Goal: Task Accomplishment & Management: Complete application form

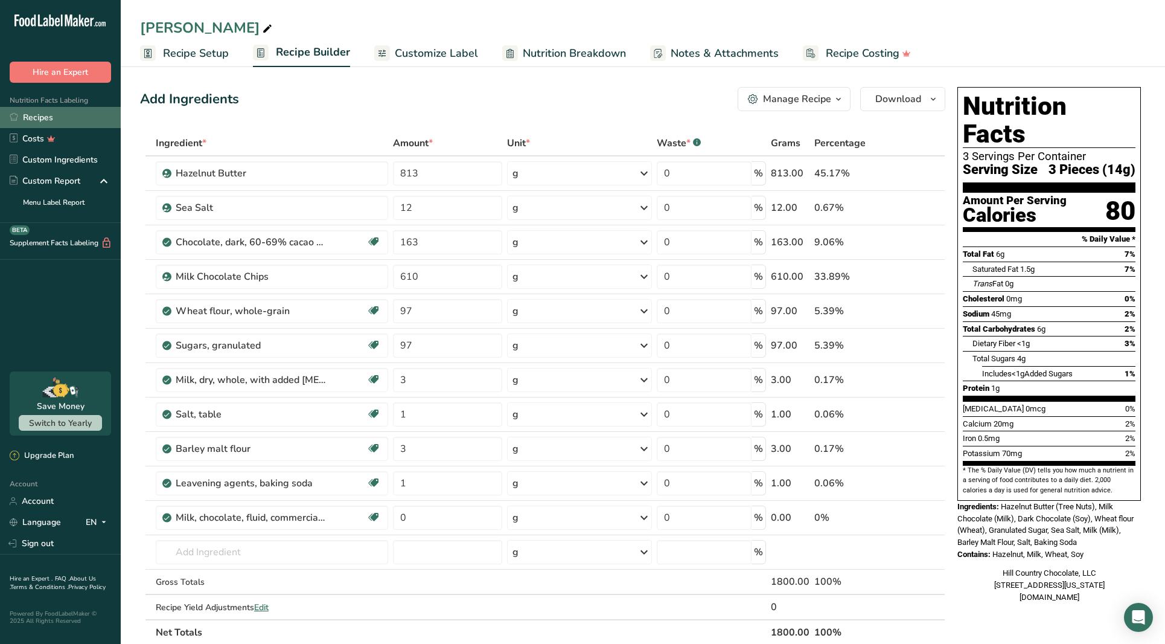
click at [66, 118] on link "Recipes" at bounding box center [60, 117] width 121 height 21
click at [51, 118] on link "Recipes" at bounding box center [60, 117] width 121 height 21
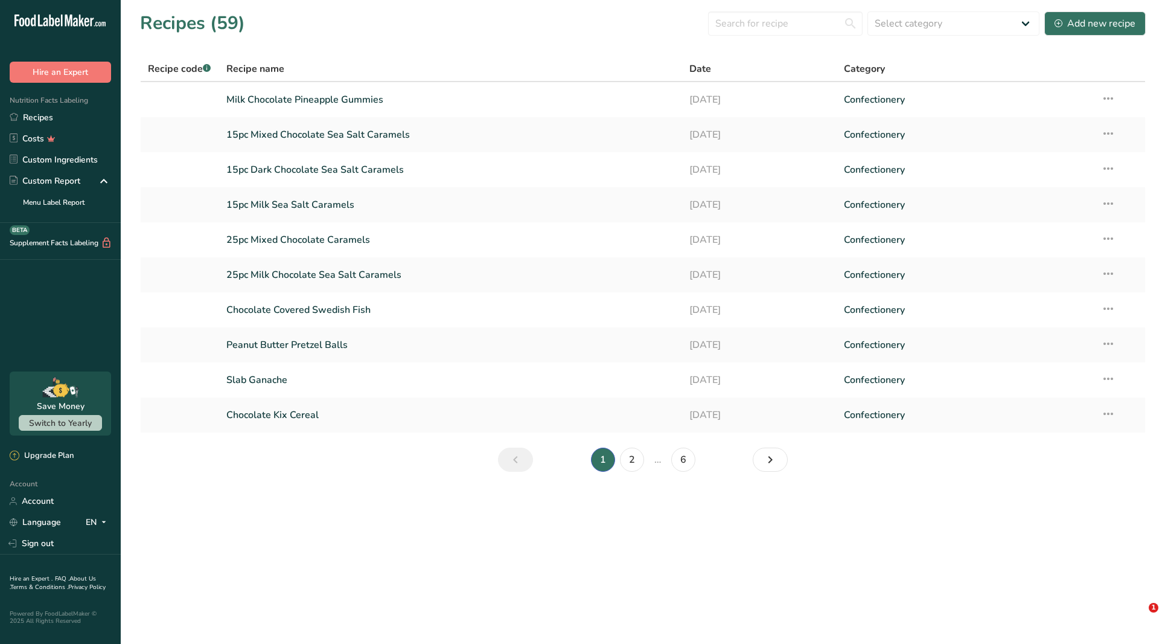
click at [25, 117] on div "New Features" at bounding box center [582, 322] width 1165 height 644
click at [26, 117] on div "New Features" at bounding box center [582, 322] width 1165 height 644
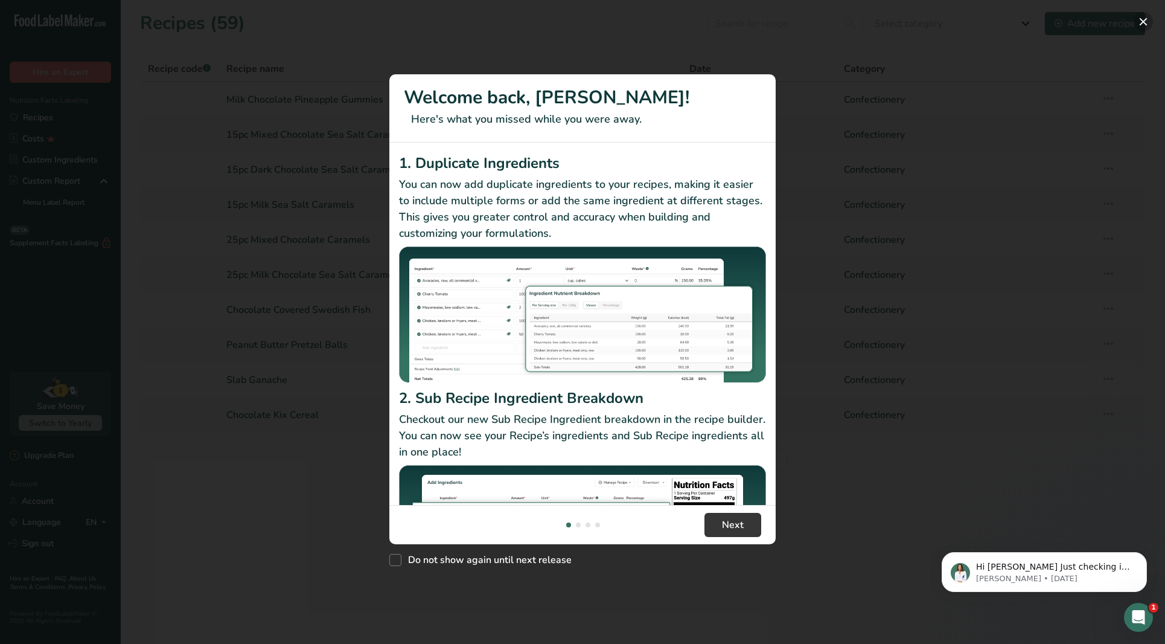
click at [1145, 20] on button "New Features" at bounding box center [1143, 21] width 19 height 19
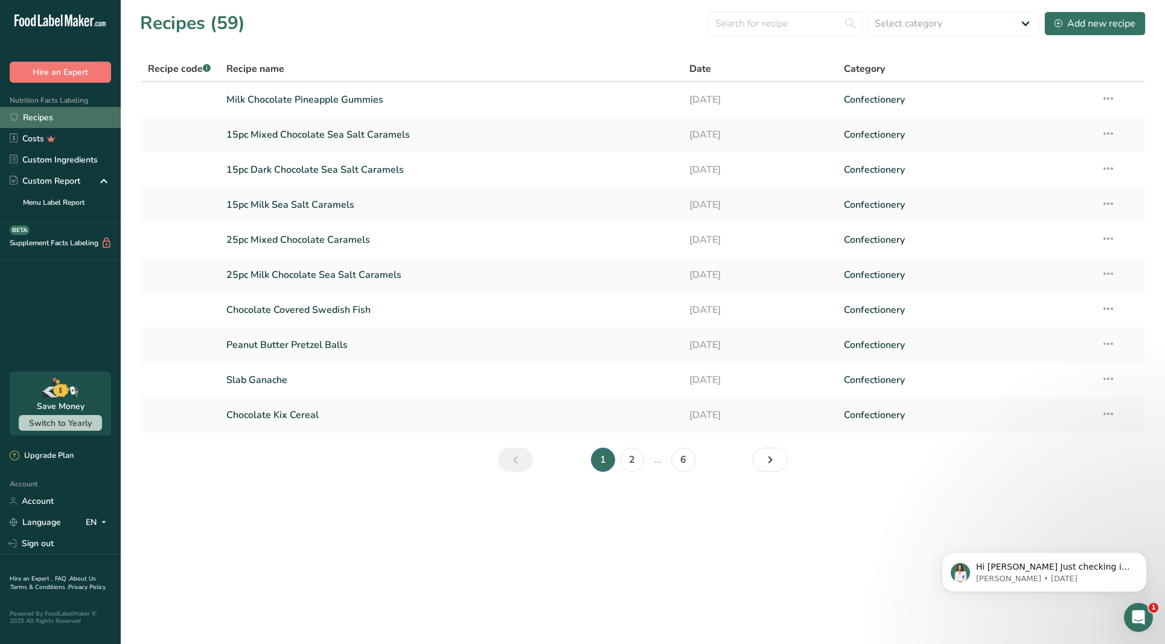
click at [50, 115] on link "Recipes" at bounding box center [60, 117] width 121 height 21
click at [518, 456] on icon "Previous page" at bounding box center [515, 460] width 14 height 22
click at [773, 461] on icon "Next page" at bounding box center [770, 460] width 14 height 22
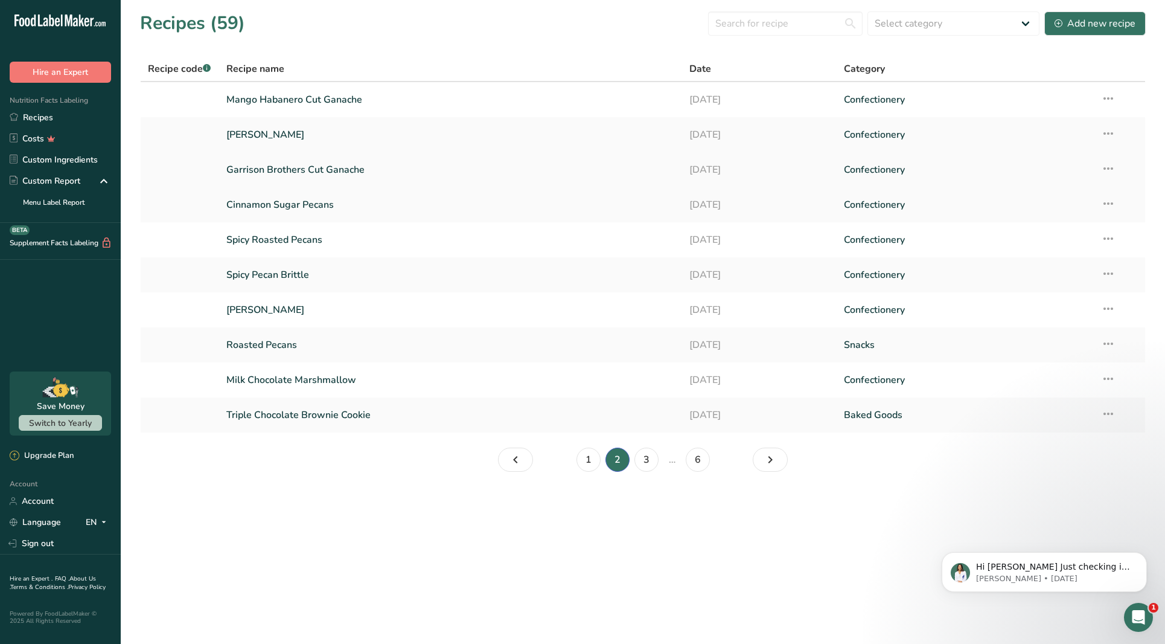
click at [362, 173] on link "Garrison Brothers Cut Ganache" at bounding box center [450, 169] width 449 height 25
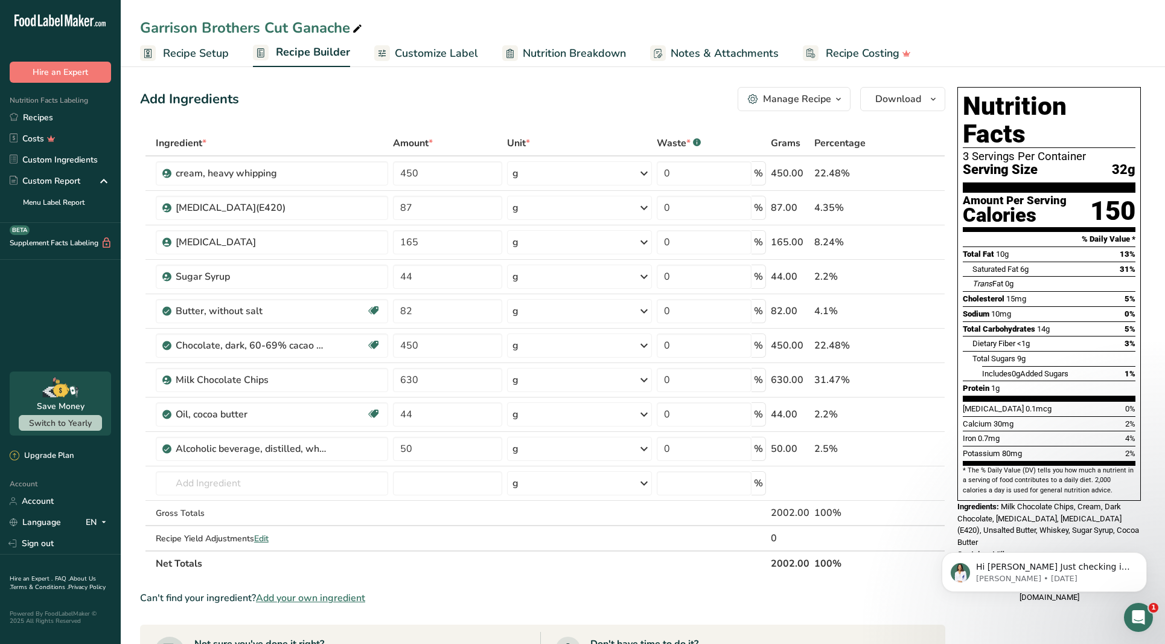
click at [208, 54] on span "Recipe Setup" at bounding box center [196, 53] width 66 height 16
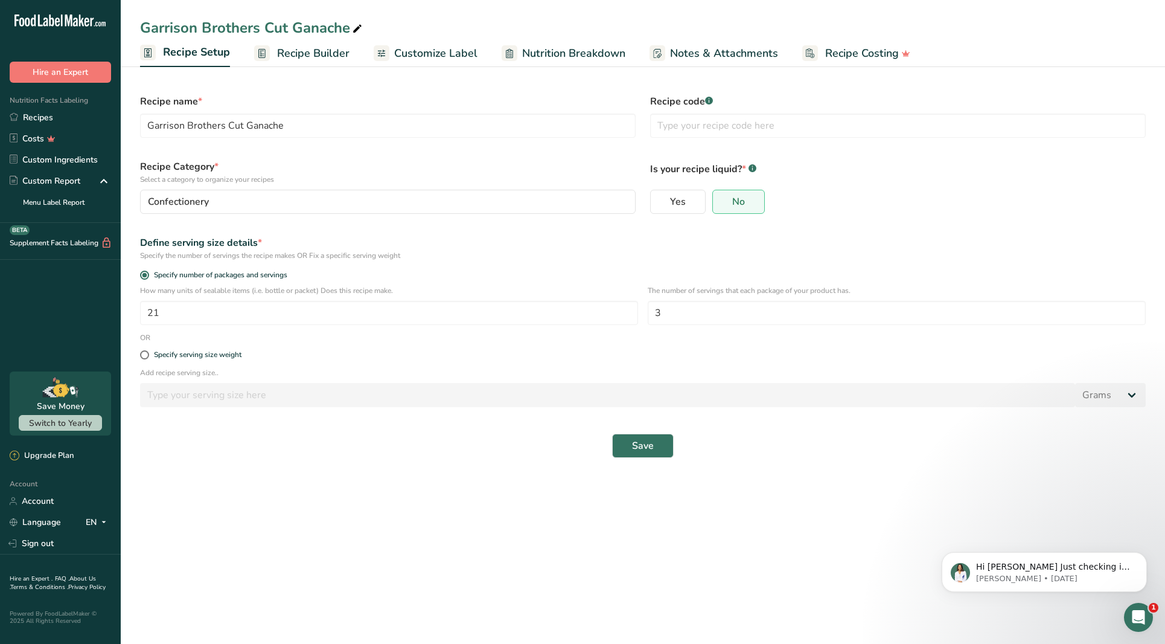
click at [306, 57] on span "Recipe Builder" at bounding box center [313, 53] width 72 height 16
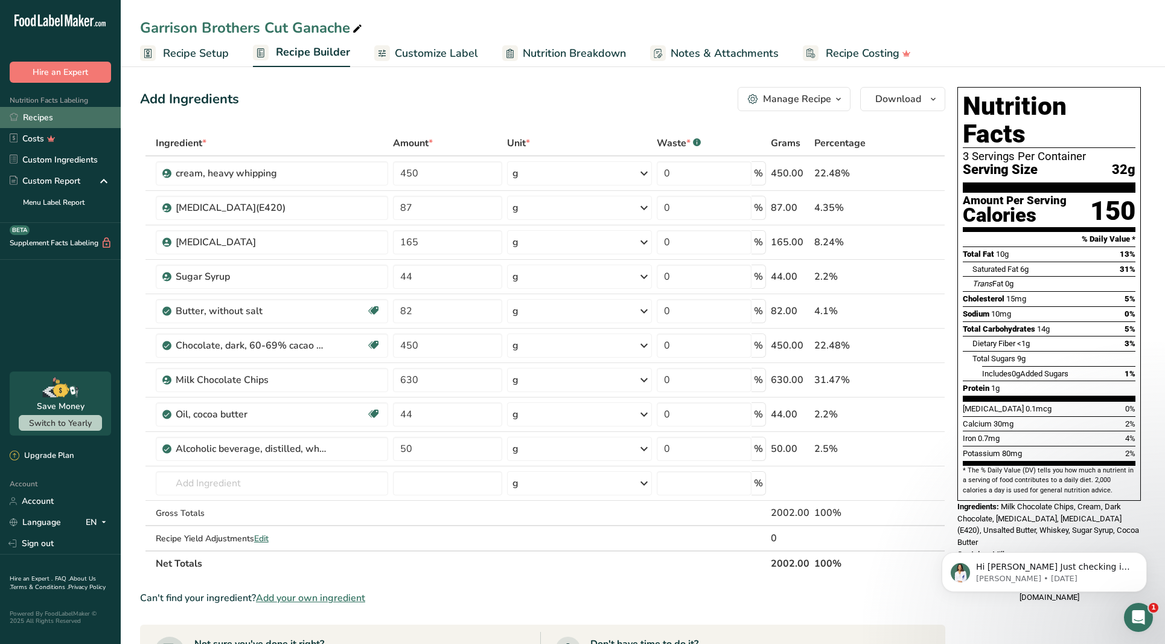
click at [72, 115] on link "Recipes" at bounding box center [60, 117] width 121 height 21
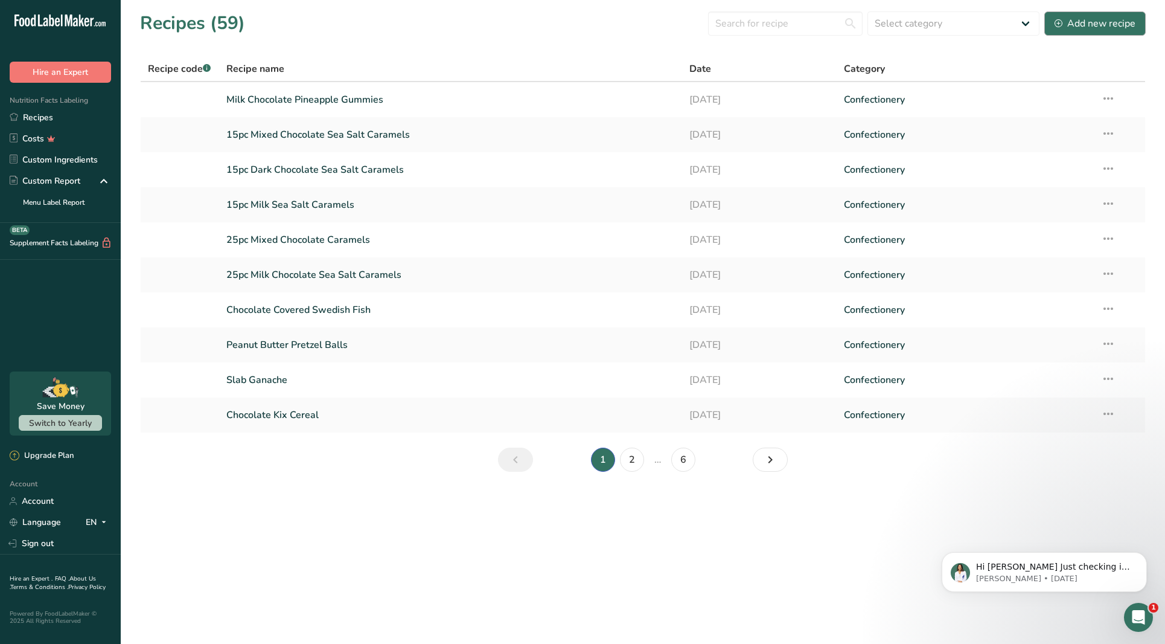
click at [1100, 24] on div "Add new recipe" at bounding box center [1095, 23] width 81 height 14
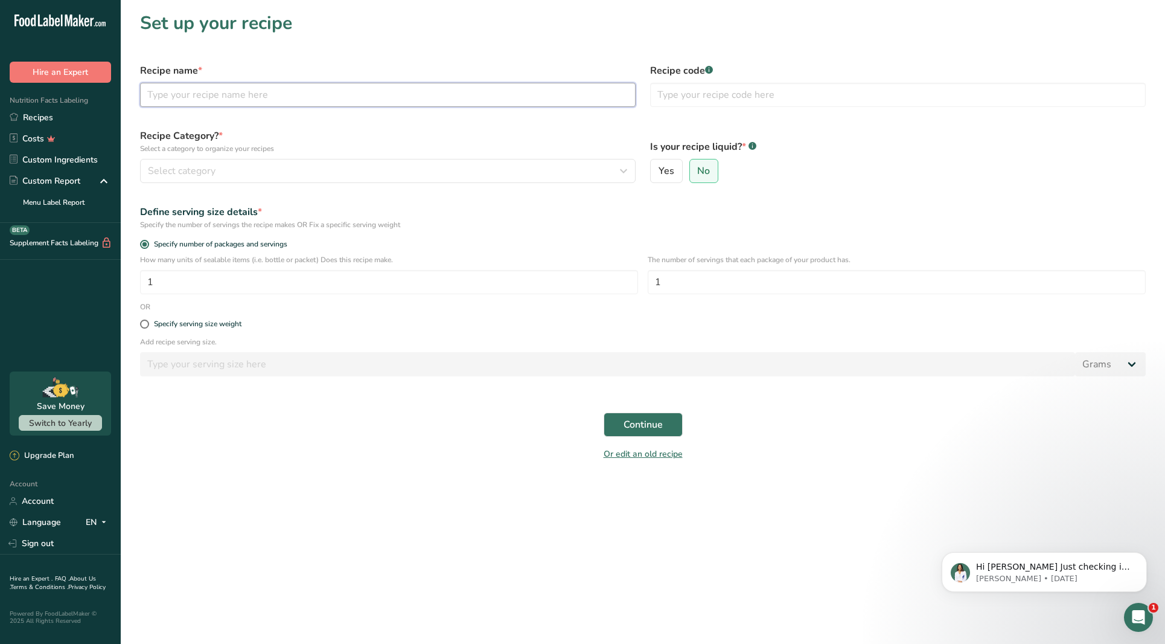
click at [311, 100] on input "text" at bounding box center [388, 95] width 496 height 24
type input "C"
type input "Gianduja, Garrison, Creme Brulee"
click at [237, 175] on div "Select category" at bounding box center [384, 171] width 473 height 14
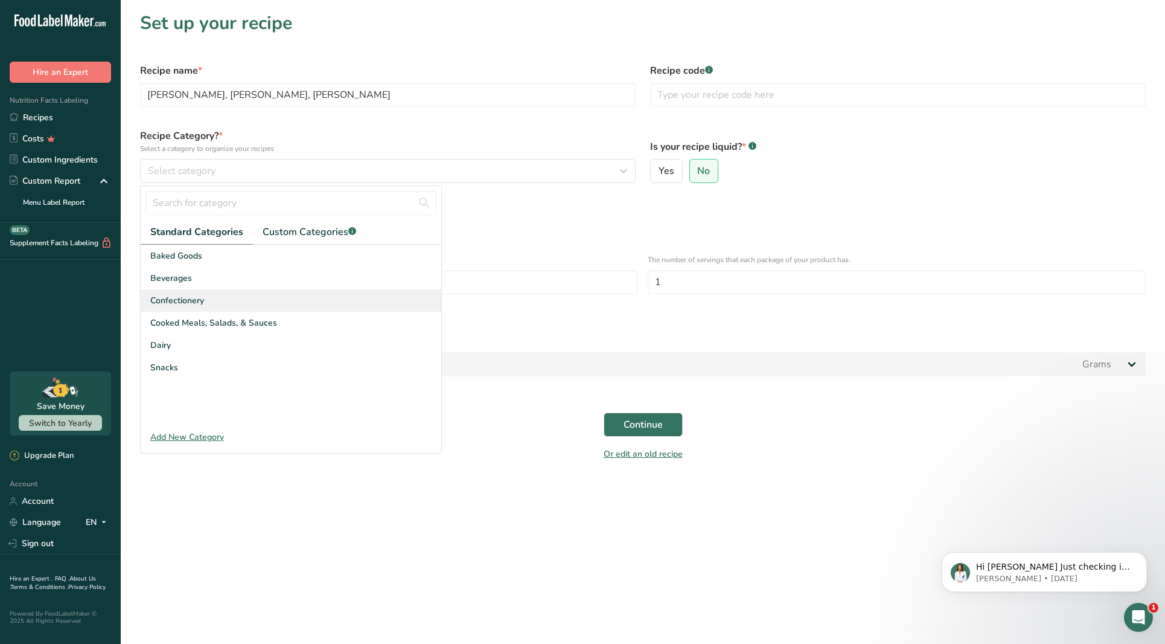
click at [295, 297] on div "Confectionery" at bounding box center [291, 300] width 301 height 22
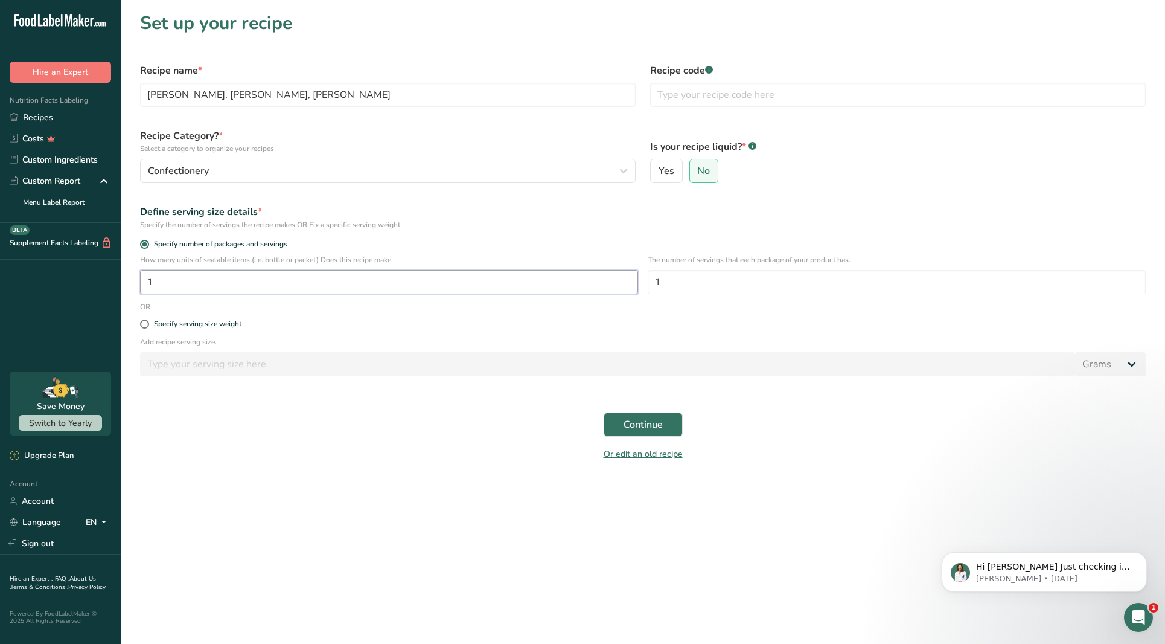
click at [347, 279] on input "1" at bounding box center [389, 282] width 498 height 24
type input "190"
click at [703, 281] on input "1" at bounding box center [897, 282] width 498 height 24
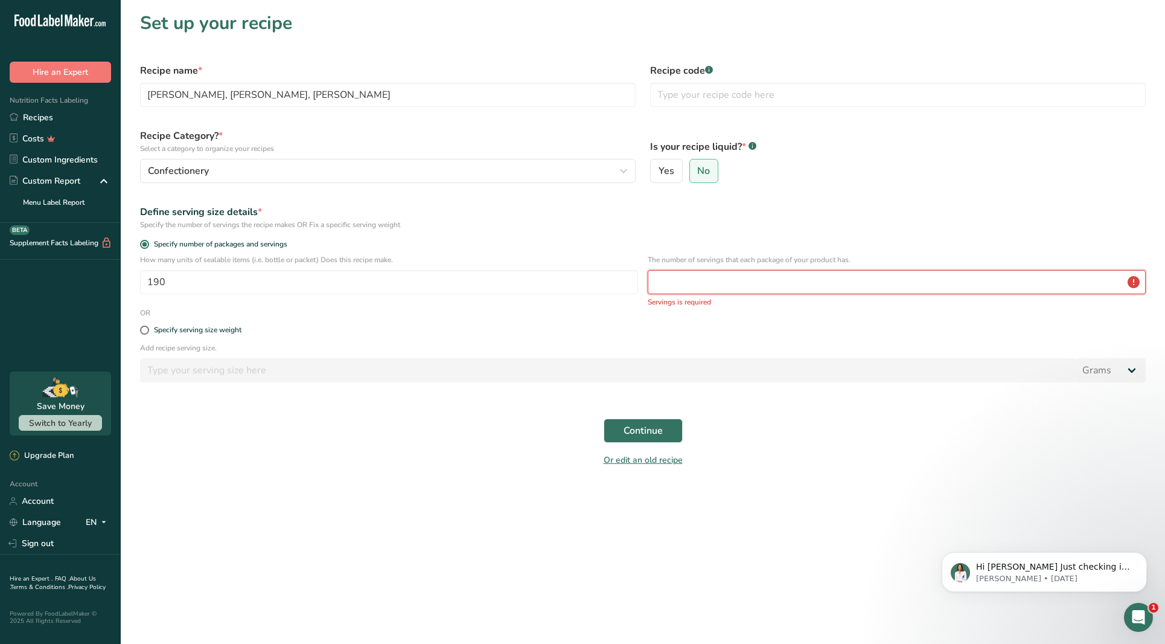
type input "1"
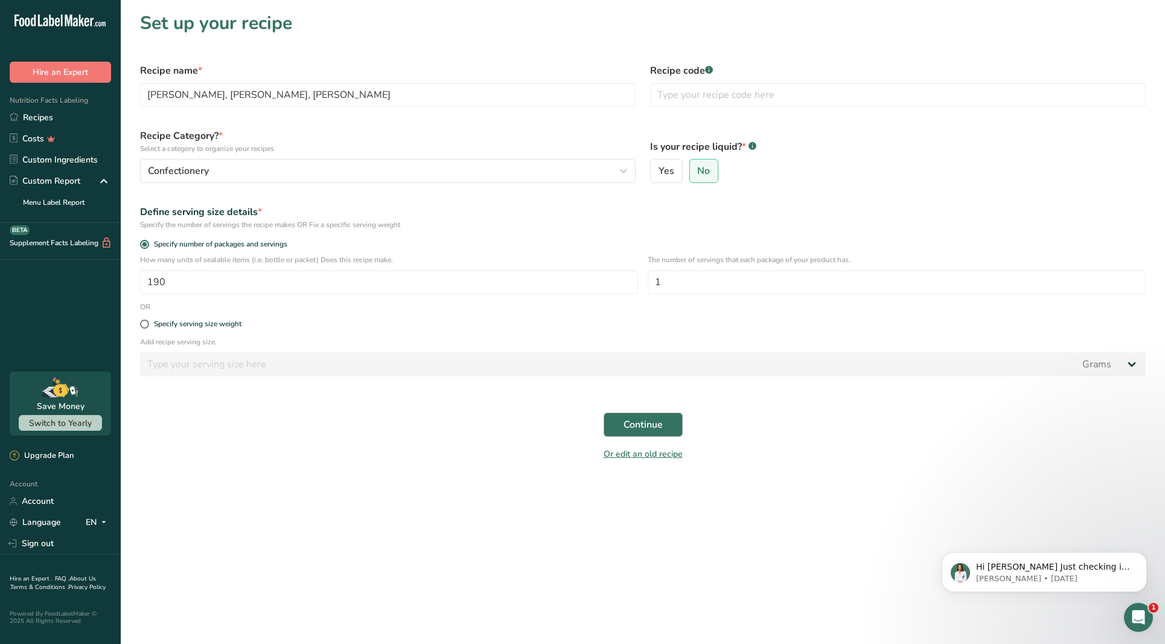
click at [652, 414] on button "Continue" at bounding box center [643, 424] width 79 height 24
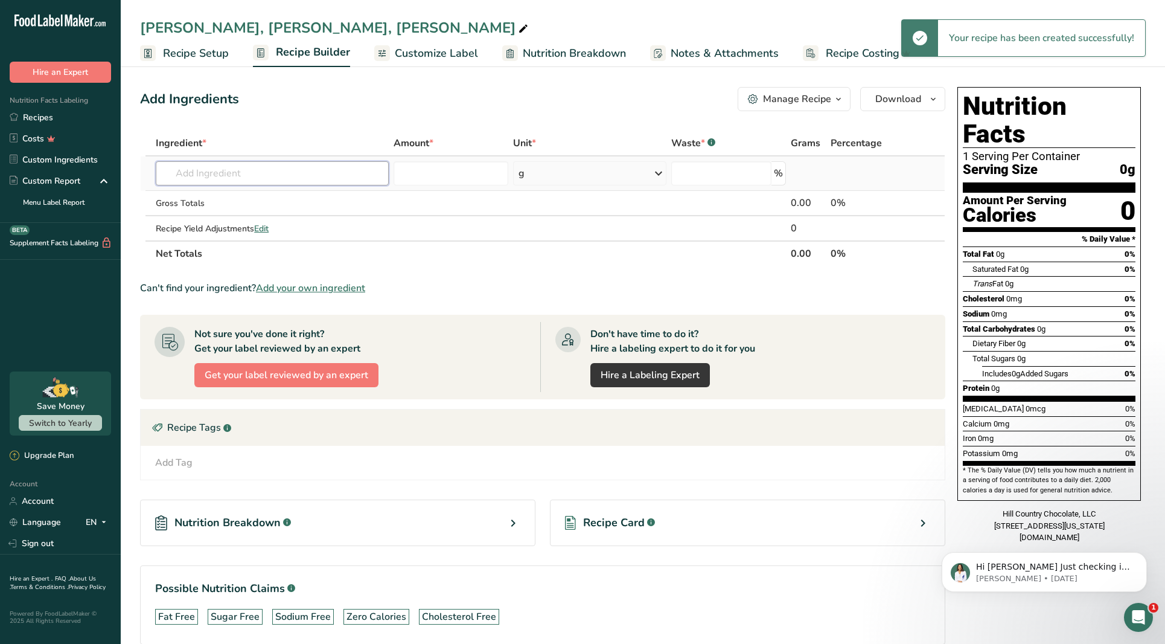
click at [254, 170] on input "text" at bounding box center [272, 173] width 233 height 24
click at [269, 168] on input "text" at bounding box center [272, 173] width 233 height 24
type input "H"
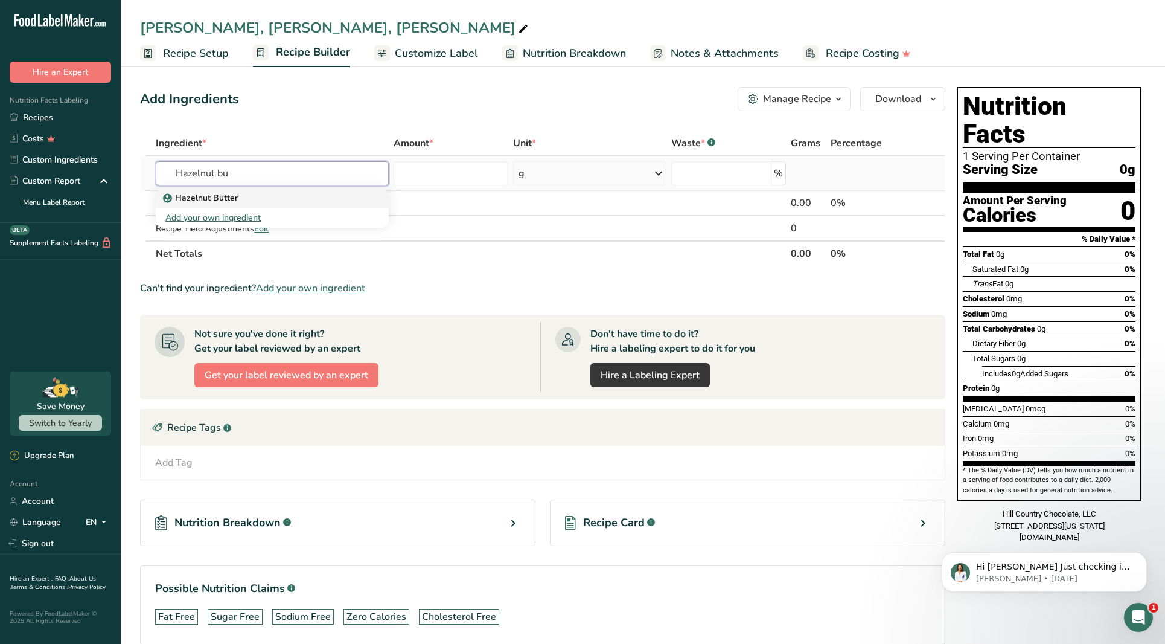
type input "Hazelnut bu"
click at [233, 200] on p "Hazelnut Butter" at bounding box center [201, 197] width 72 height 13
type input "Hazelnut Butter"
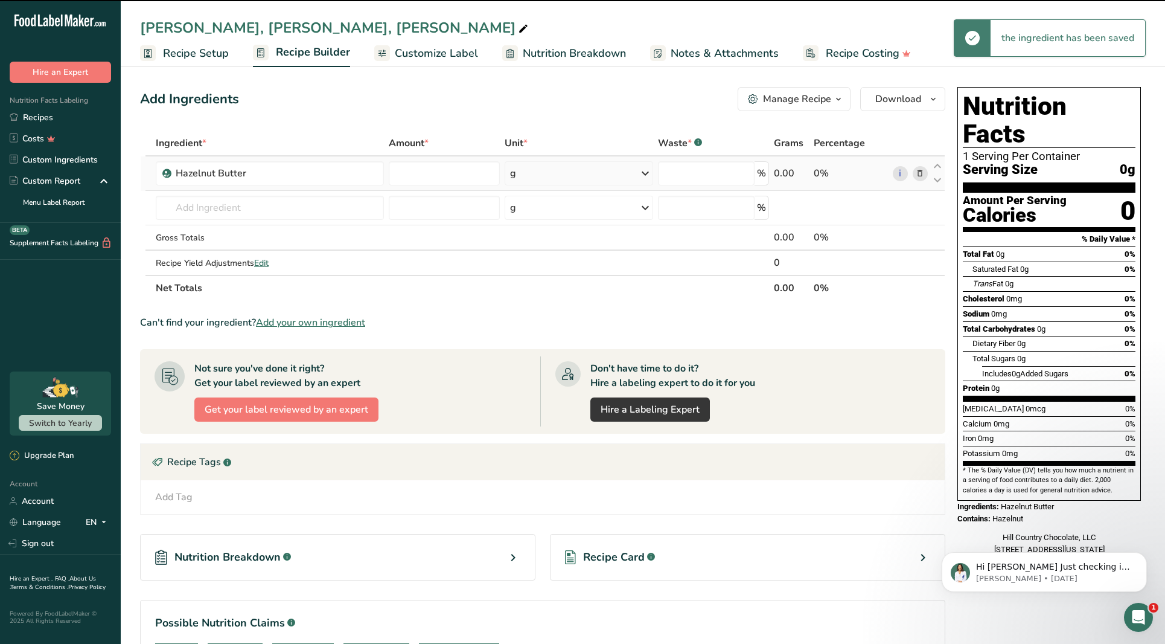
type input "0"
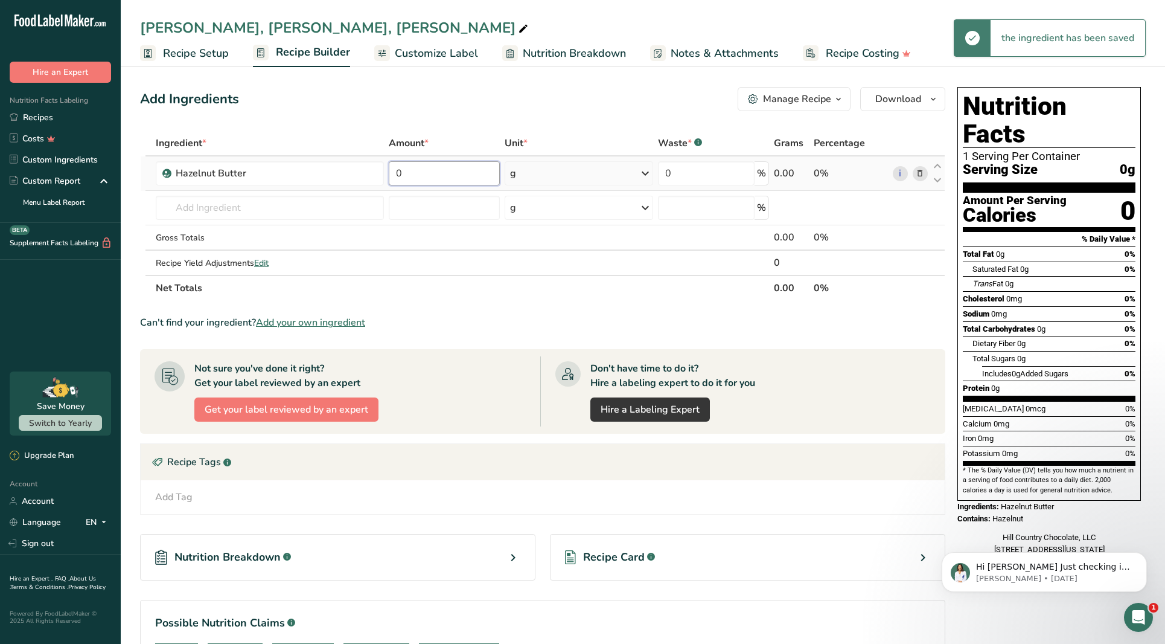
click at [473, 175] on input "0" at bounding box center [444, 173] width 111 height 24
type input "813"
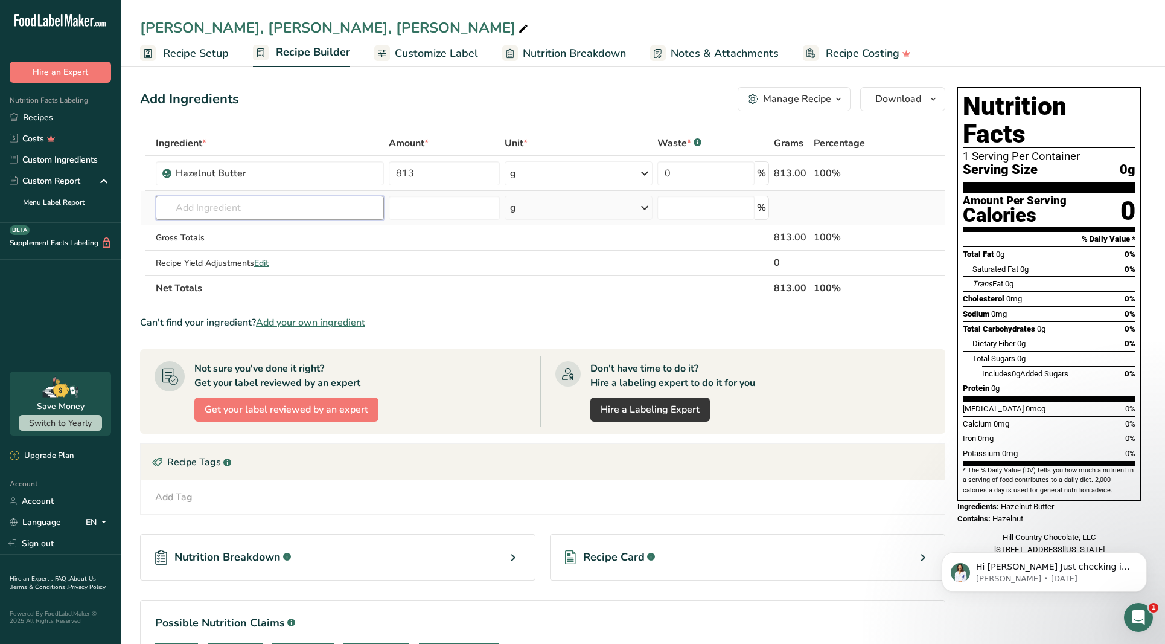
click at [349, 213] on div "Ingredient * Amount * Unit * Waste * .a-a{fill:#347362;}.b-a{fill:#fff;} Grams …" at bounding box center [542, 215] width 805 height 170
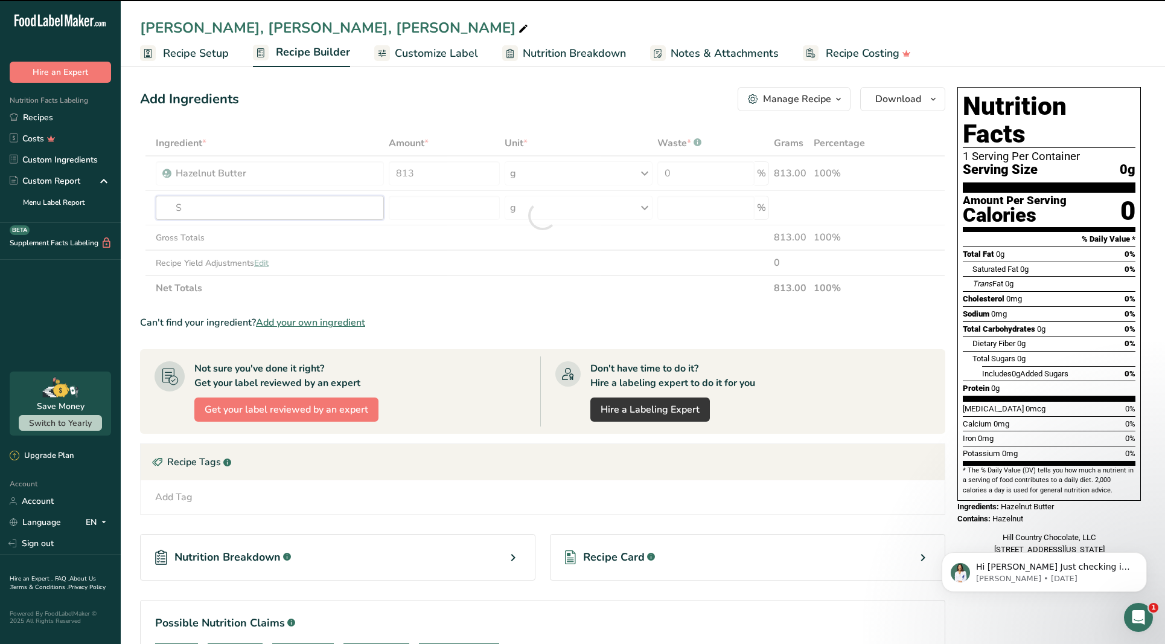
type input "Sa"
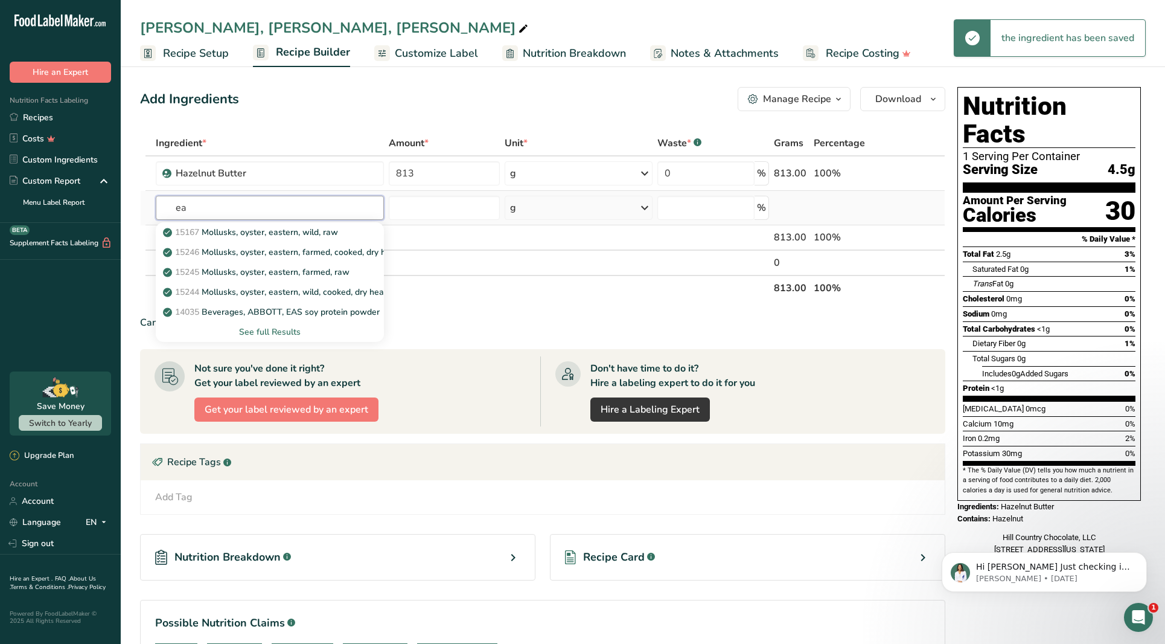
type input "e"
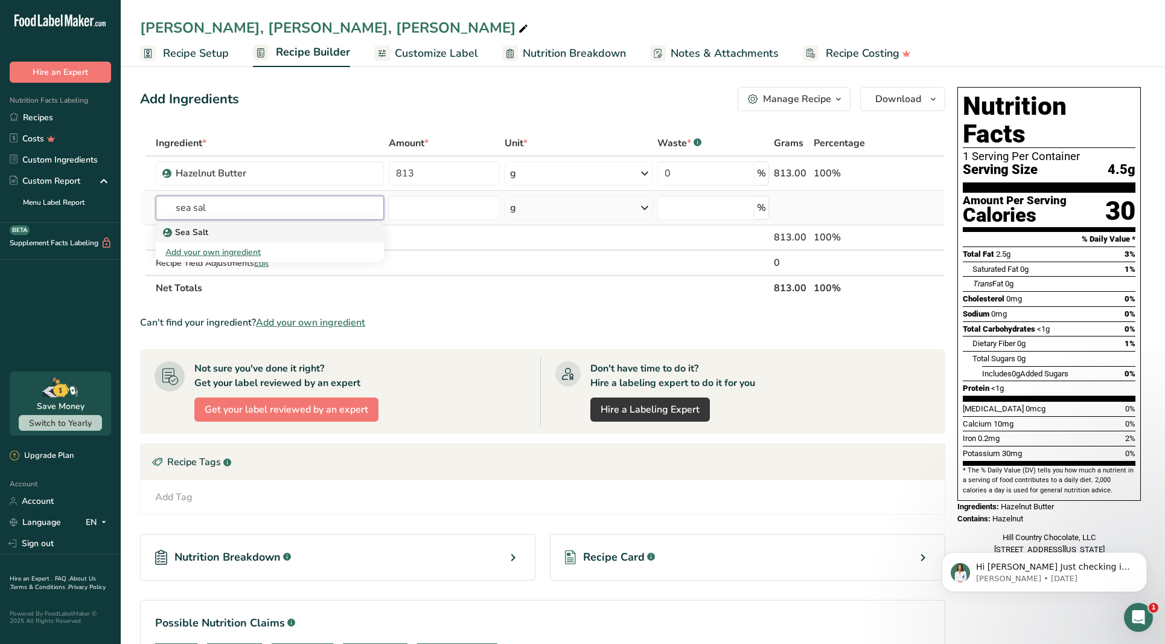
type input "sea sal"
click at [331, 231] on div "Sea Salt" at bounding box center [260, 232] width 190 height 13
type input "Sea Salt"
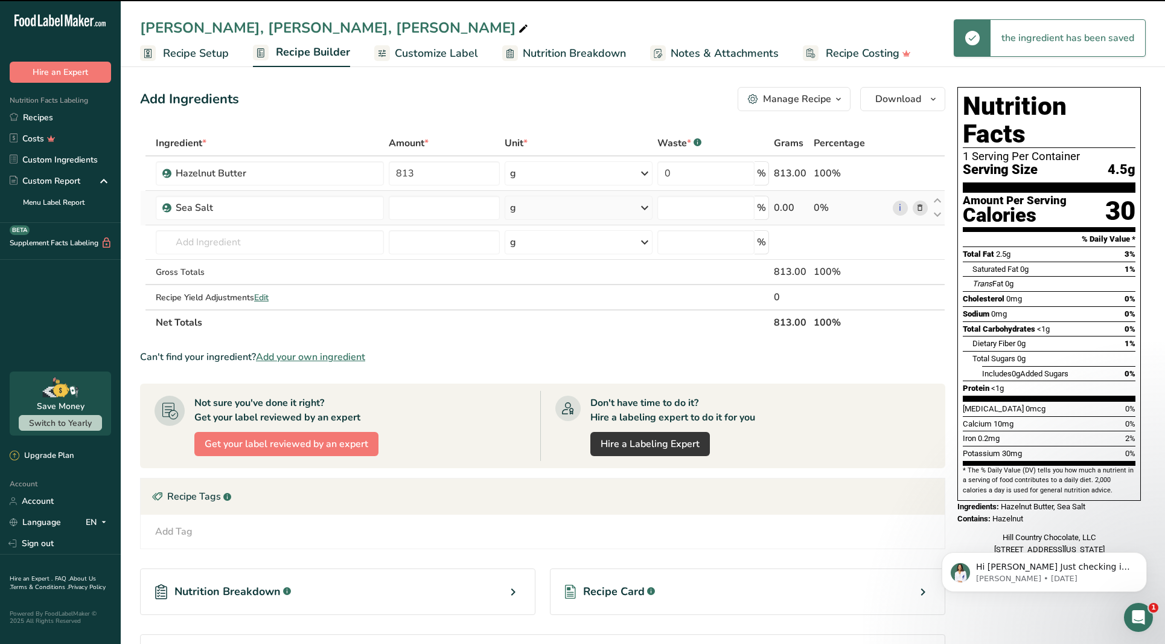
type input "0"
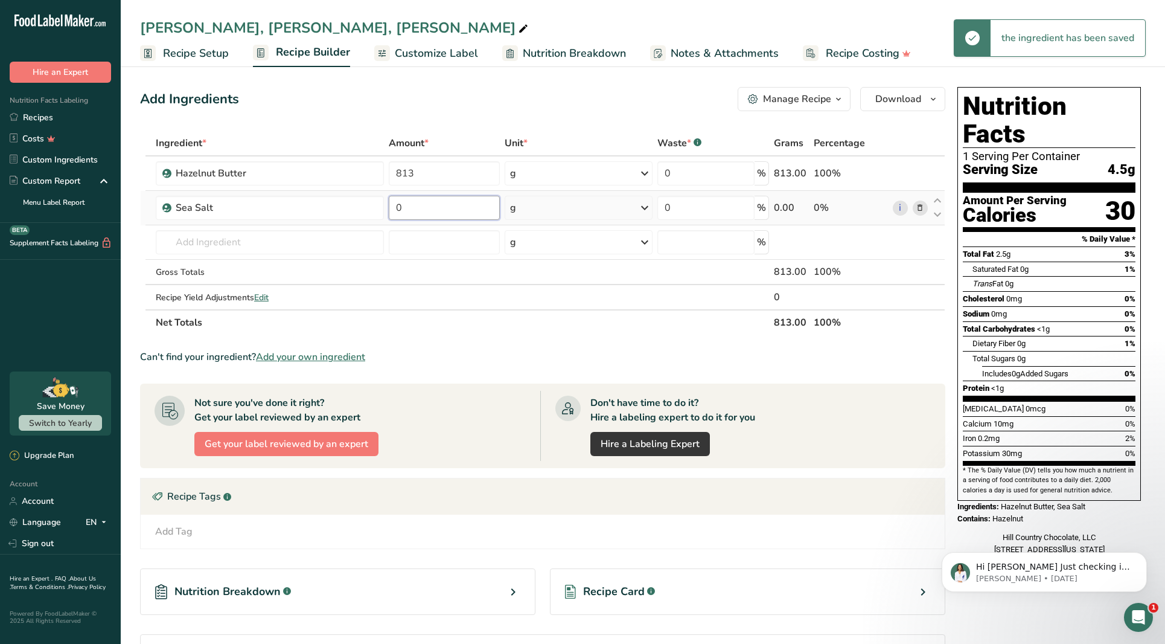
click at [406, 205] on input "0" at bounding box center [444, 208] width 111 height 24
type input "12"
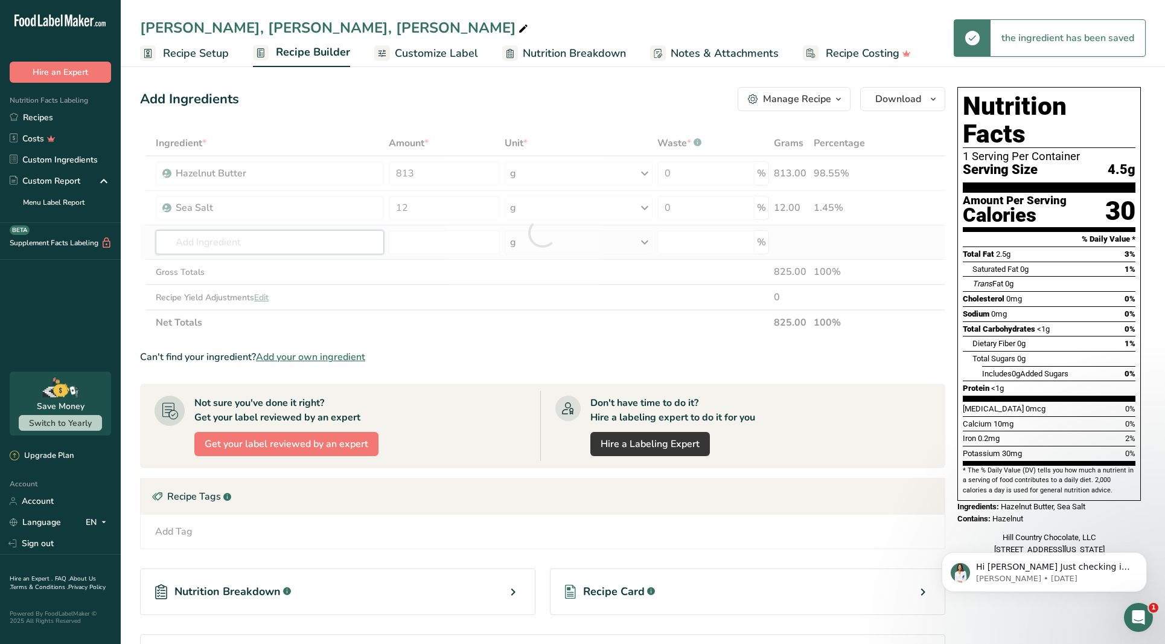
click at [341, 242] on div "Ingredient * Amount * Unit * Waste * .a-a{fill:#347362;}.b-a{fill:#fff;} Grams …" at bounding box center [542, 232] width 805 height 205
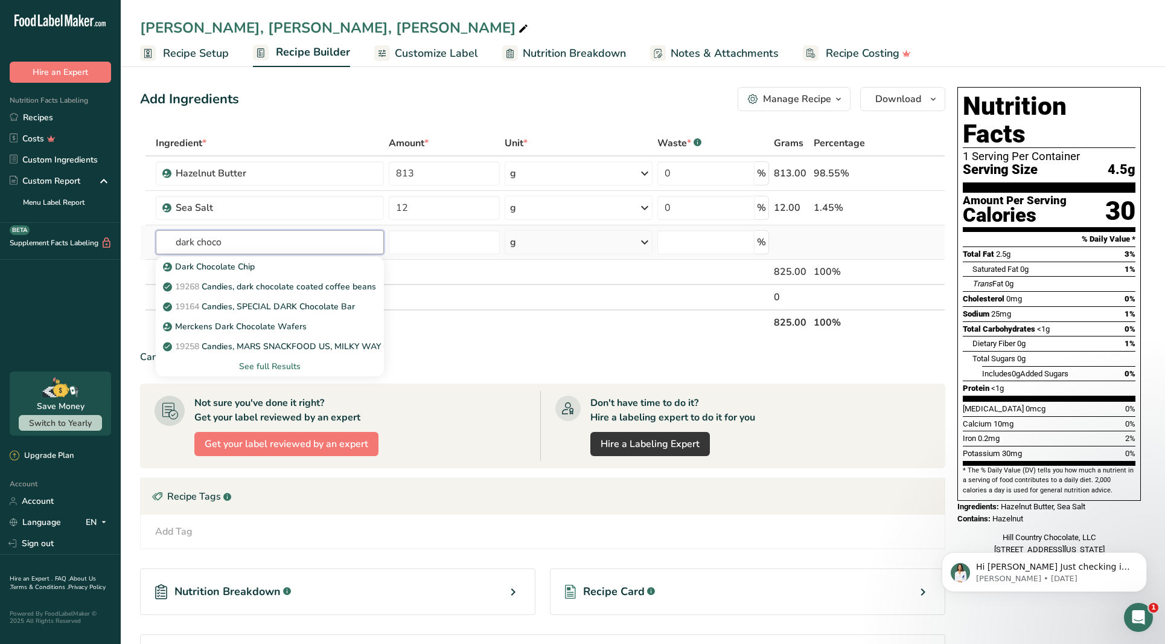
type input "dark chocolate"
drag, startPoint x: 330, startPoint y: 245, endPoint x: 261, endPoint y: 367, distance: 140.1
click at [261, 367] on div "See full Results" at bounding box center [269, 366] width 209 height 13
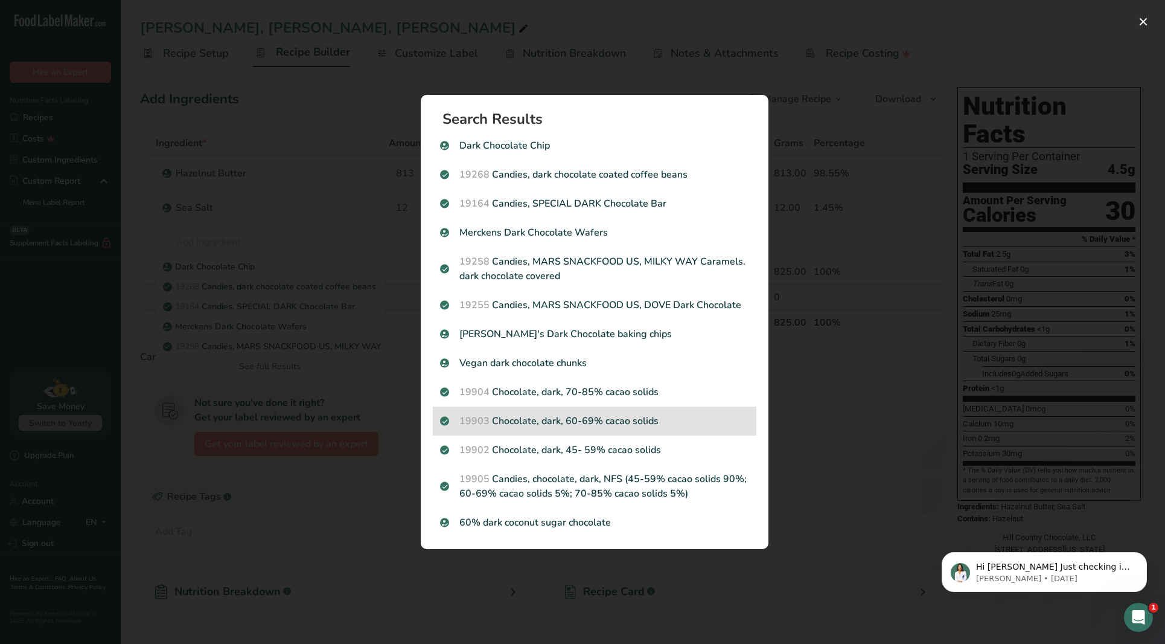
click at [592, 426] on p "19903 Chocolate, dark, 60-69% cacao solids" at bounding box center [594, 421] width 309 height 14
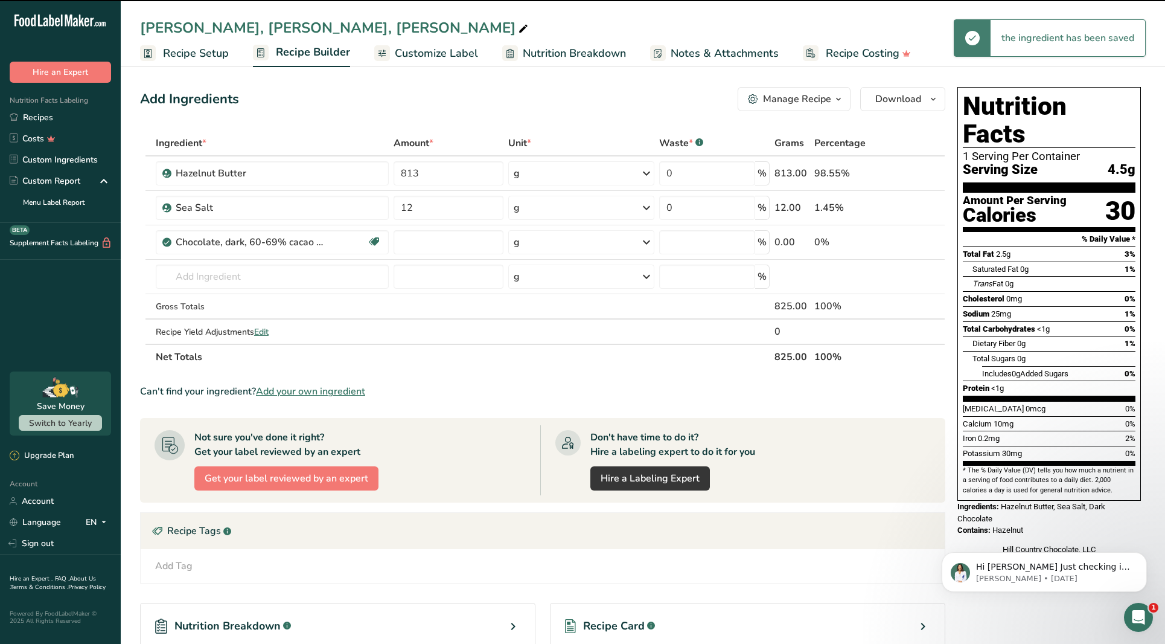
type input "0"
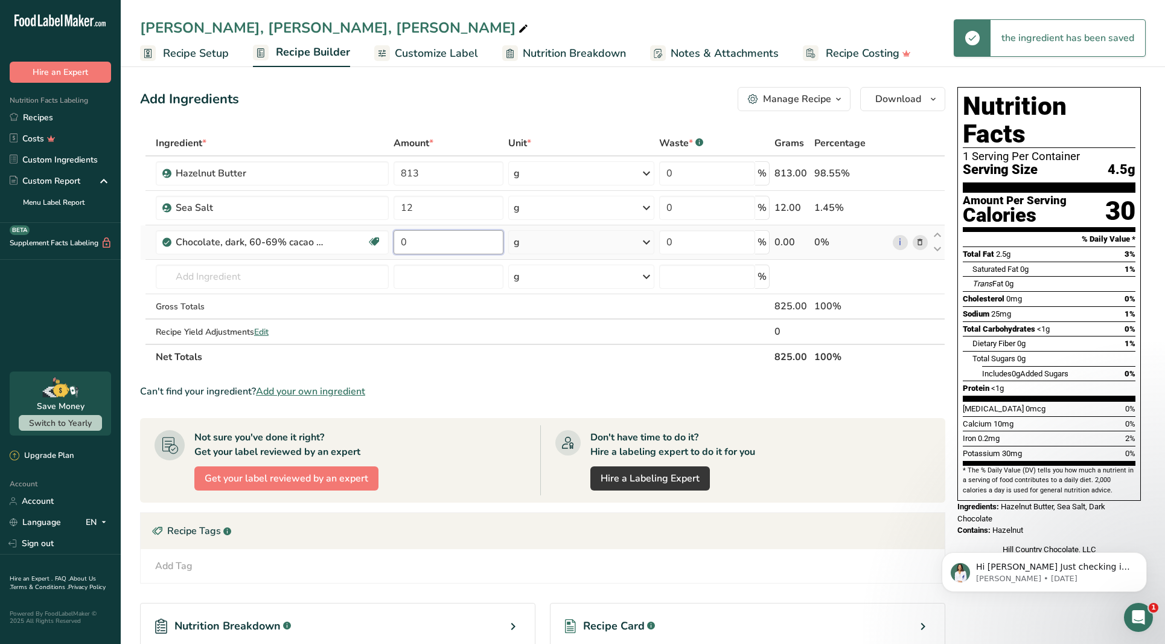
click at [422, 245] on input "0" at bounding box center [449, 242] width 110 height 24
type input "163"
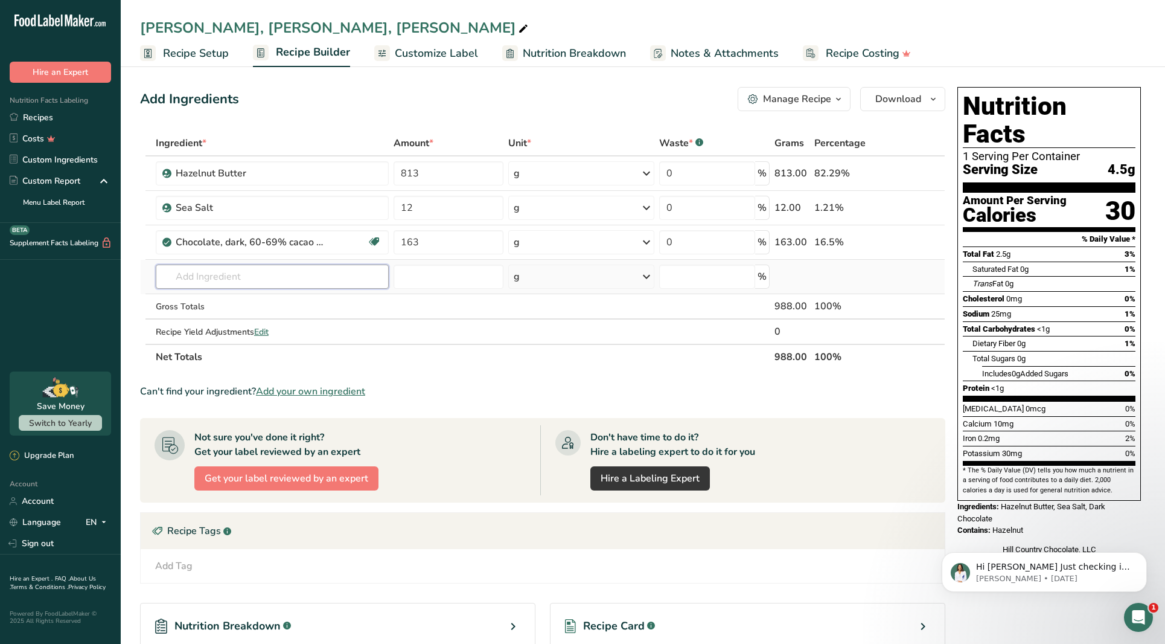
click at [367, 271] on div "Ingredient * Amount * Unit * Waste * .a-a{fill:#347362;}.b-a{fill:#fff;} Grams …" at bounding box center [542, 249] width 805 height 239
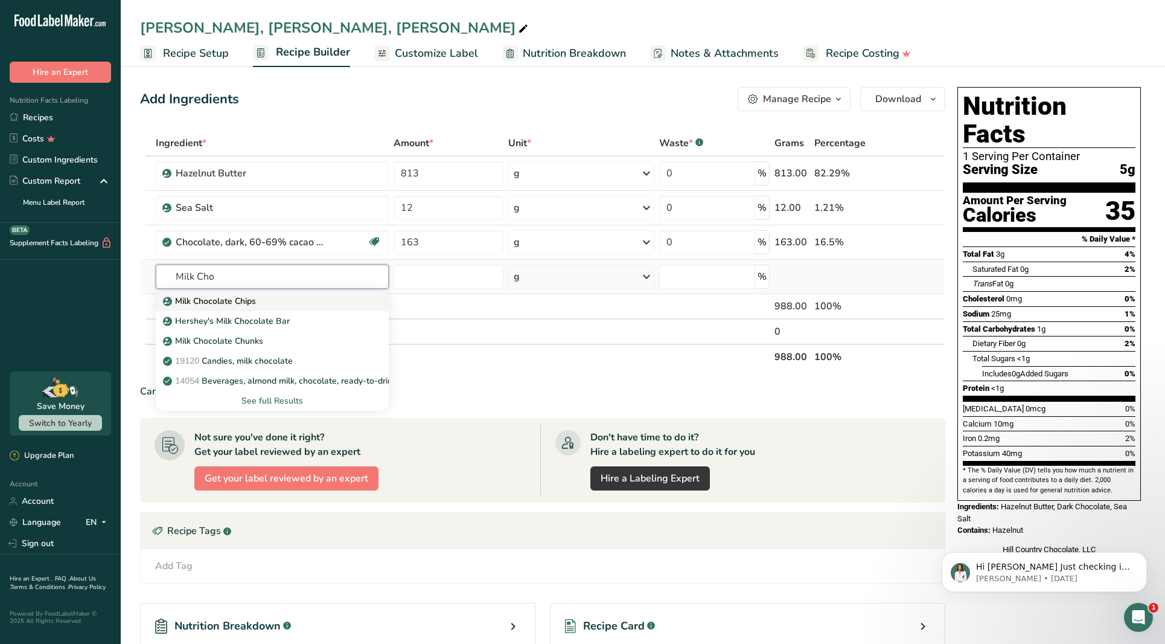
type input "Milk Cho"
click at [309, 303] on div "Milk Chocolate Chips" at bounding box center [262, 301] width 194 height 13
type input "Milk Chocolate Chips"
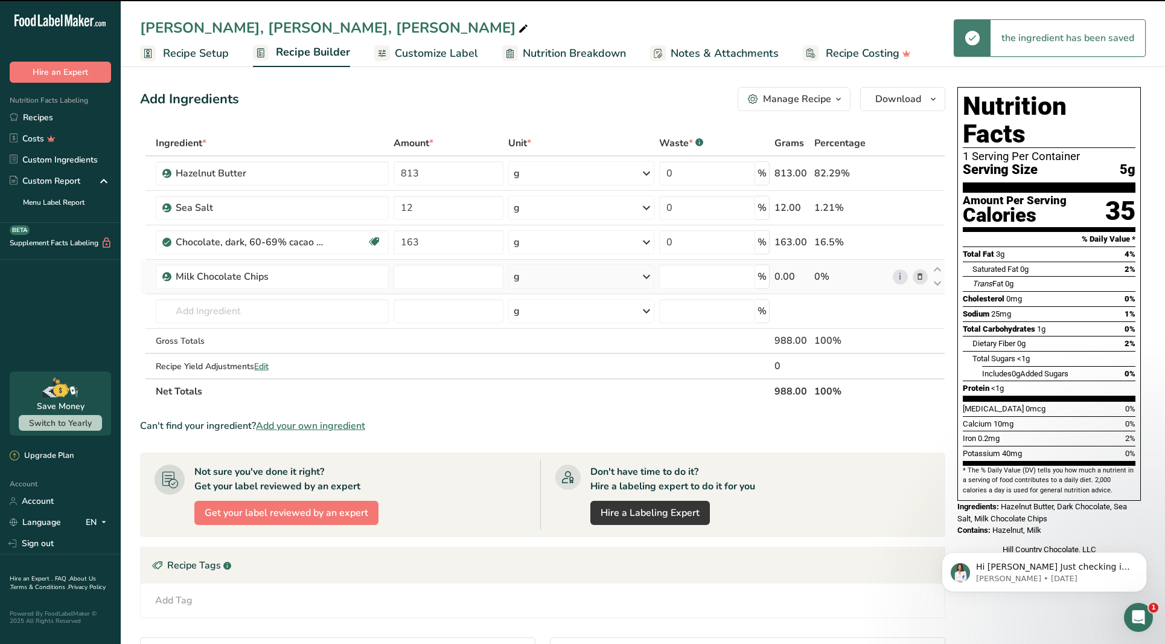
type input "0"
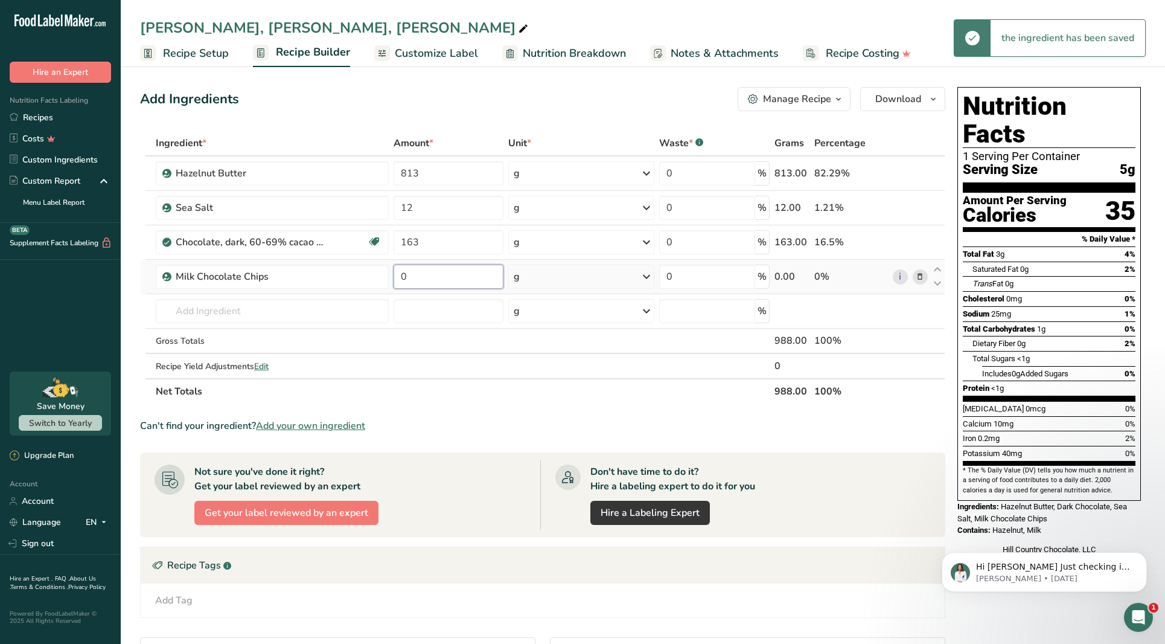
click at [410, 270] on input "0" at bounding box center [449, 276] width 110 height 24
type input "610"
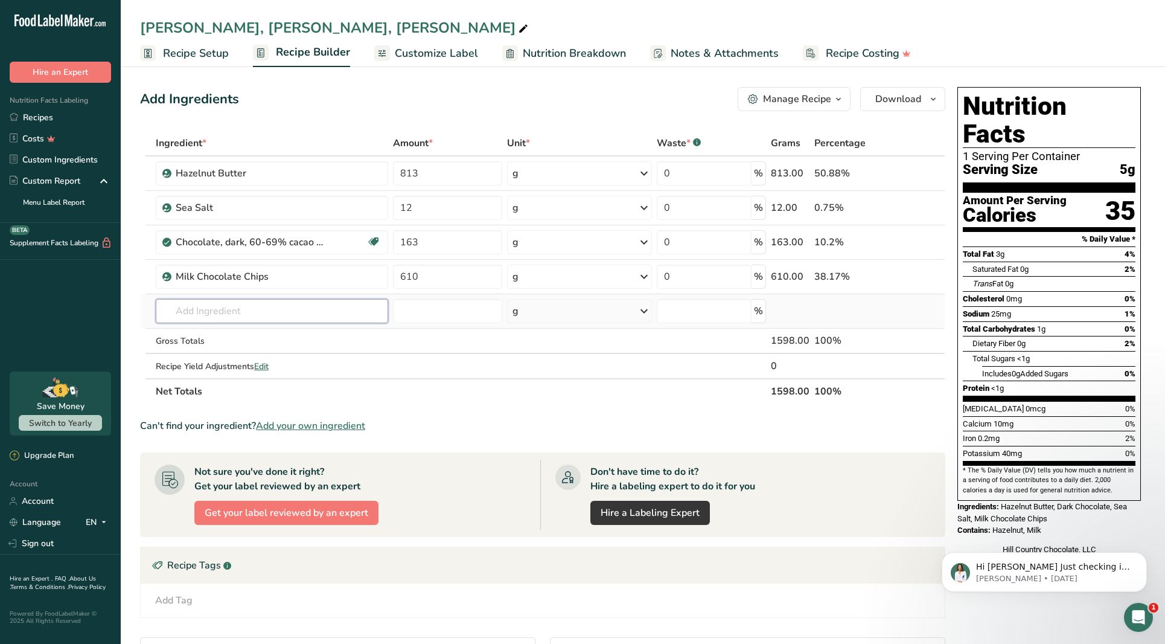
click at [344, 312] on div "Ingredient * Amount * Unit * Waste * .a-a{fill:#347362;}.b-a{fill:#fff;} Grams …" at bounding box center [542, 267] width 805 height 274
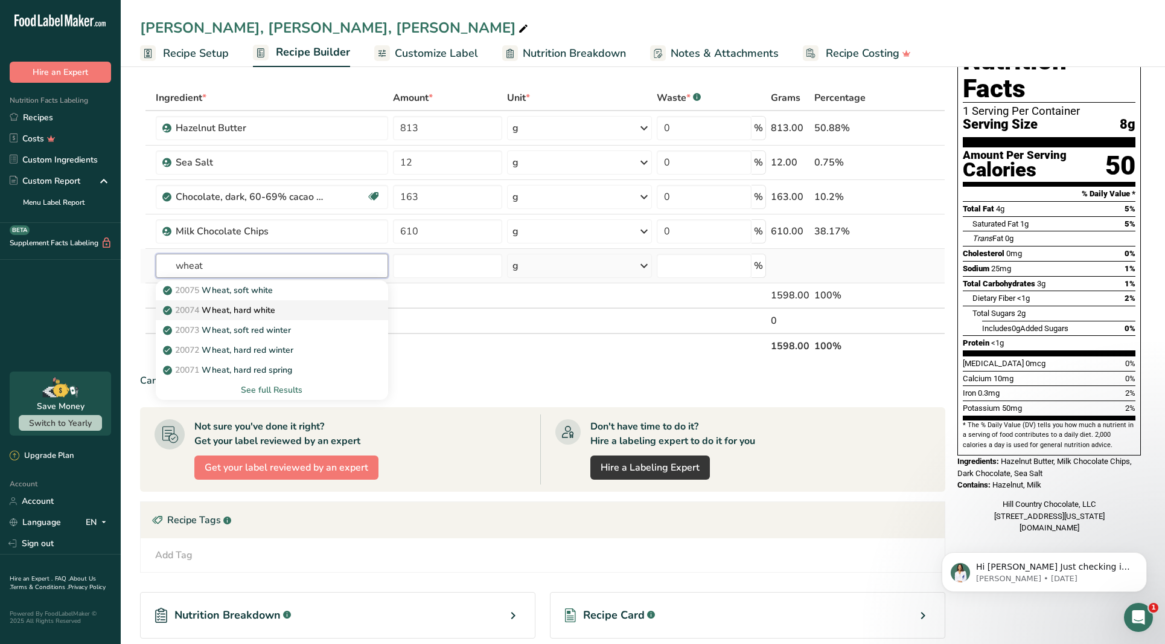
scroll to position [77, 0]
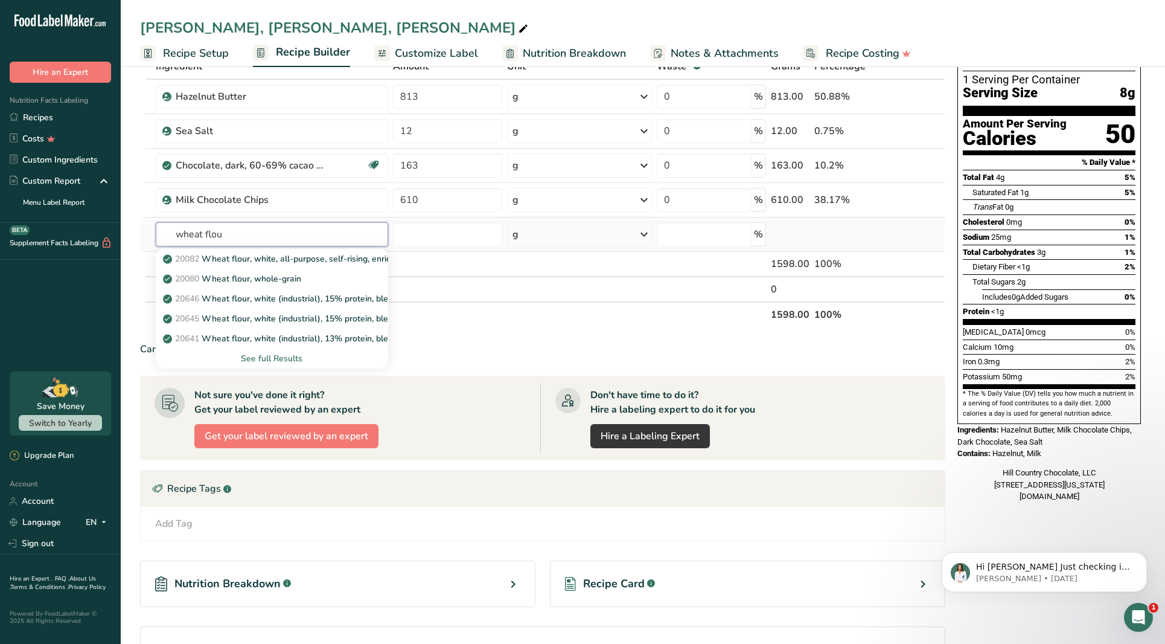
type input "wheat flour"
drag, startPoint x: 228, startPoint y: 240, endPoint x: 279, endPoint y: 277, distance: 63.0
click at [279, 277] on p "20080 Wheat flour, whole-grain" at bounding box center [233, 278] width 136 height 13
type input "Wheat flour, whole-grain"
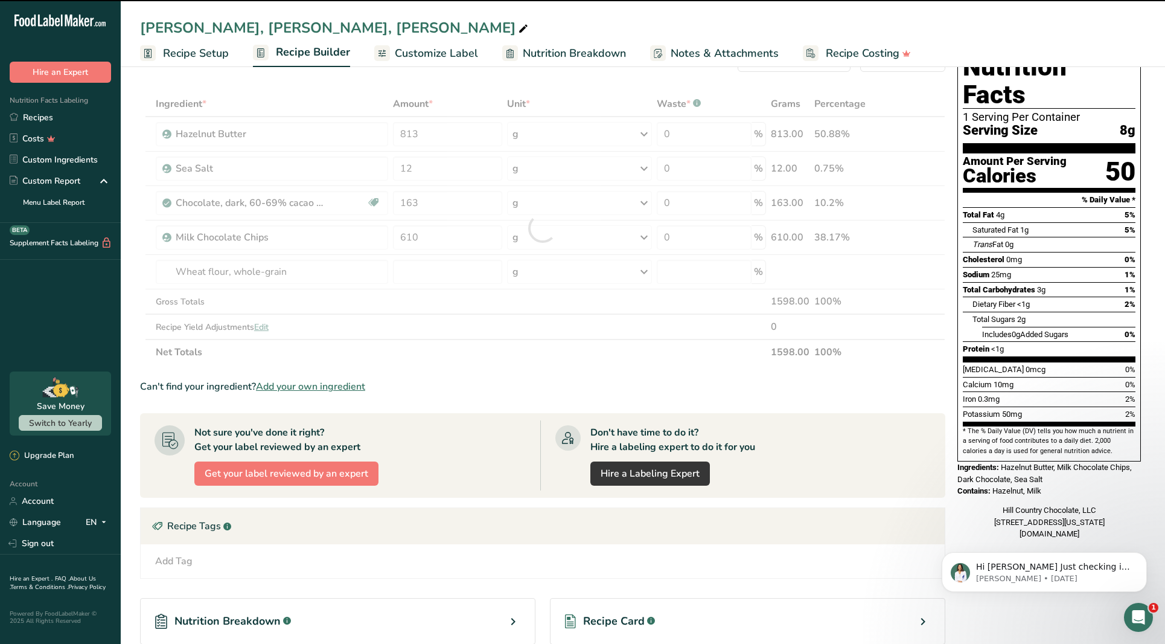
type input "0"
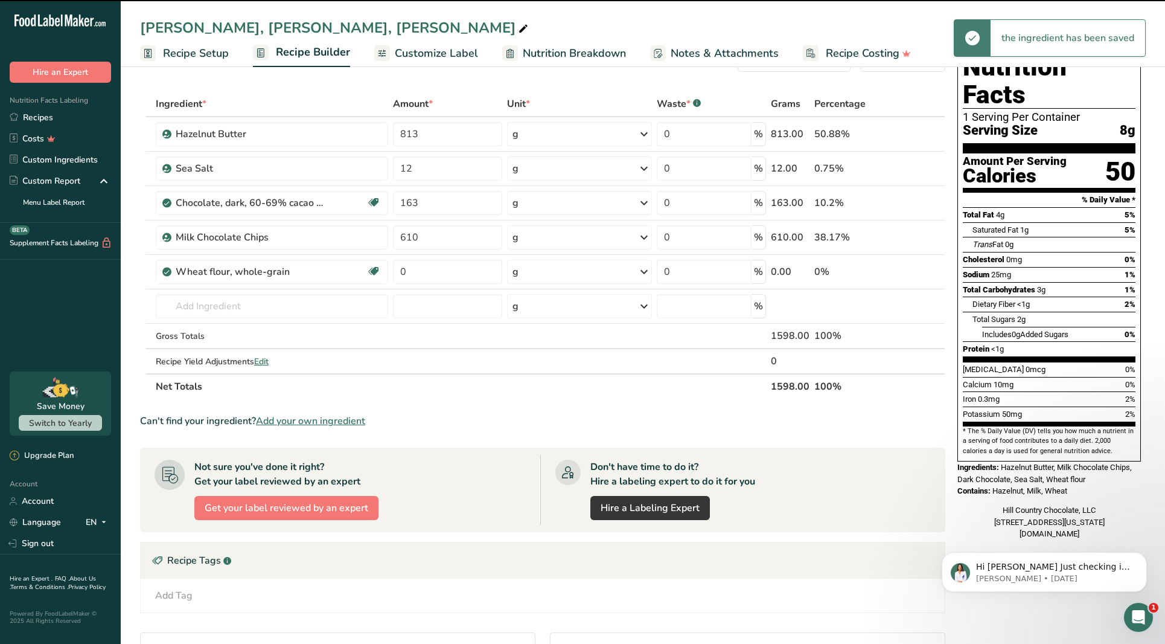
scroll to position [17, 0]
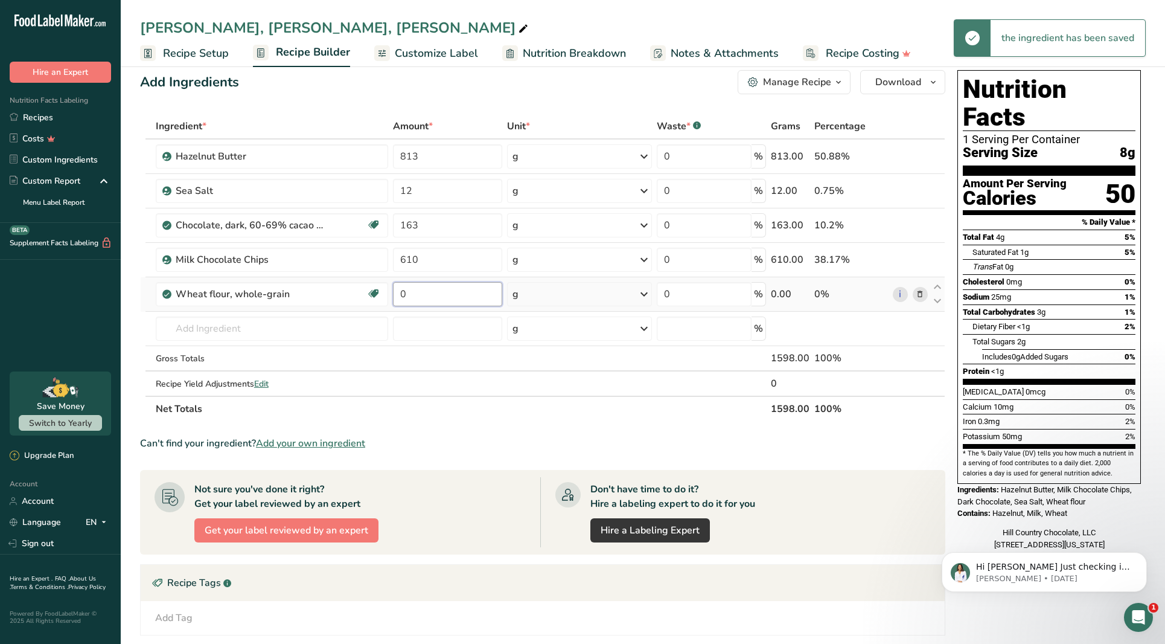
click at [427, 299] on input "0" at bounding box center [447, 294] width 109 height 24
type input "97"
click at [322, 335] on div "Ingredient * Amount * Unit * Waste * .a-a{fill:#347362;}.b-a{fill:#fff;} Grams …" at bounding box center [542, 268] width 805 height 308
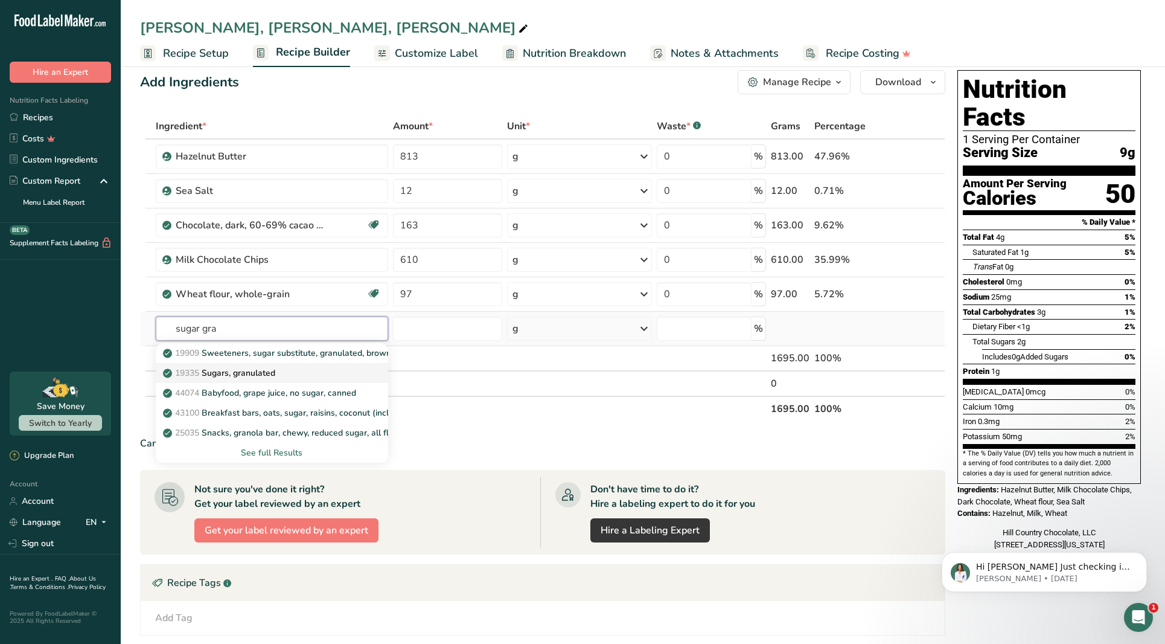
type input "sugar gra"
click at [292, 365] on link "19335 Sugars, granulated" at bounding box center [272, 373] width 232 height 20
type input "Sugars, granulated"
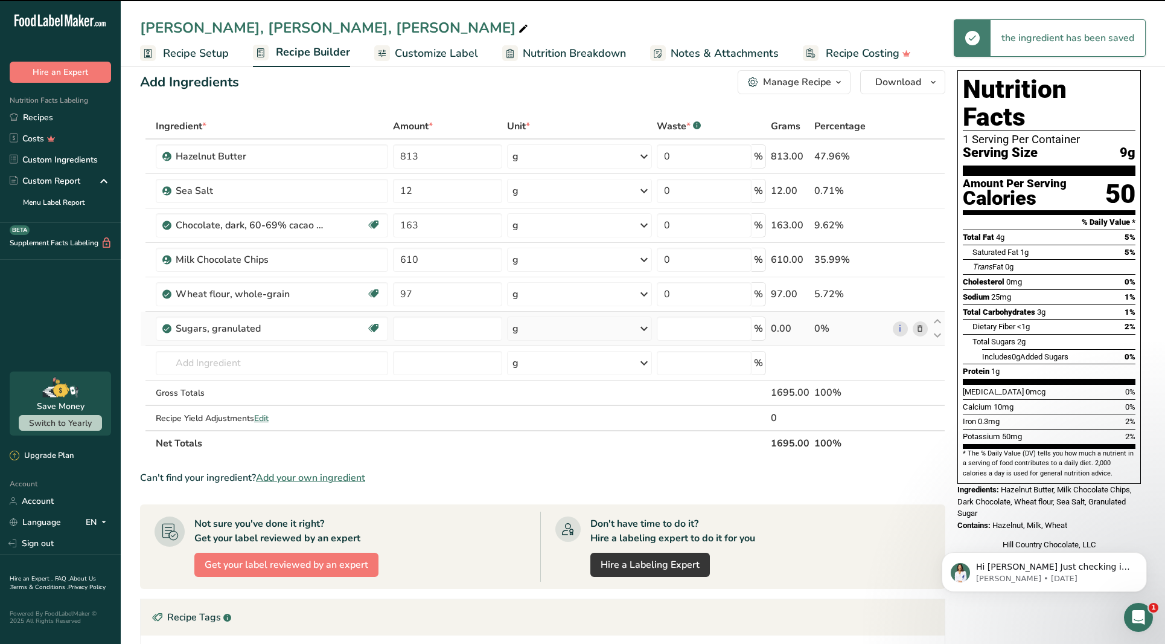
type input "0"
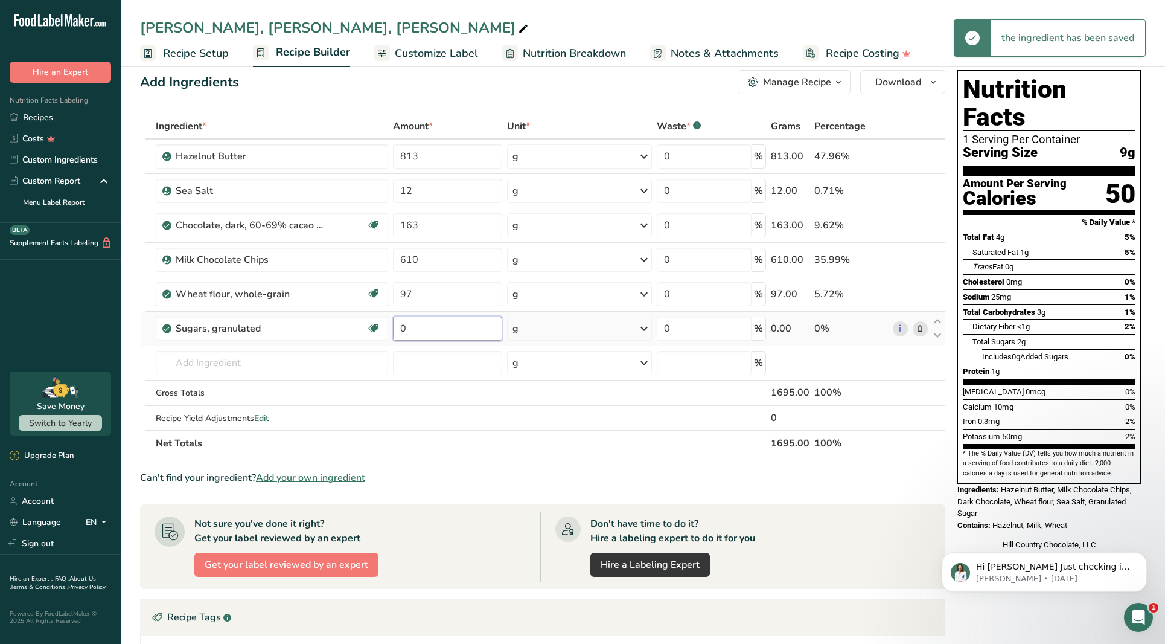
click at [412, 328] on input "0" at bounding box center [447, 328] width 109 height 24
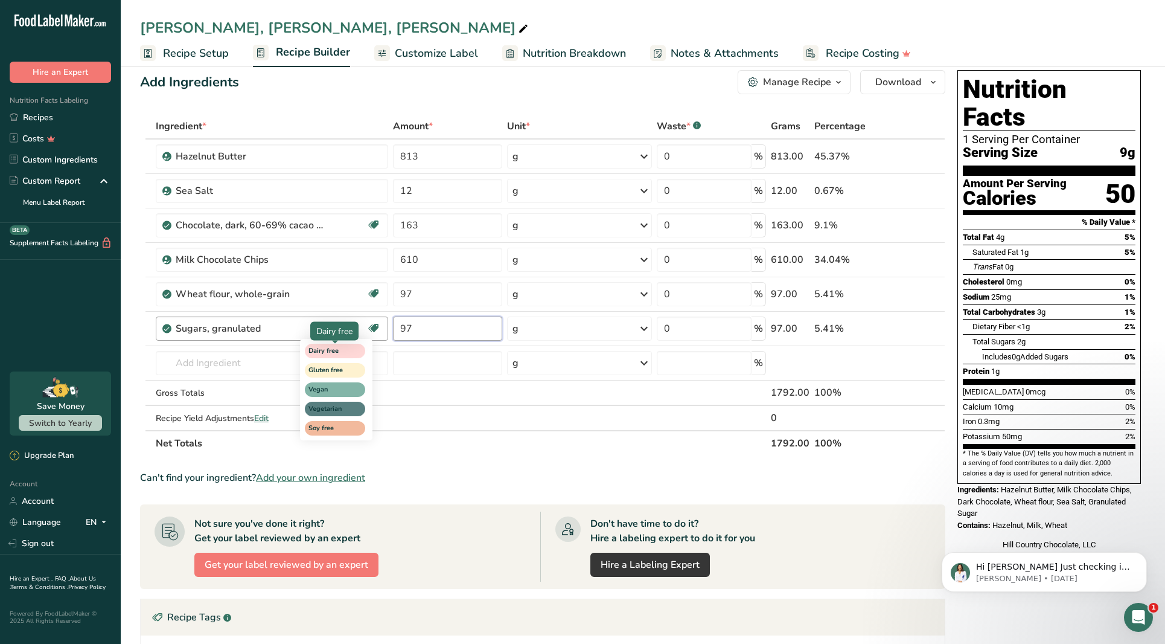
type input "97"
click at [333, 356] on div "Ingredient * Amount * Unit * Waste * .a-a{fill:#347362;}.b-a{fill:#fff;} Grams …" at bounding box center [542, 285] width 805 height 342
click at [379, 330] on icon at bounding box center [374, 328] width 12 height 19
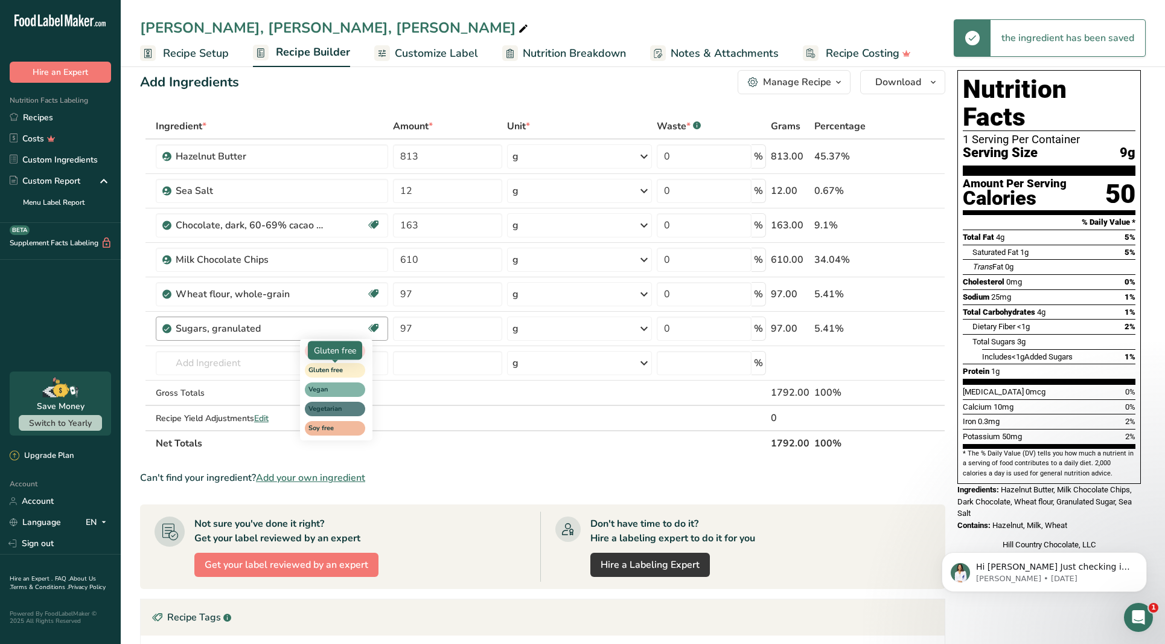
click at [329, 371] on span "Gluten free" at bounding box center [330, 370] width 42 height 10
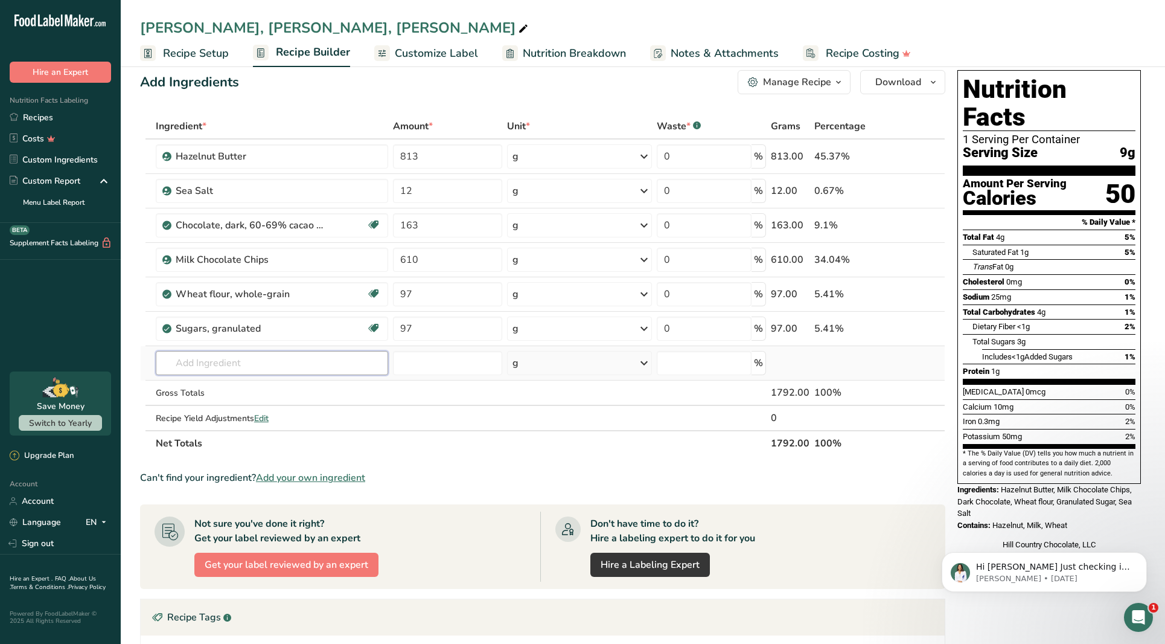
click at [308, 364] on input "text" at bounding box center [272, 363] width 232 height 24
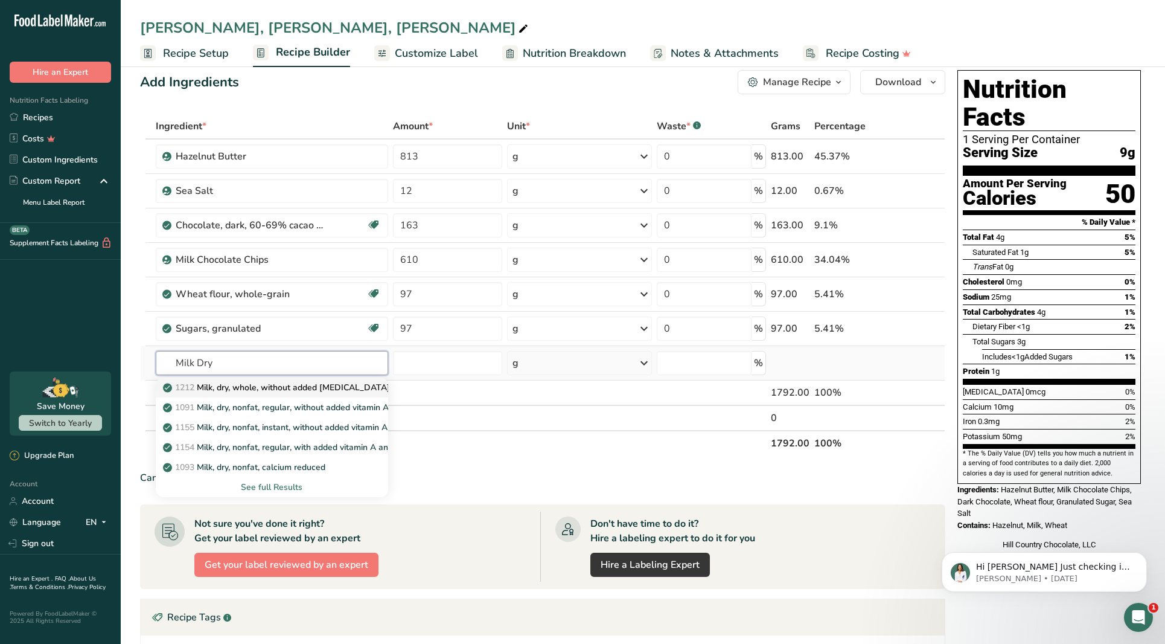
type input "Milk Dry"
click at [266, 382] on p "1212 Milk, dry, whole, without added vitamin D" at bounding box center [277, 387] width 225 height 13
type input "Milk, dry, whole, without added vitamin D"
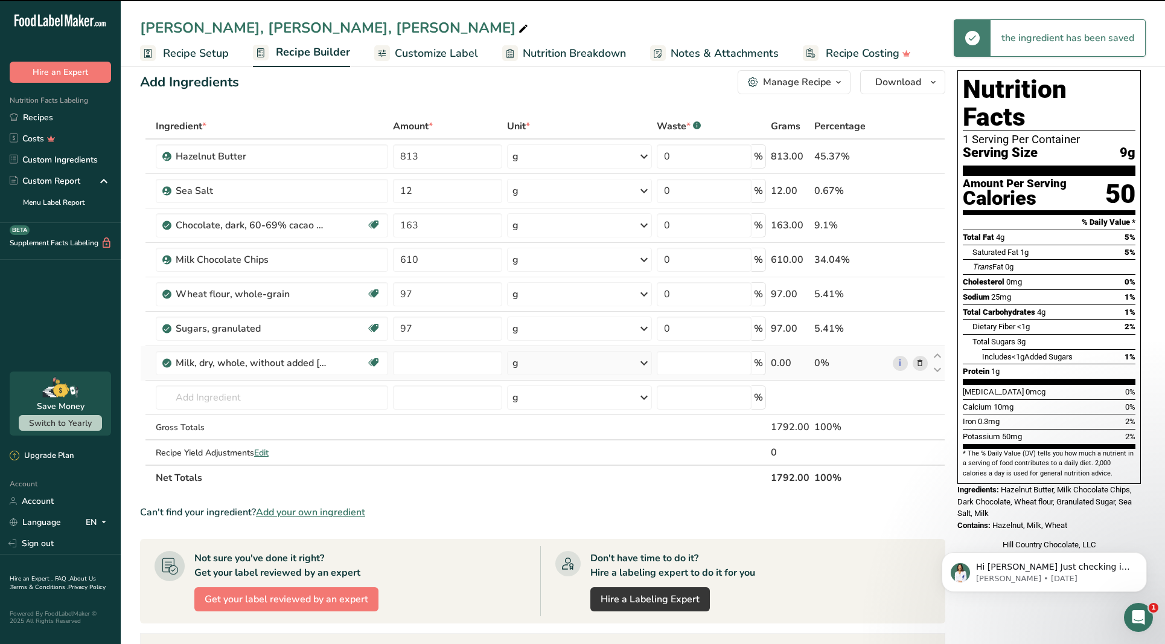
type input "0"
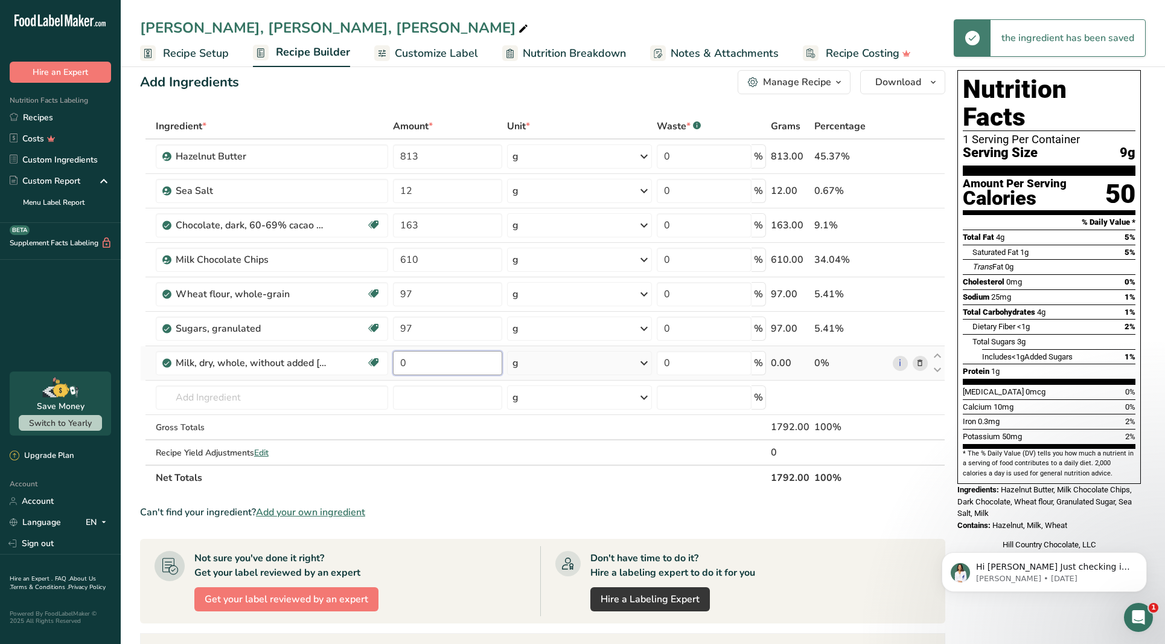
click at [407, 361] on input "0" at bounding box center [447, 363] width 109 height 24
type input "3"
click at [354, 391] on div "Ingredient * Amount * Unit * Waste * .a-a{fill:#347362;}.b-a{fill:#fff;} Grams …" at bounding box center [542, 302] width 805 height 377
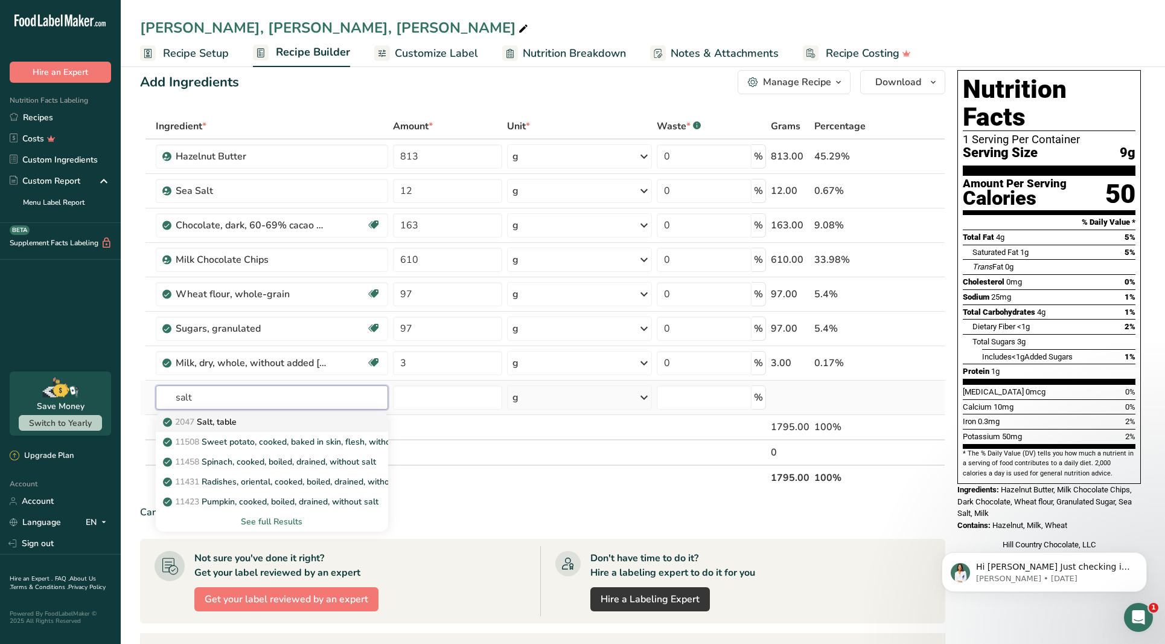
type input "salt"
click at [306, 423] on div "2047 Salt, table" at bounding box center [262, 421] width 194 height 13
type input "Salt, table"
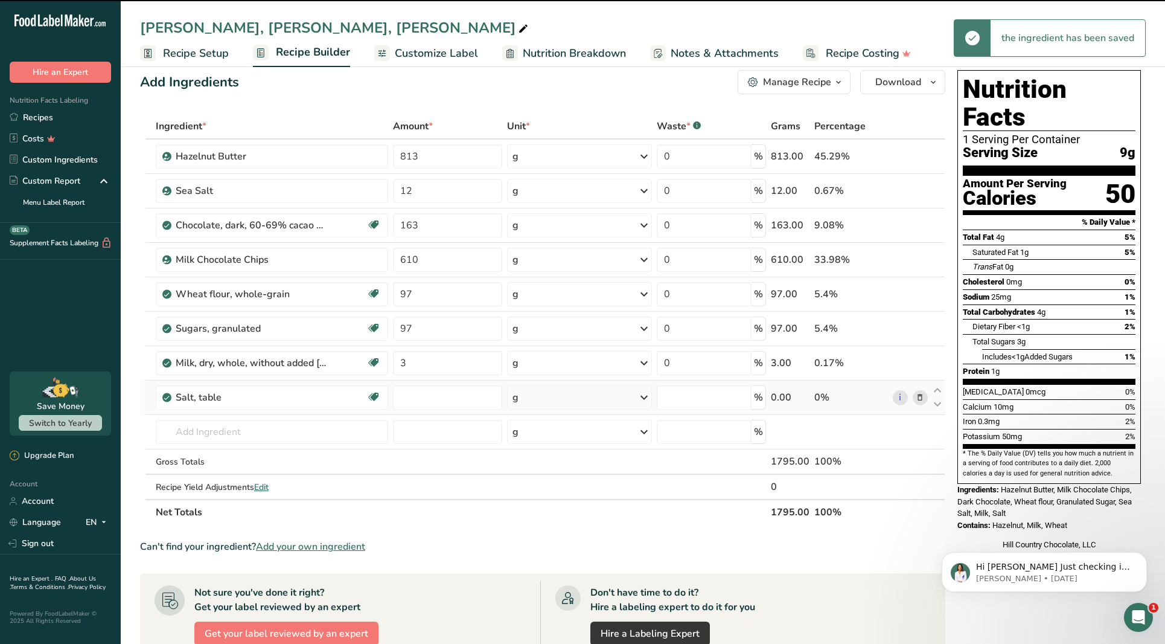
type input "0"
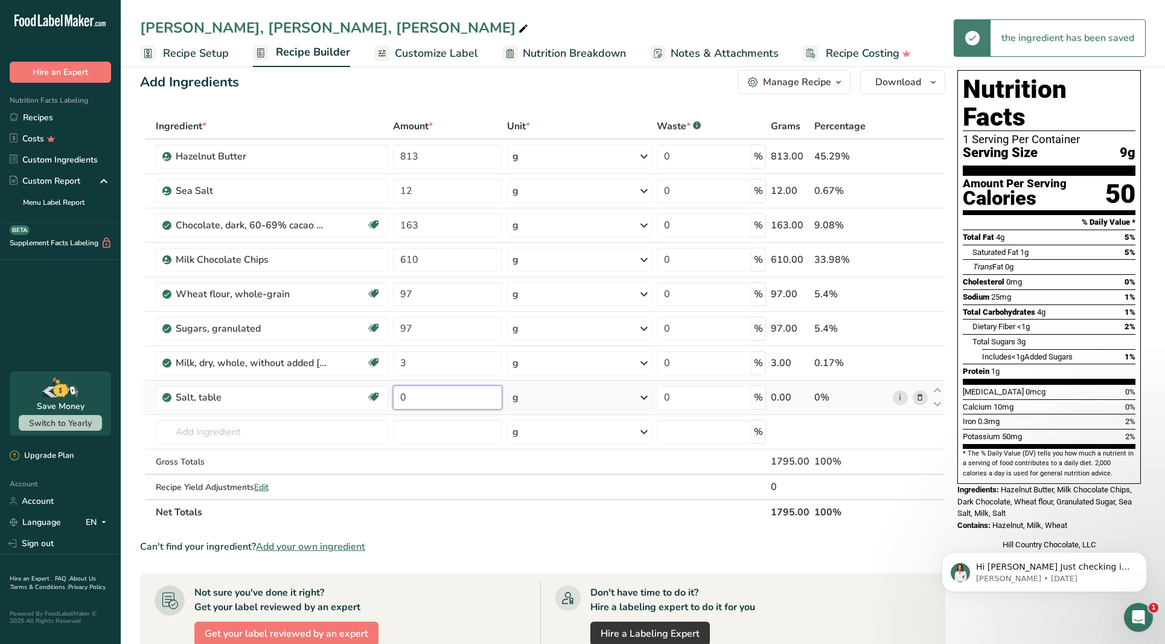
click at [434, 388] on input "0" at bounding box center [447, 397] width 109 height 24
type input "10"
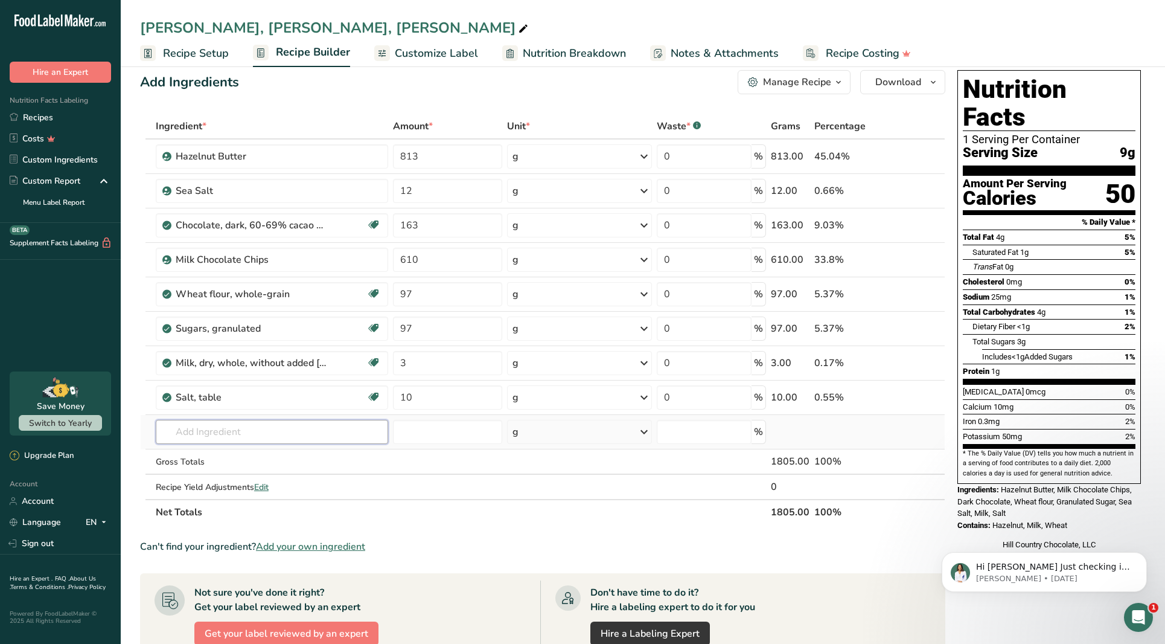
click at [335, 424] on div "Ingredient * Amount * Unit * Waste * .a-a{fill:#347362;}.b-a{fill:#fff;} Grams …" at bounding box center [542, 319] width 805 height 411
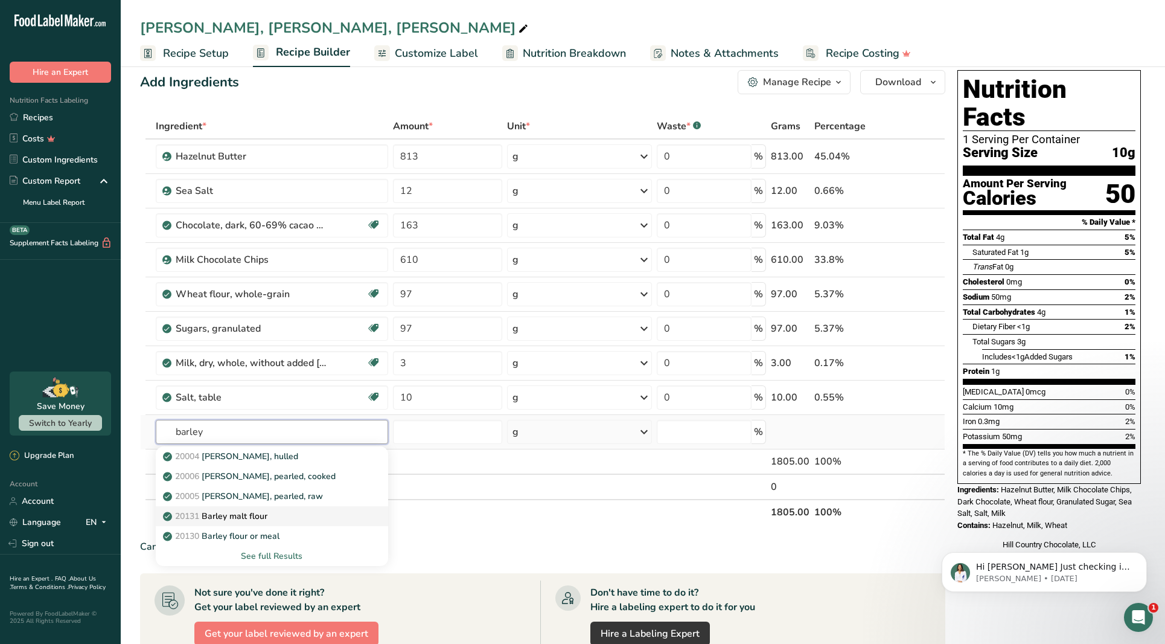
type input "barley"
click at [287, 520] on div "20131 Barley malt flour" at bounding box center [262, 516] width 194 height 13
type input "Barley malt flour"
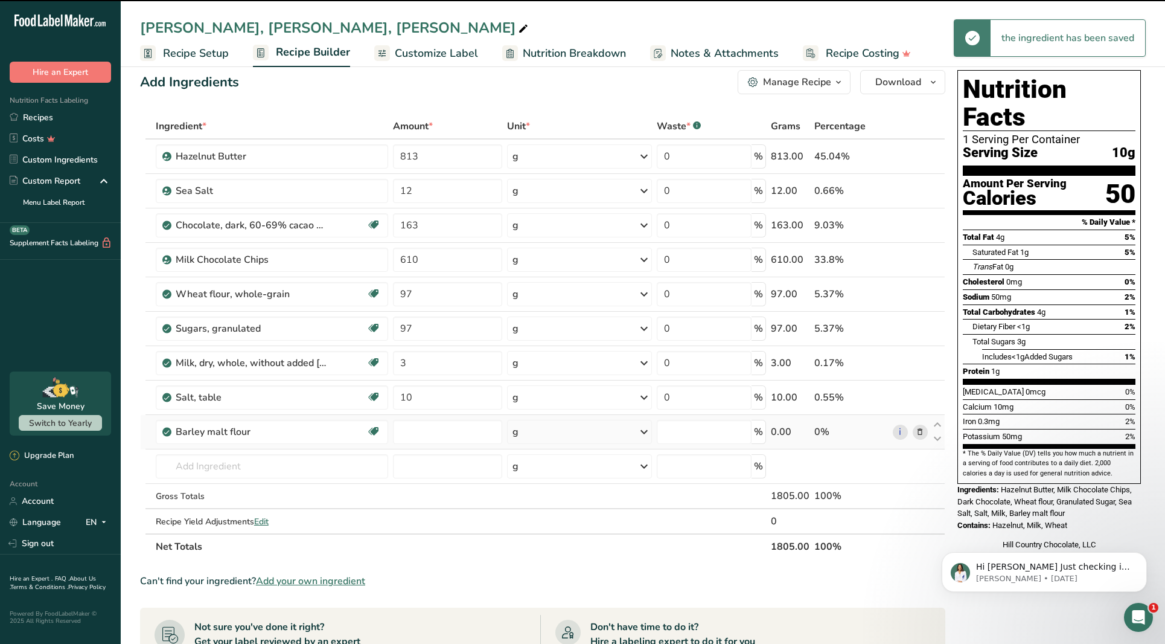
type input "0"
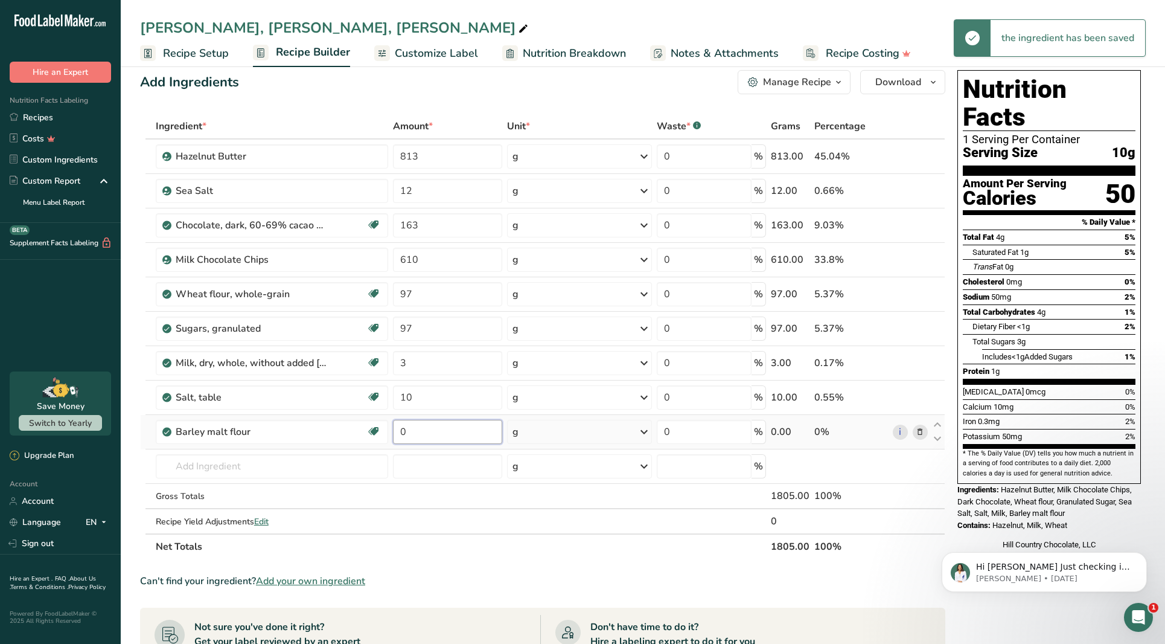
click at [409, 434] on input "0" at bounding box center [447, 432] width 109 height 24
type input "3"
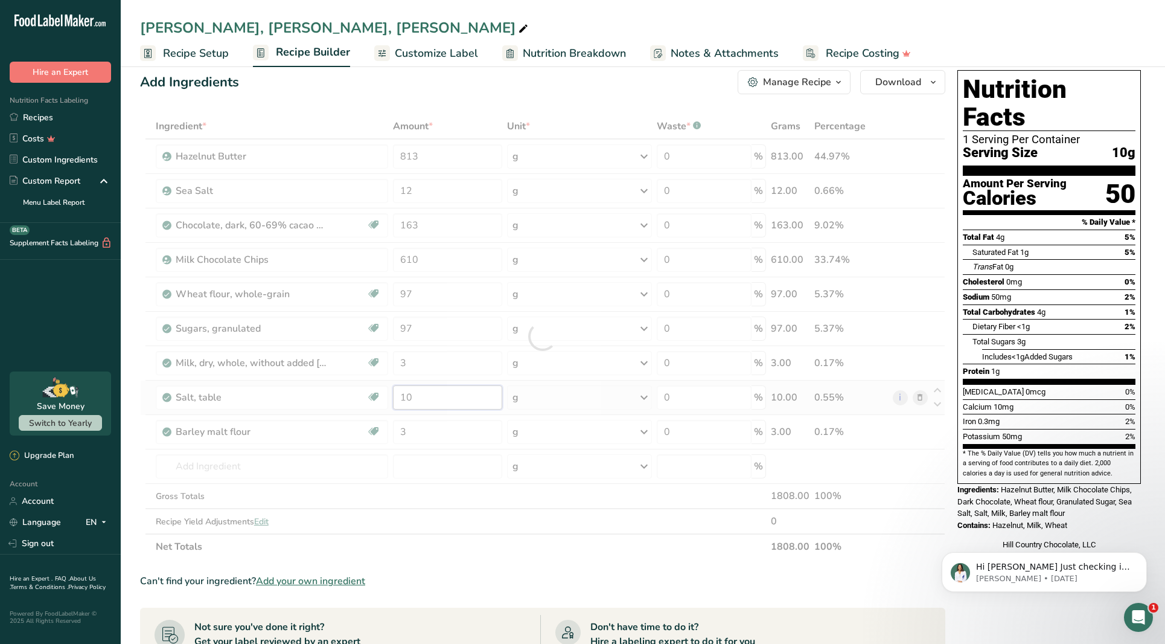
click at [416, 402] on div "Ingredient * Amount * Unit * Waste * .a-a{fill:#347362;}.b-a{fill:#fff;} Grams …" at bounding box center [542, 337] width 805 height 446
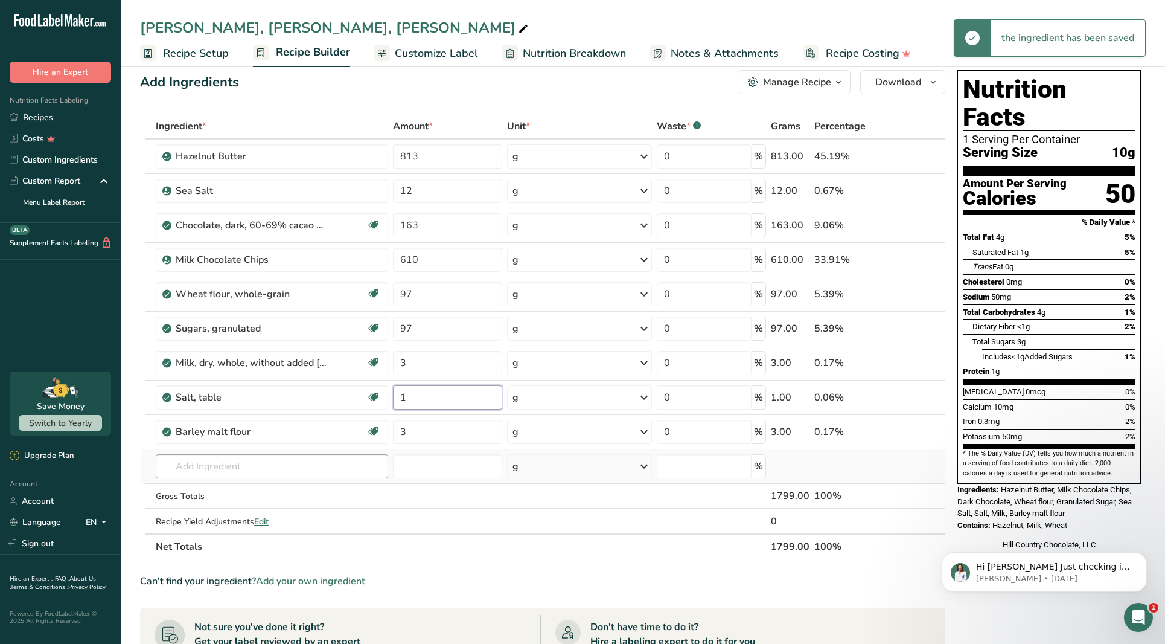
type input "1"
click at [354, 469] on div "Ingredient * Amount * Unit * Waste * .a-a{fill:#347362;}.b-a{fill:#fff;} Grams …" at bounding box center [542, 337] width 805 height 446
click at [371, 468] on input "text" at bounding box center [272, 466] width 232 height 24
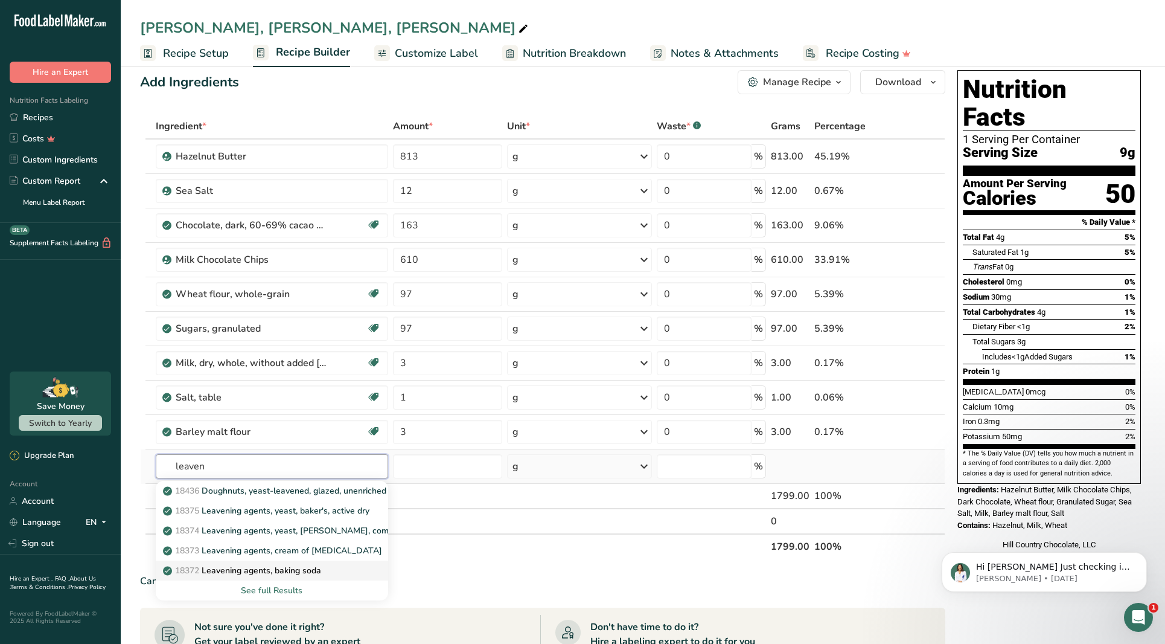
type input "leaven"
click at [350, 569] on div "18372 Leavening agents, baking soda" at bounding box center [262, 570] width 194 height 13
type input "Leavening agents, baking soda"
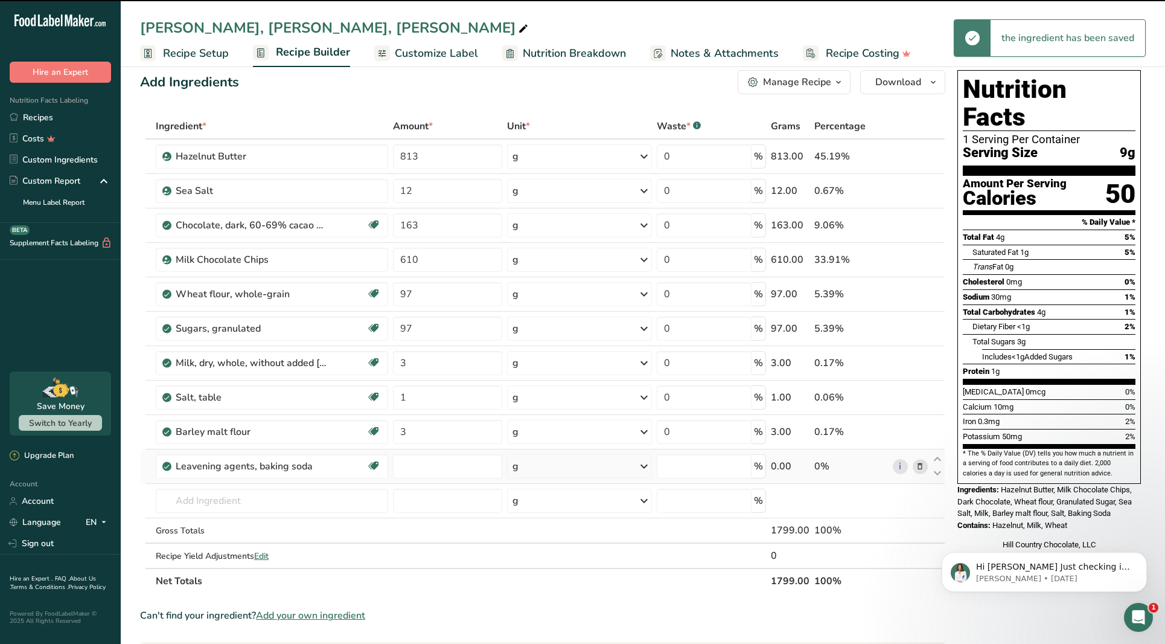
type input "0"
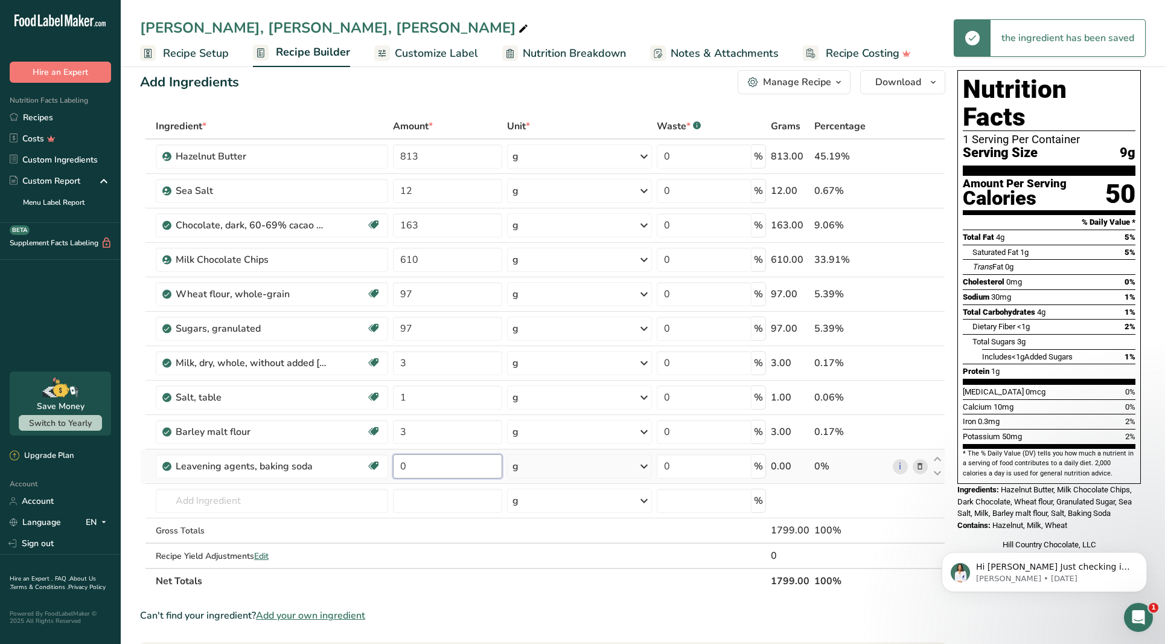
click at [425, 472] on input "0" at bounding box center [447, 466] width 109 height 24
type input "1"
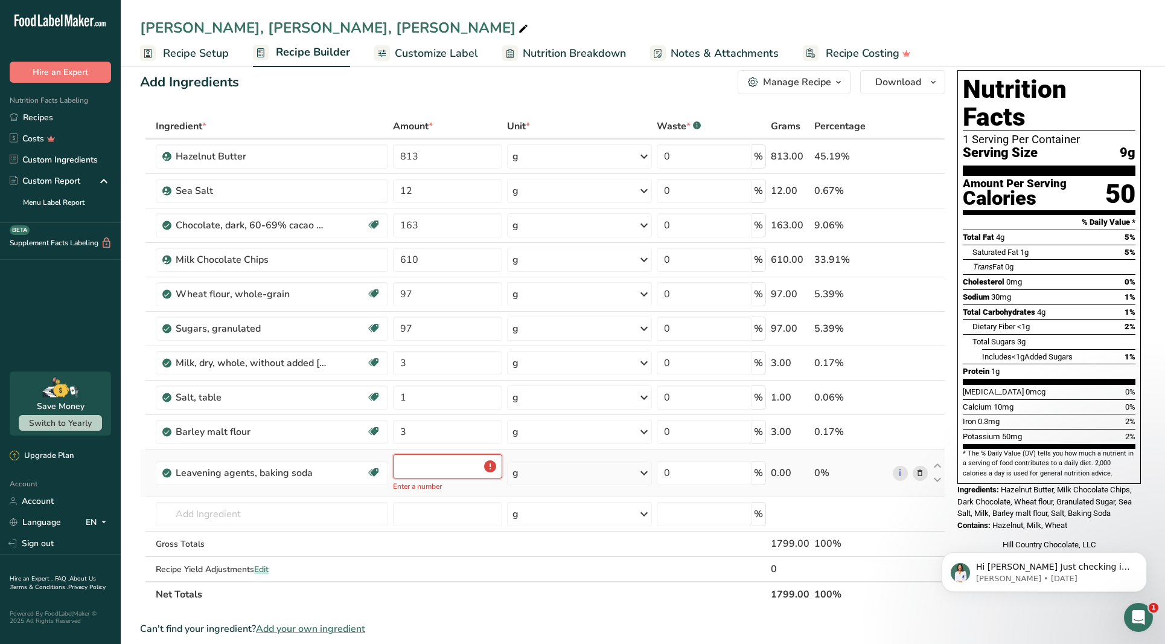
type input "1"
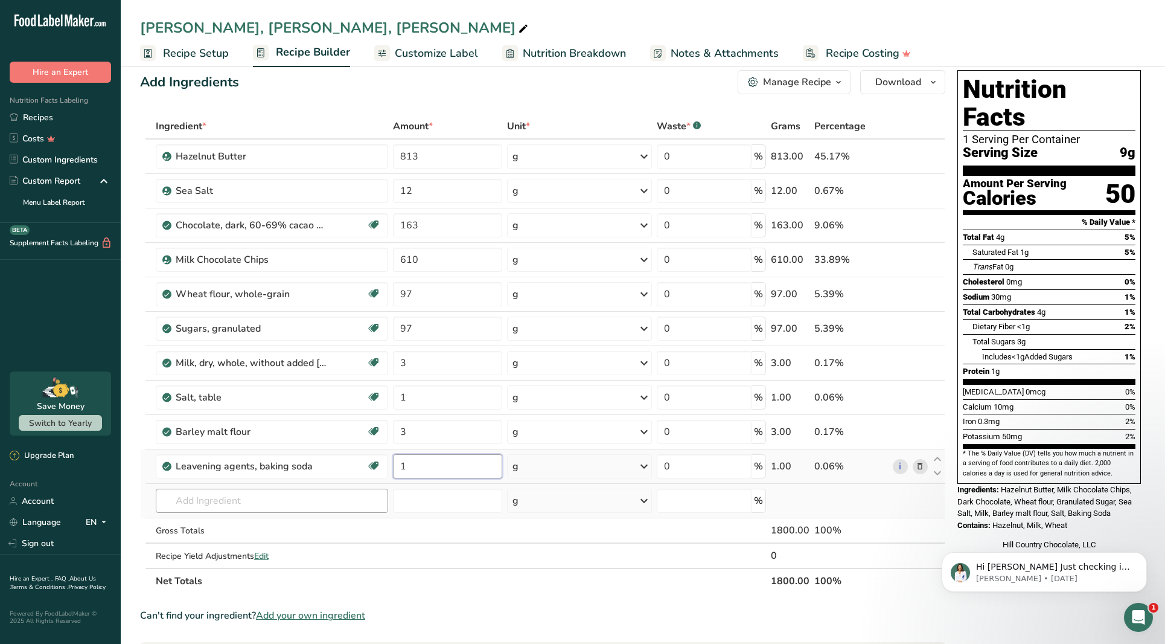
type input "1"
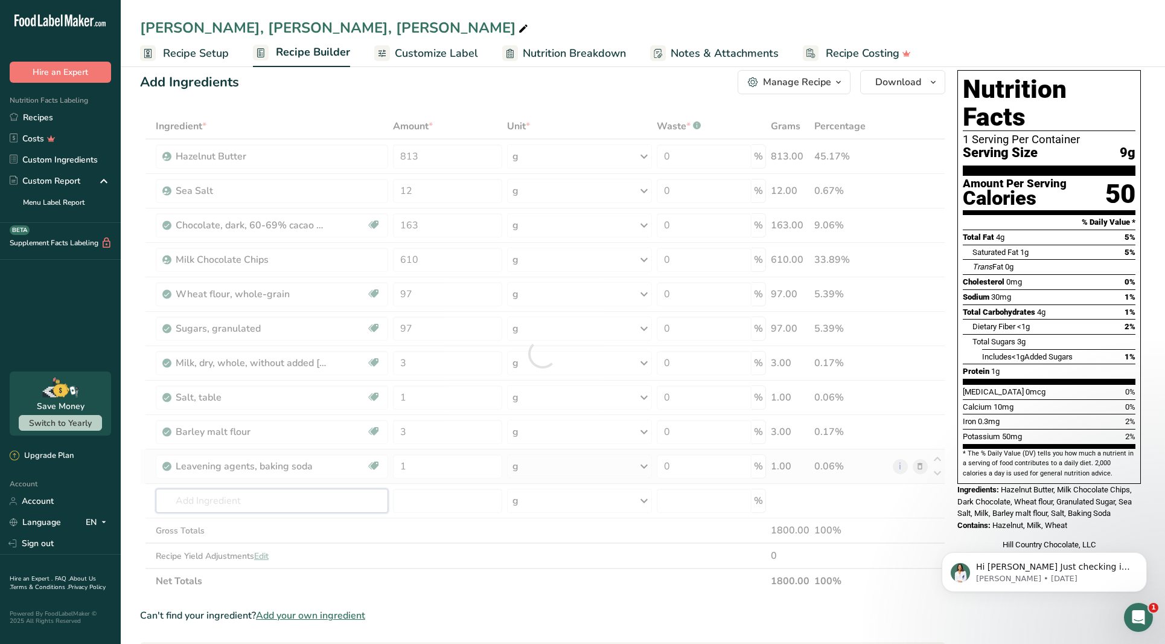
click at [339, 504] on div "Ingredient * Amount * Unit * Waste * .a-a{fill:#347362;}.b-a{fill:#fff;} Grams …" at bounding box center [542, 354] width 805 height 480
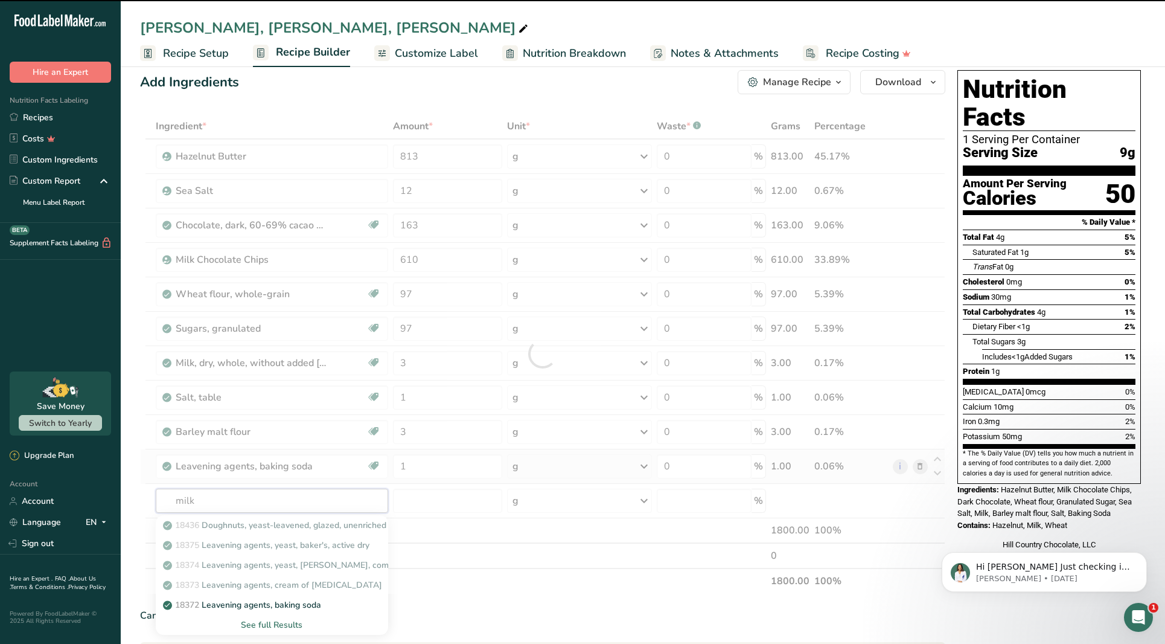
type input "milk"
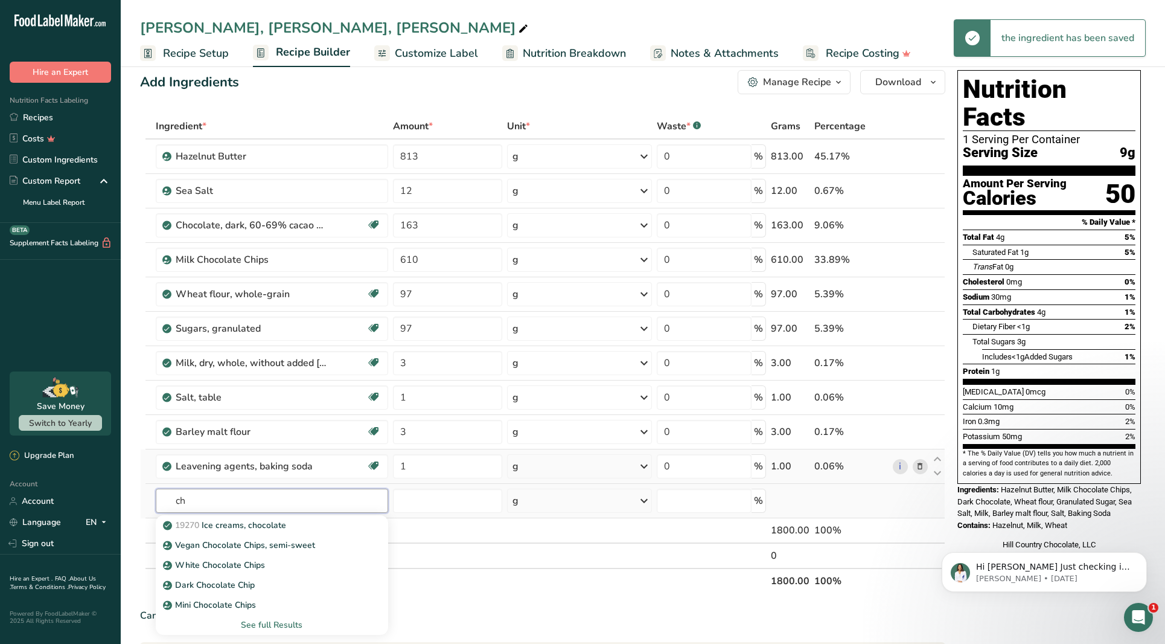
type input "c"
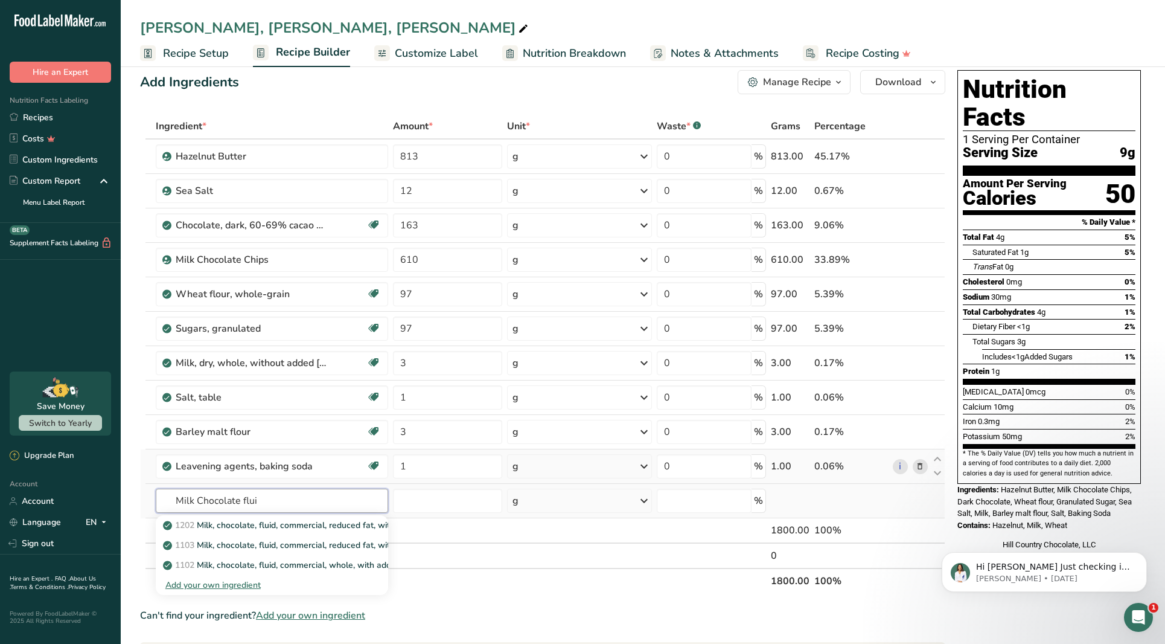
type input "Milk Chocolate flu"
drag, startPoint x: 339, startPoint y: 504, endPoint x: 179, endPoint y: 505, distance: 160.0
click at [178, 506] on input "Milk Chocolate flu" at bounding box center [272, 500] width 232 height 24
drag, startPoint x: 179, startPoint y: 504, endPoint x: 264, endPoint y: 500, distance: 85.8
click at [264, 500] on input "Milk Chocolate flu" at bounding box center [272, 500] width 232 height 24
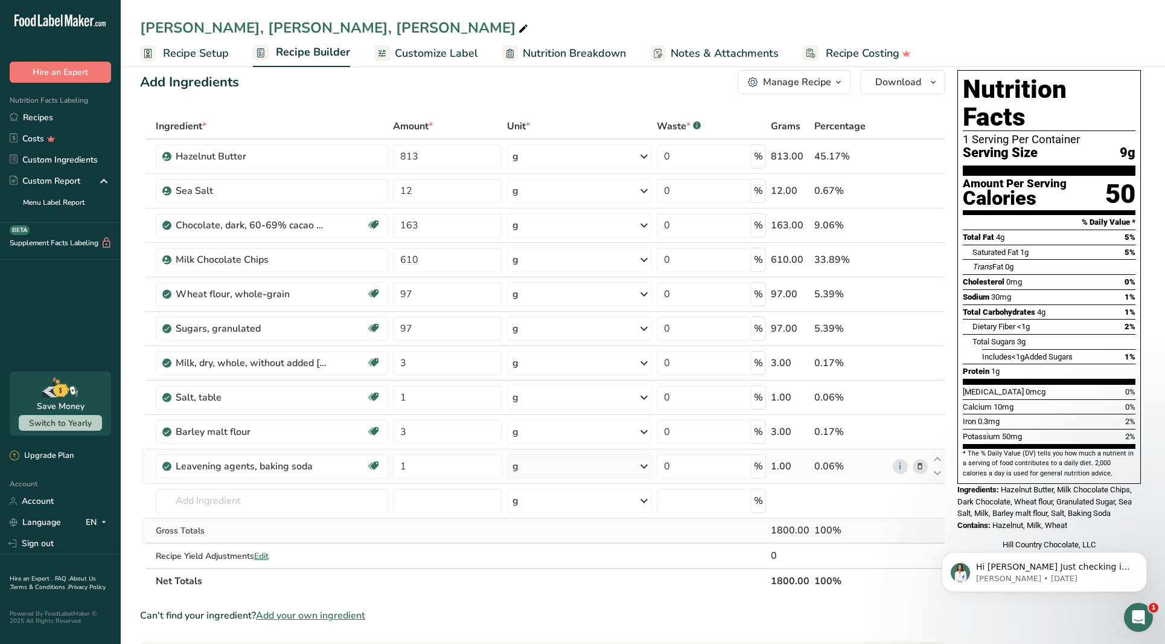
click at [365, 534] on div "Gross Totals" at bounding box center [272, 530] width 232 height 13
click at [338, 495] on input "text" at bounding box center [272, 500] width 232 height 24
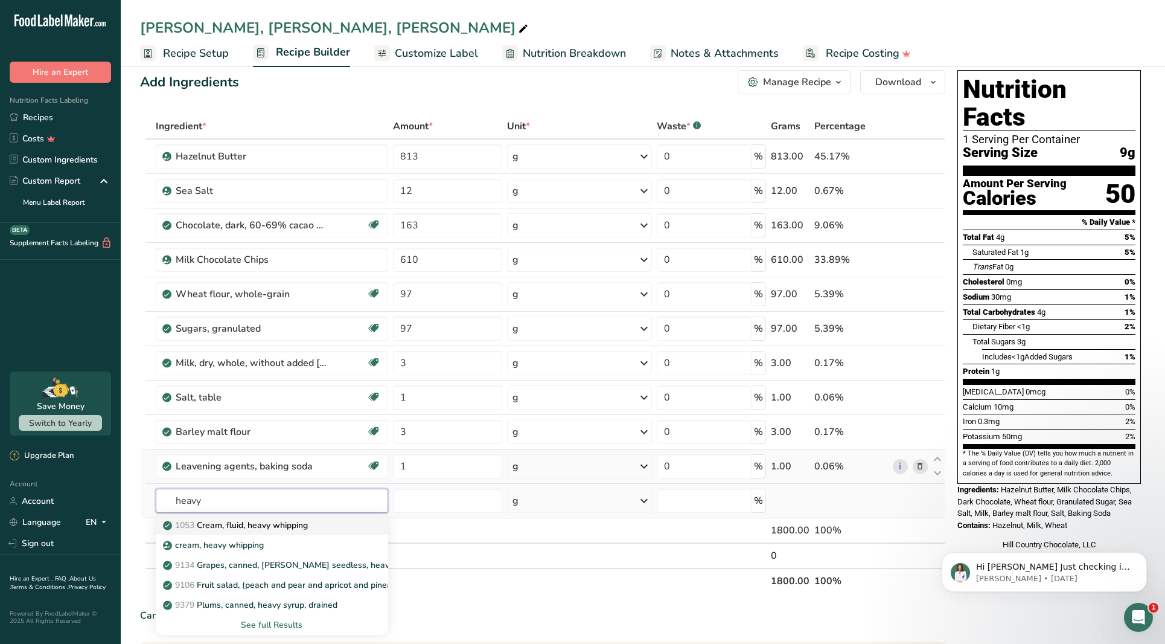
type input "heavy"
click at [321, 528] on div "1053 Cream, fluid, heavy whipping" at bounding box center [262, 525] width 194 height 13
type input "Cream, fluid, heavy whipping"
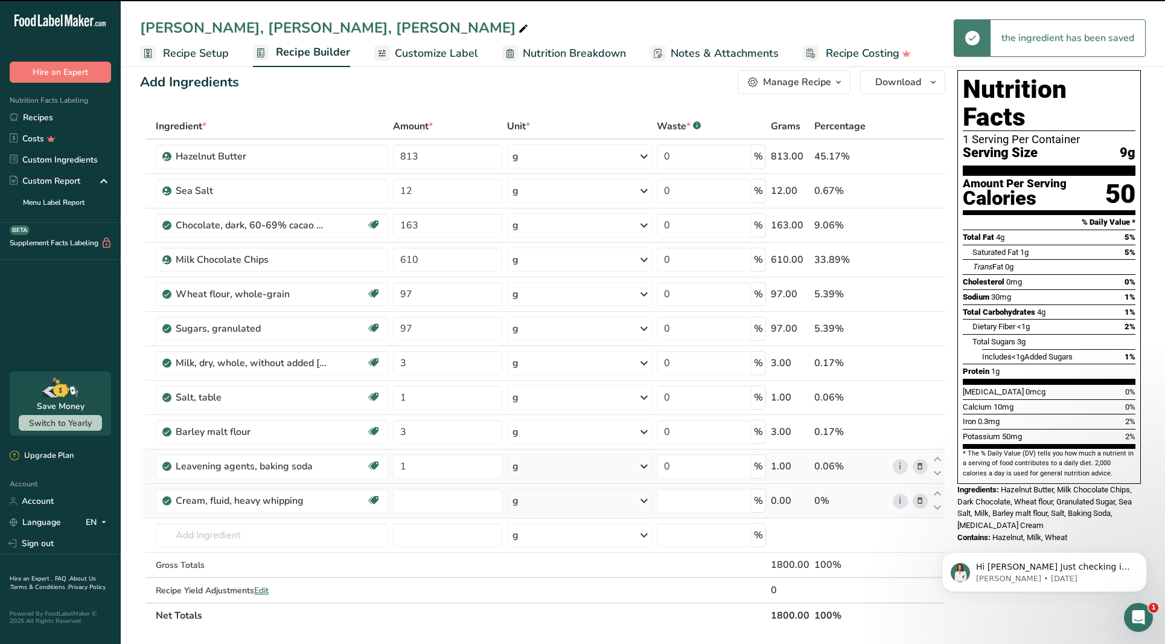
type input "0"
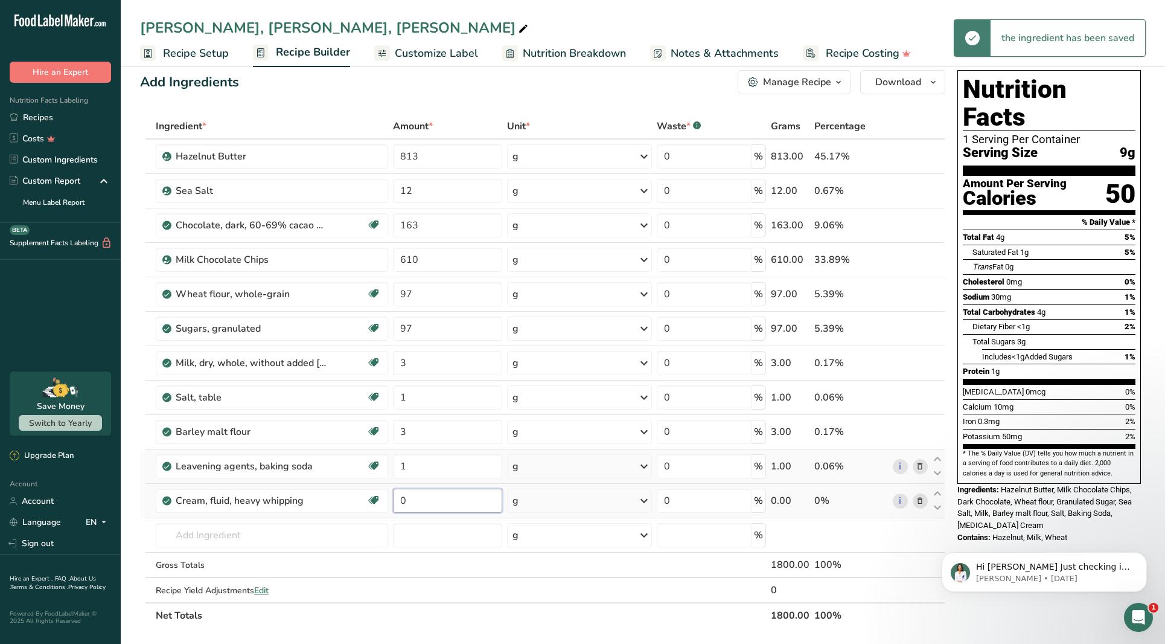
click at [438, 499] on input "0" at bounding box center [447, 500] width 109 height 24
type input "450"
click at [381, 541] on div "Ingredient * Amount * Unit * Waste * .a-a{fill:#347362;}.b-a{fill:#fff;} Grams …" at bounding box center [542, 371] width 805 height 514
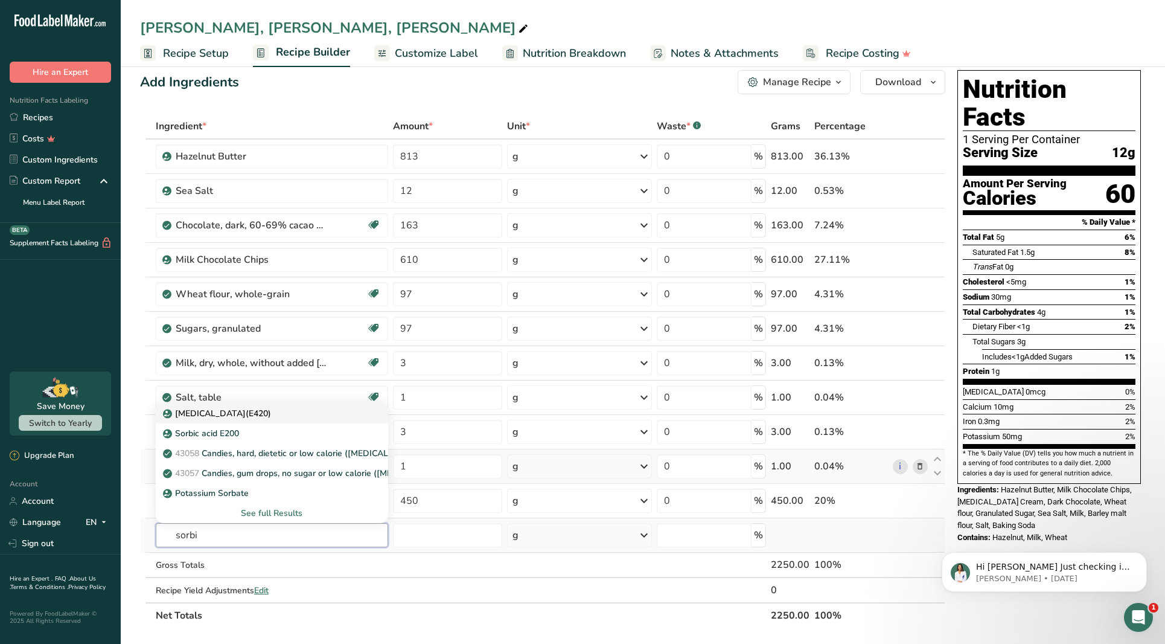
type input "sorbi"
click at [264, 414] on div "Sorbitol(E420)" at bounding box center [262, 413] width 194 height 13
type input "Sorbitol(E420)"
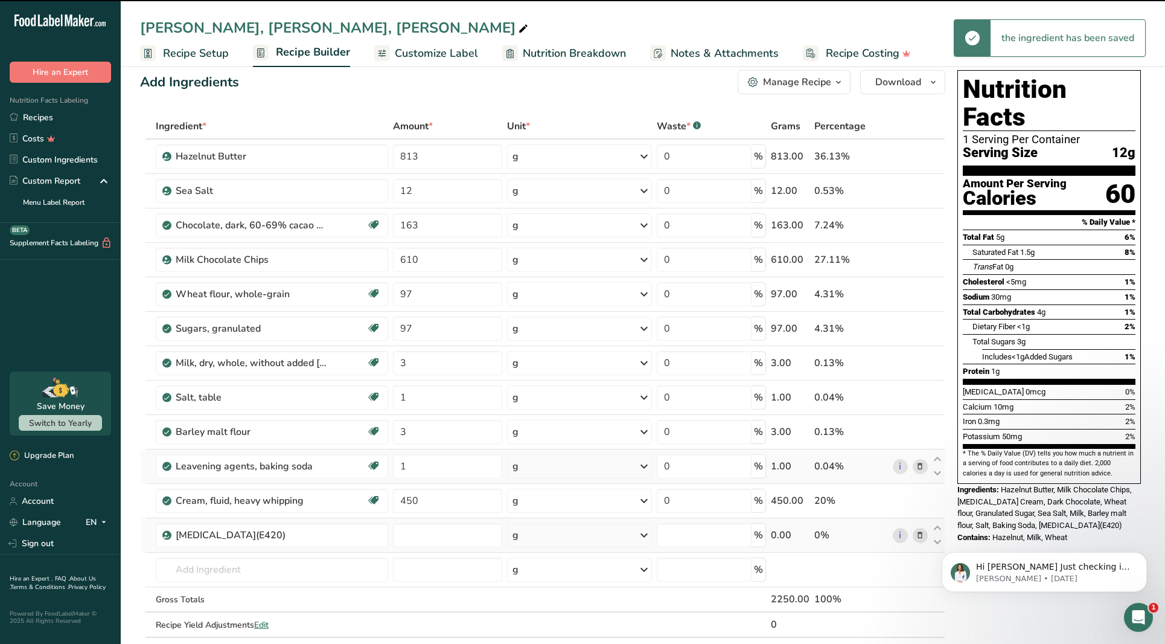
type input "0"
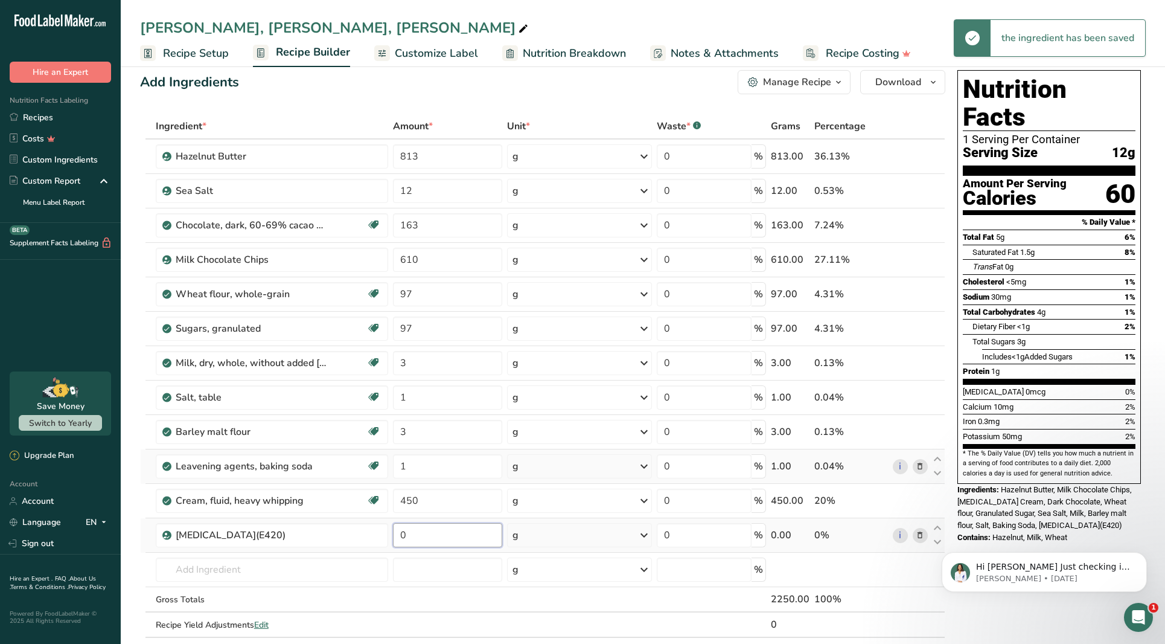
click at [438, 542] on input "0" at bounding box center [447, 535] width 109 height 24
type input "87"
click at [361, 565] on div "Ingredient * Amount * Unit * Waste * .a-a{fill:#347362;}.b-a{fill:#fff;} Grams …" at bounding box center [542, 388] width 805 height 549
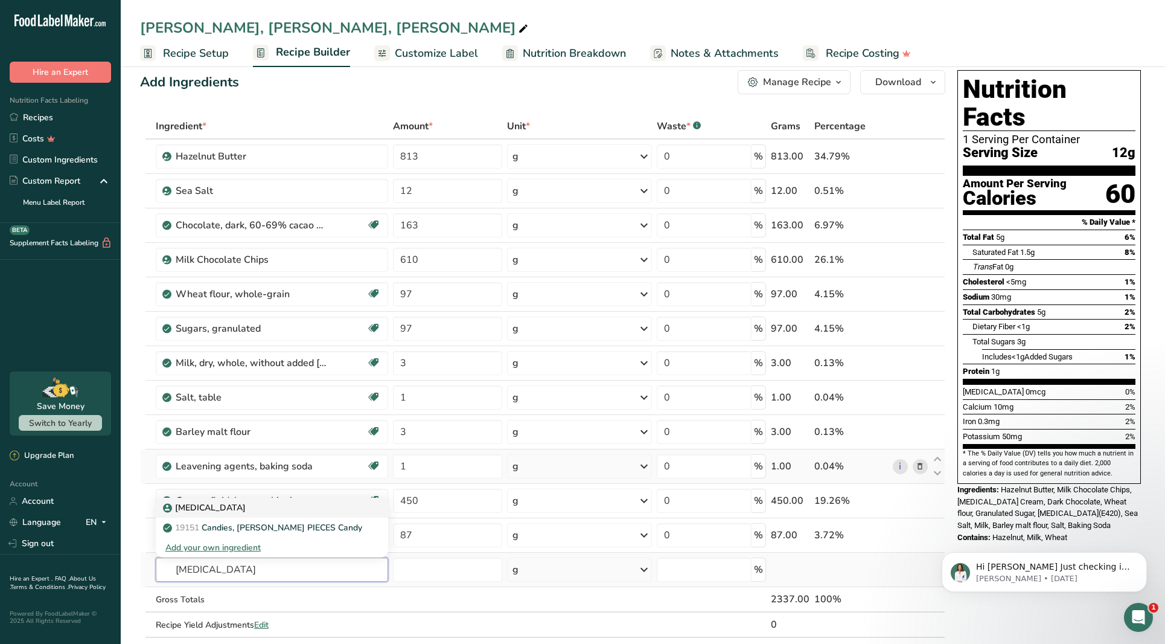
type input "dextrose"
click at [234, 504] on div "dextrose" at bounding box center [262, 507] width 194 height 13
type input "dextrose"
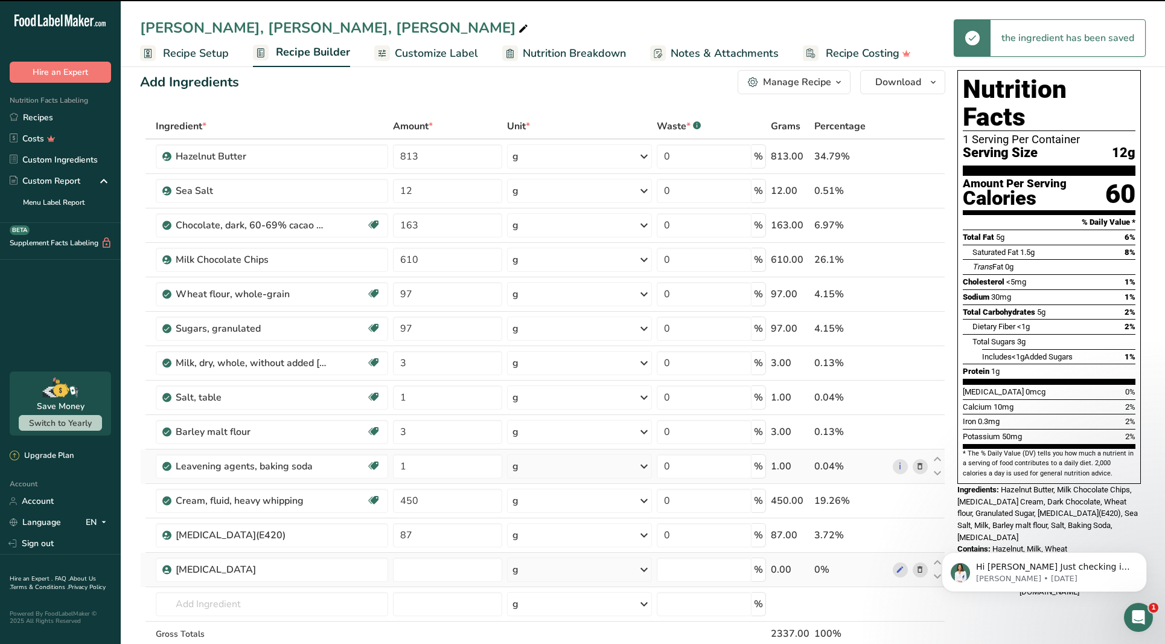
type input "0"
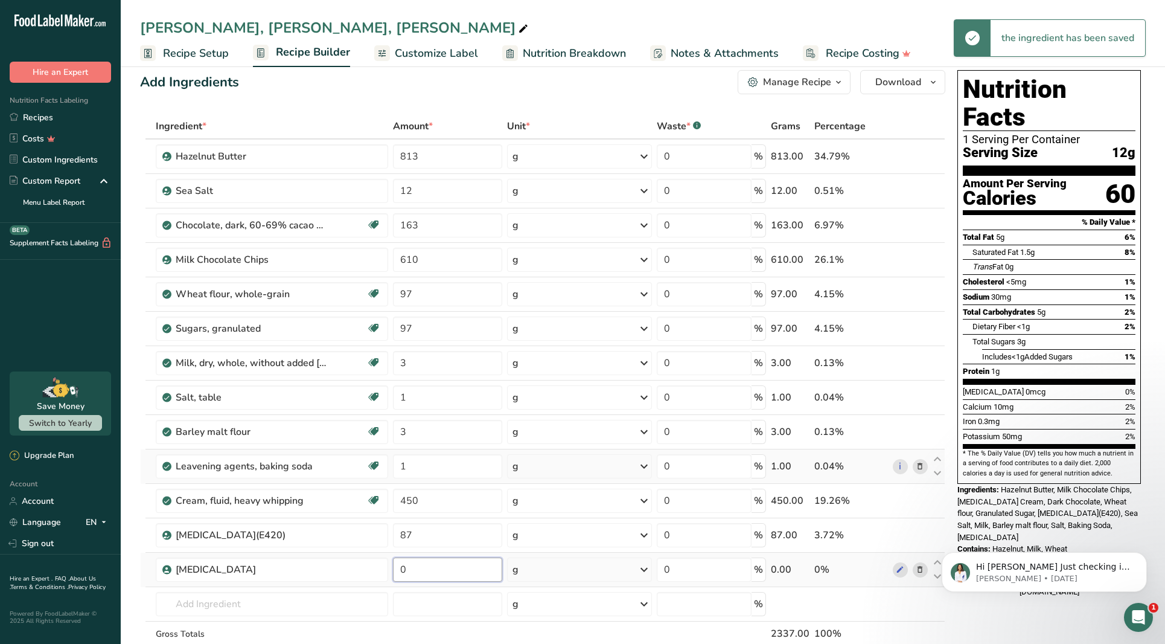
click at [424, 574] on input "0" at bounding box center [447, 569] width 109 height 24
type input "165"
click at [357, 603] on div "Ingredient * Amount * Unit * Waste * .a-a{fill:#347362;}.b-a{fill:#fff;} Grams …" at bounding box center [542, 405] width 805 height 583
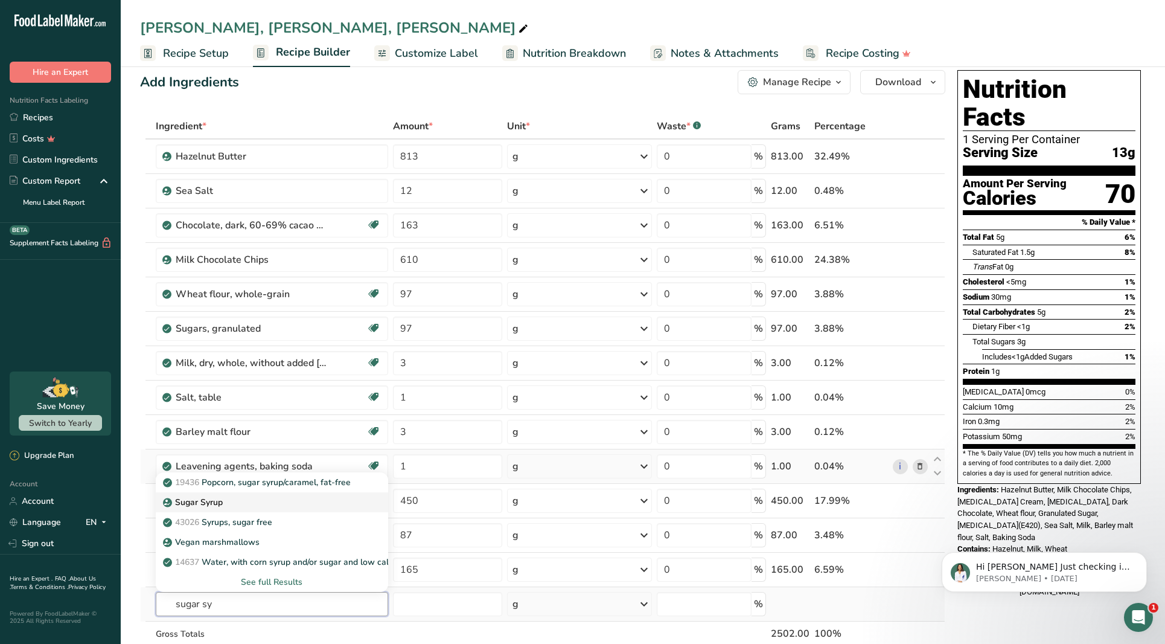
type input "sugar sy"
click at [239, 504] on div "Sugar Syrup" at bounding box center [262, 502] width 194 height 13
type input "Sugar Syrup"
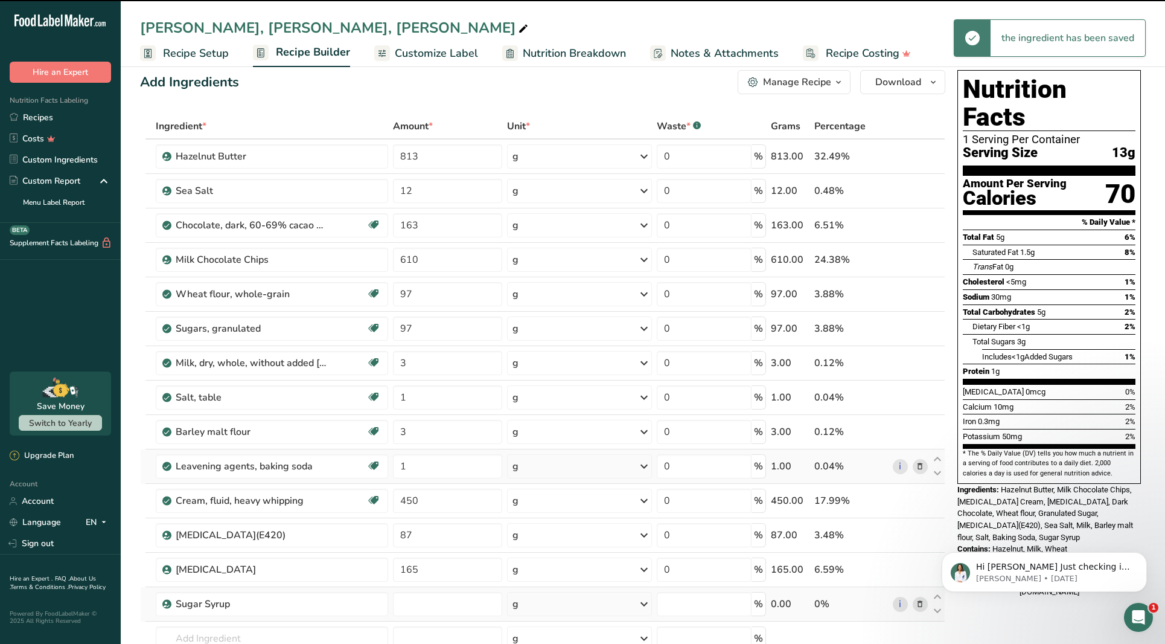
type input "0"
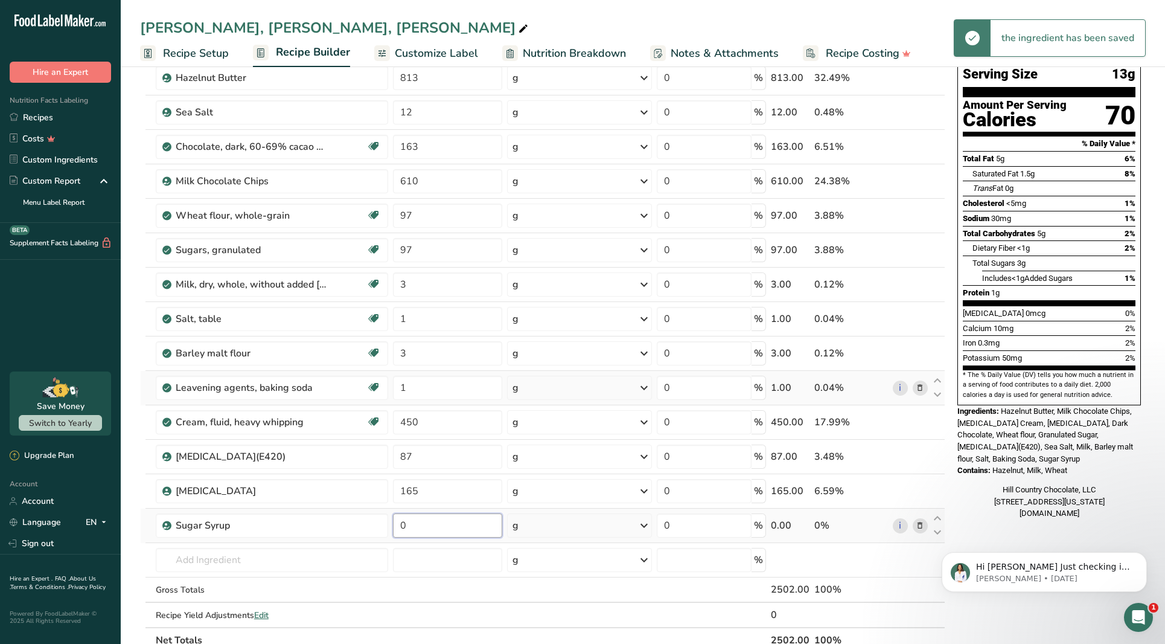
click at [455, 526] on input "0" at bounding box center [447, 525] width 109 height 24
type input "44"
click at [360, 556] on div "Ingredient * Amount * Unit * Waste * .a-a{fill:#347362;}.b-a{fill:#fff;} Grams …" at bounding box center [542, 344] width 805 height 618
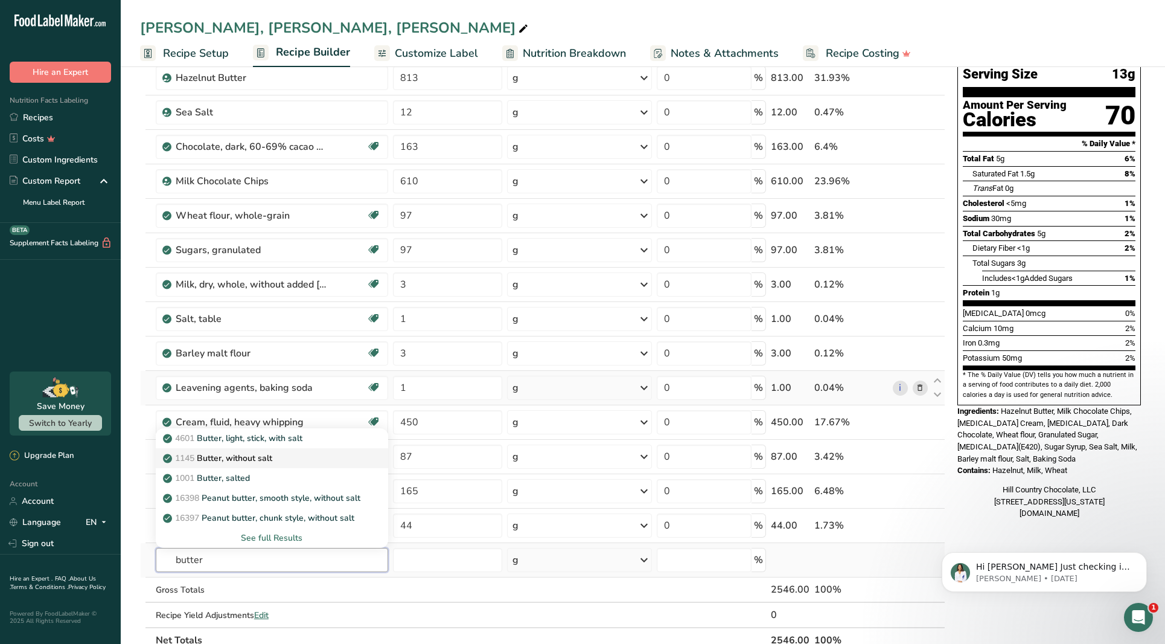
type input "butter"
click at [293, 457] on div "1145 Butter, without salt" at bounding box center [262, 458] width 194 height 13
type input "Butter, without salt"
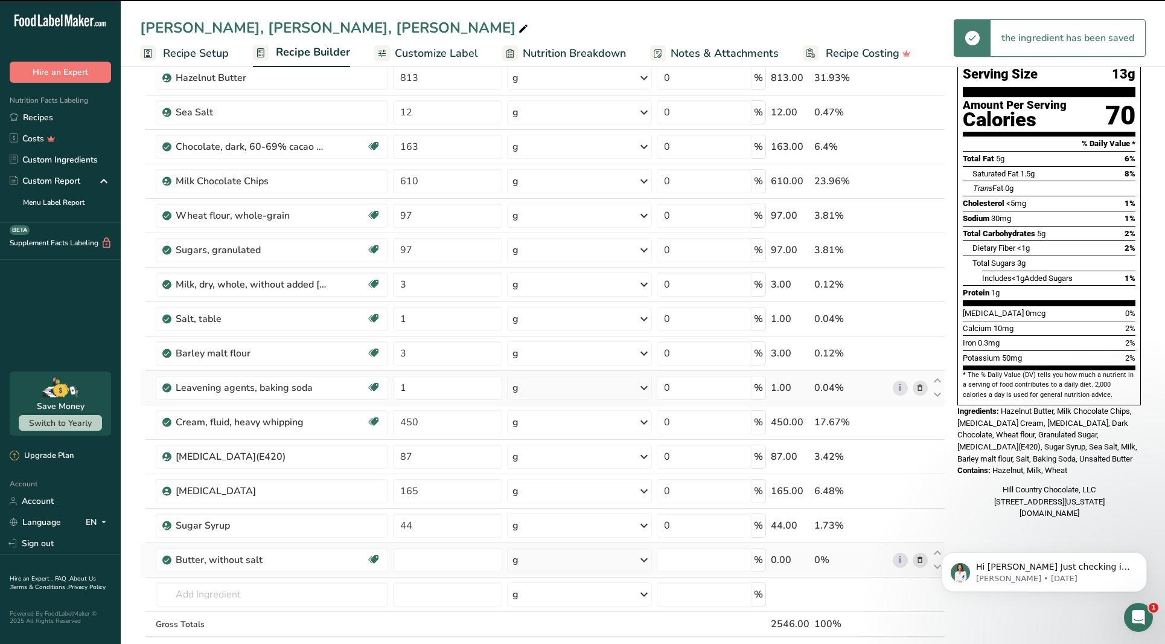
type input "0"
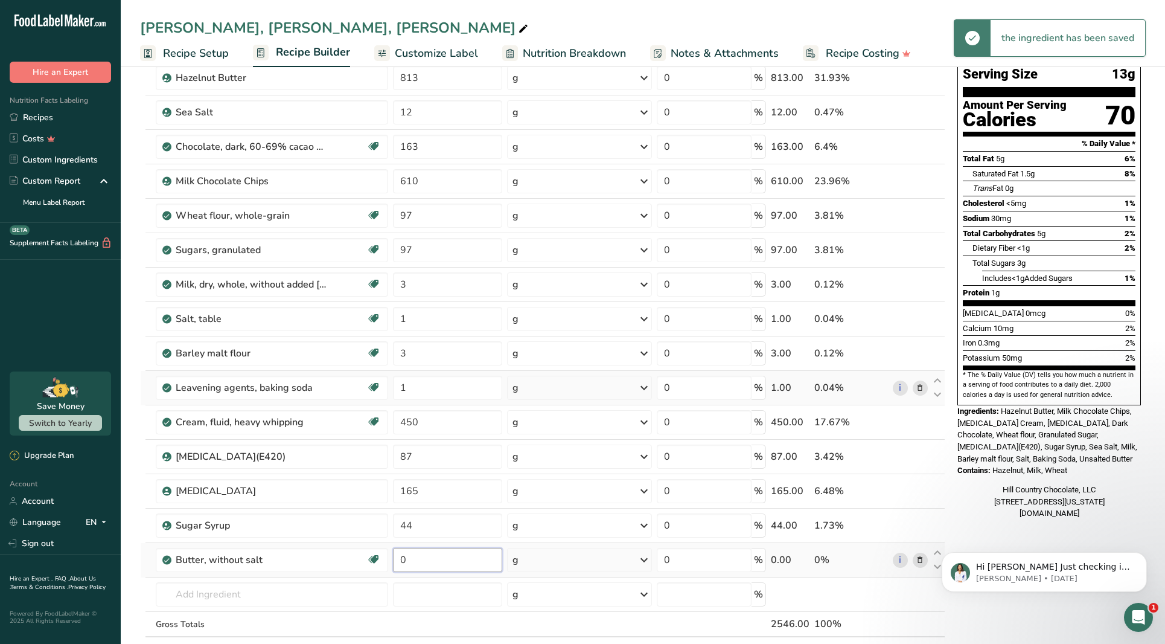
click at [414, 559] on input "0" at bounding box center [447, 560] width 109 height 24
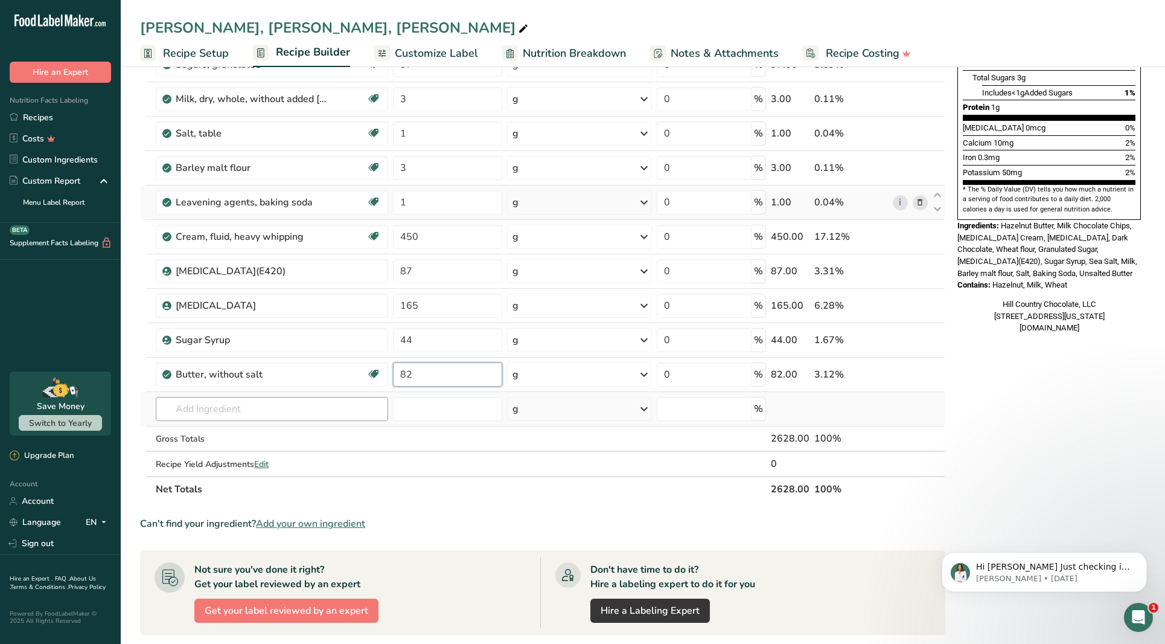
scroll to position [282, 0]
type input "82"
click at [297, 406] on div "Ingredient * Amount * Unit * Waste * .a-a{fill:#347362;}.b-a{fill:#fff;} Grams …" at bounding box center [542, 174] width 805 height 652
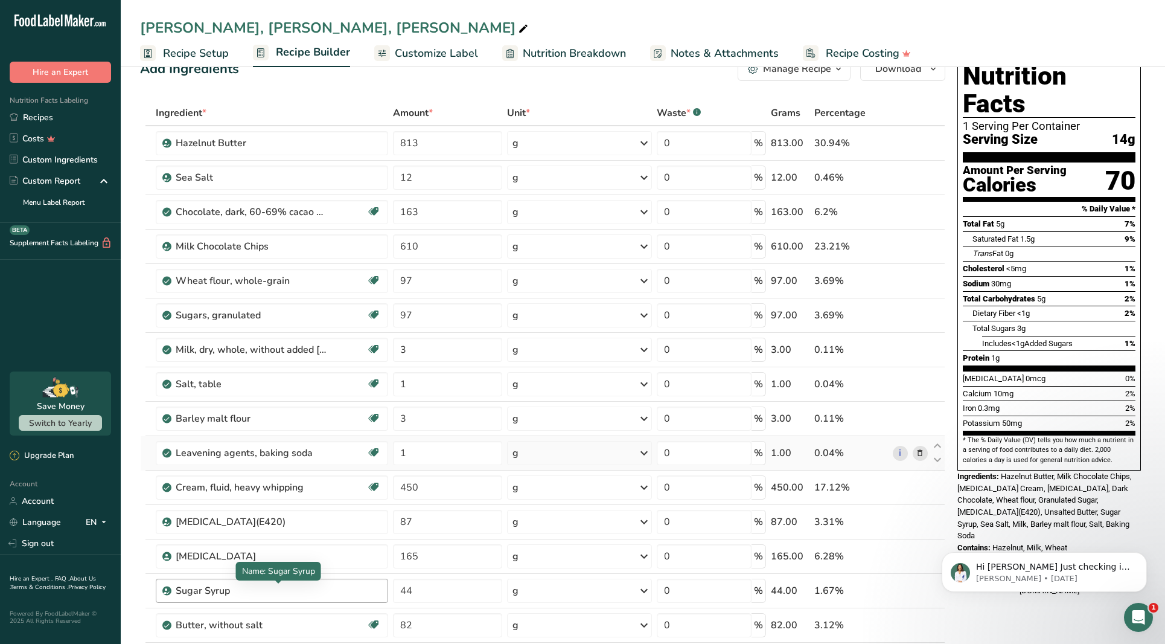
scroll to position [27, 0]
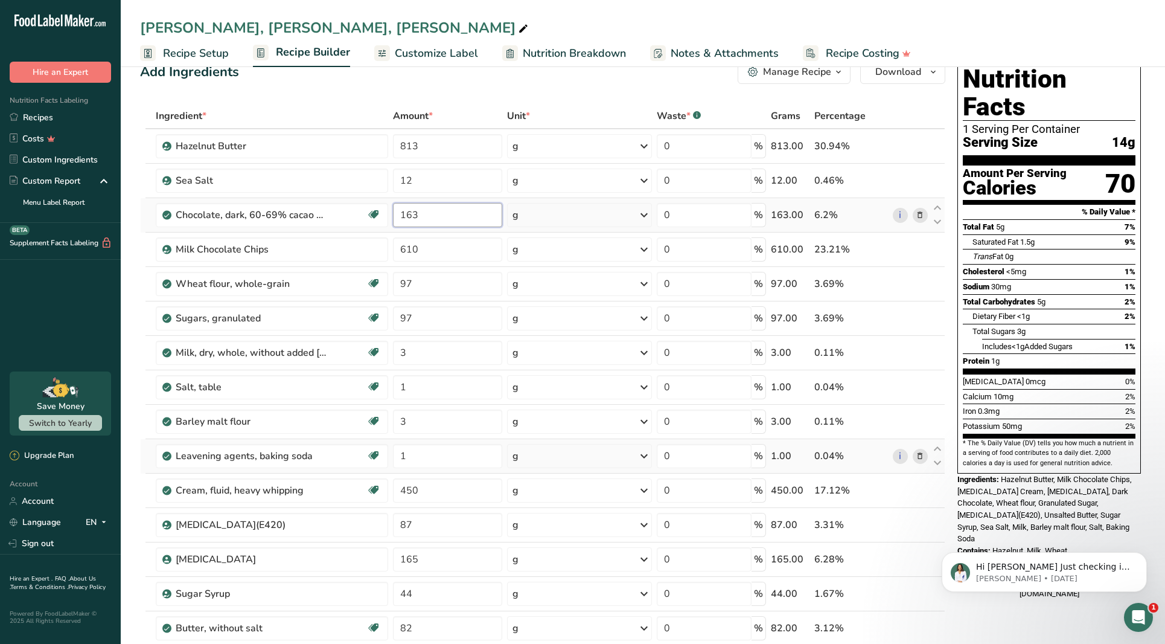
click at [437, 216] on input "163" at bounding box center [447, 215] width 109 height 24
type input "1"
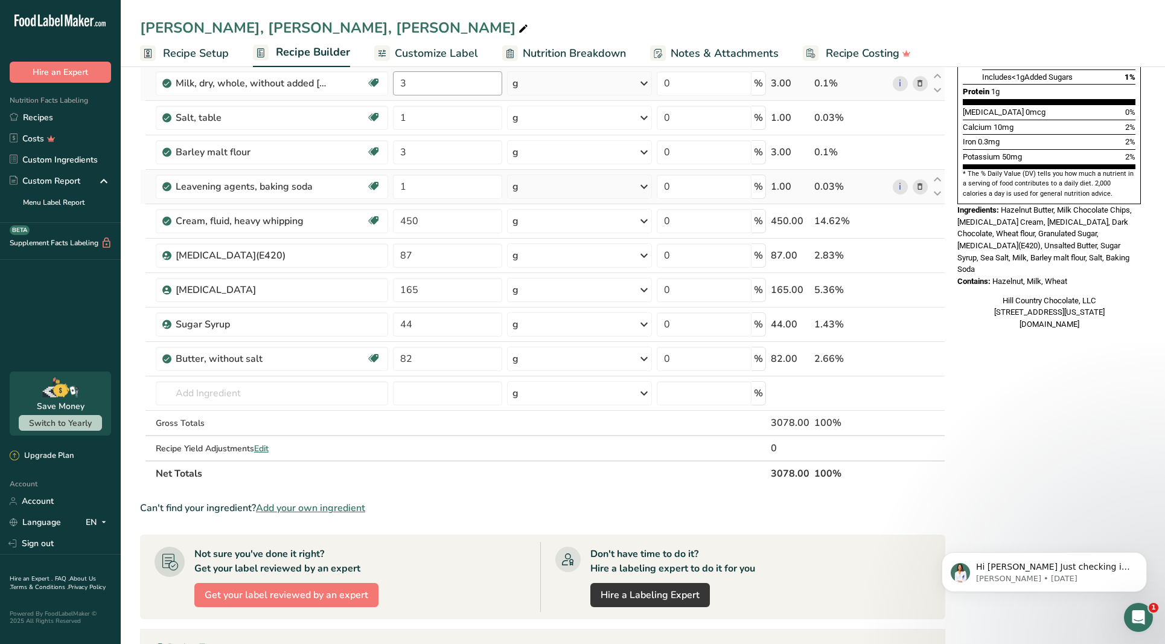
scroll to position [299, 0]
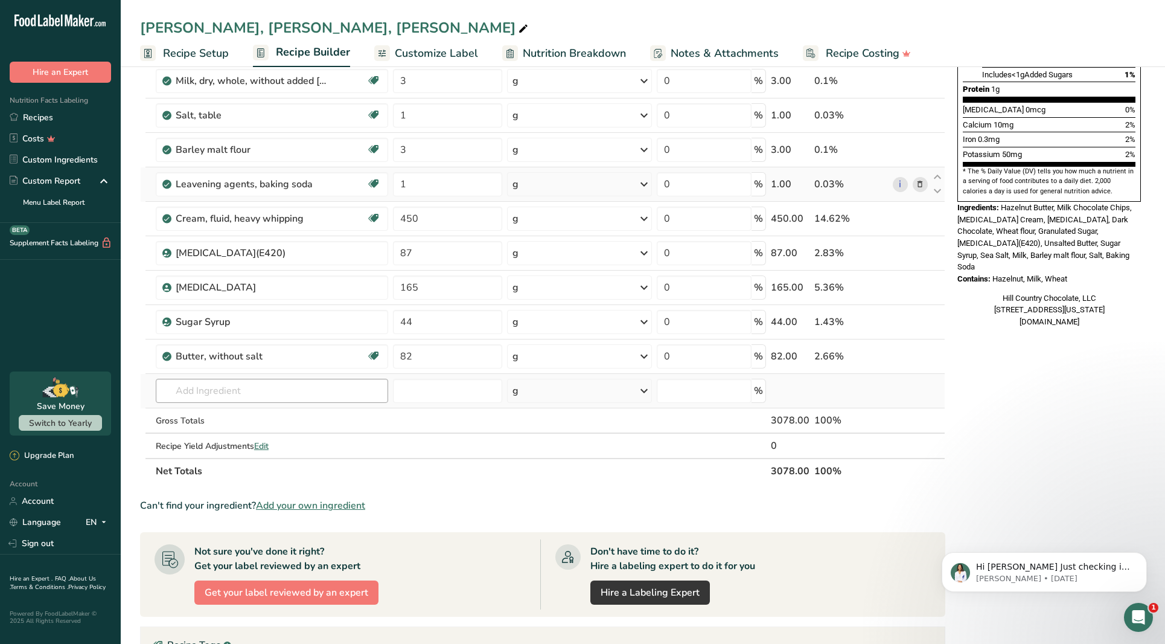
type input "613"
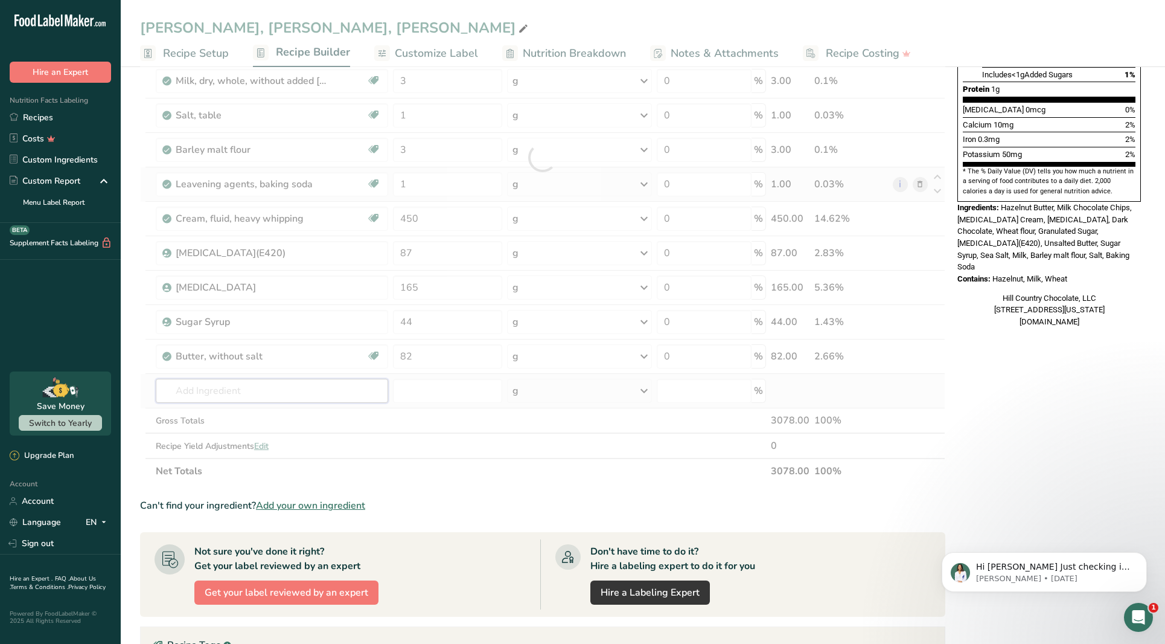
click at [263, 386] on div "Ingredient * Amount * Unit * Waste * .a-a{fill:#347362;}.b-a{fill:#fff;} Grams …" at bounding box center [542, 158] width 805 height 652
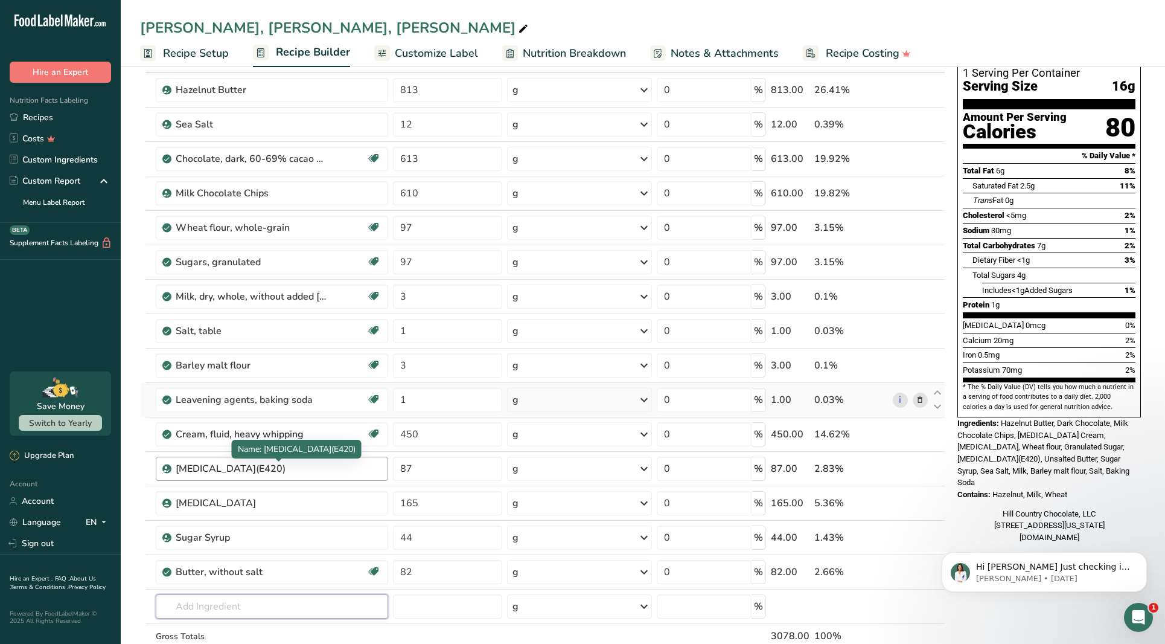
scroll to position [82, 0]
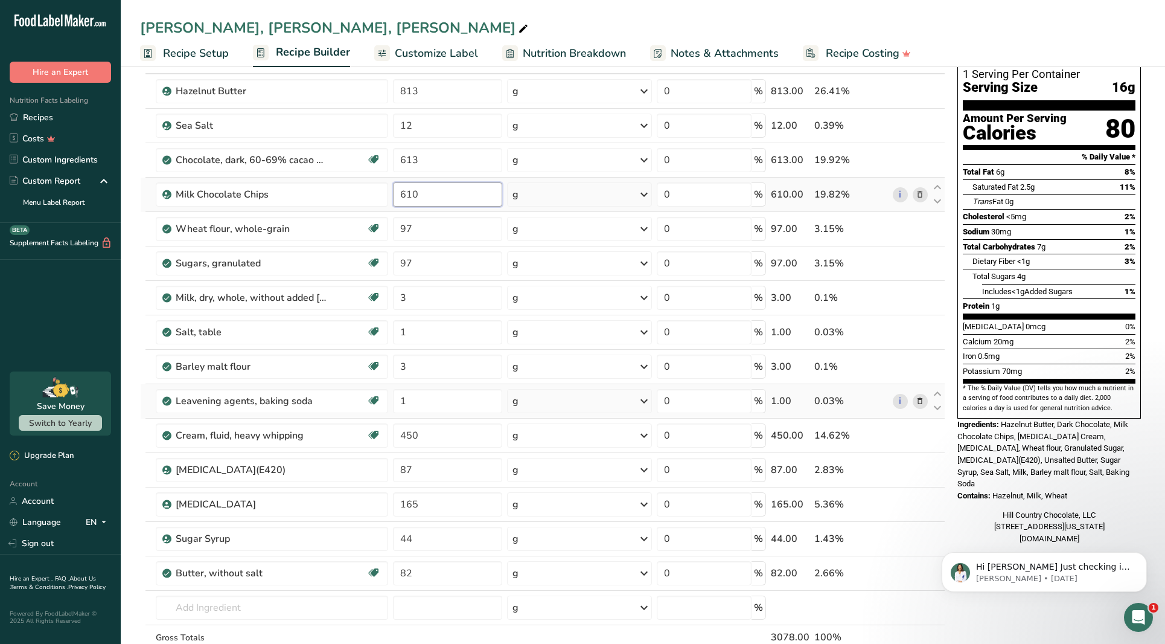
click at [440, 193] on input "610" at bounding box center [447, 194] width 109 height 24
type input "6"
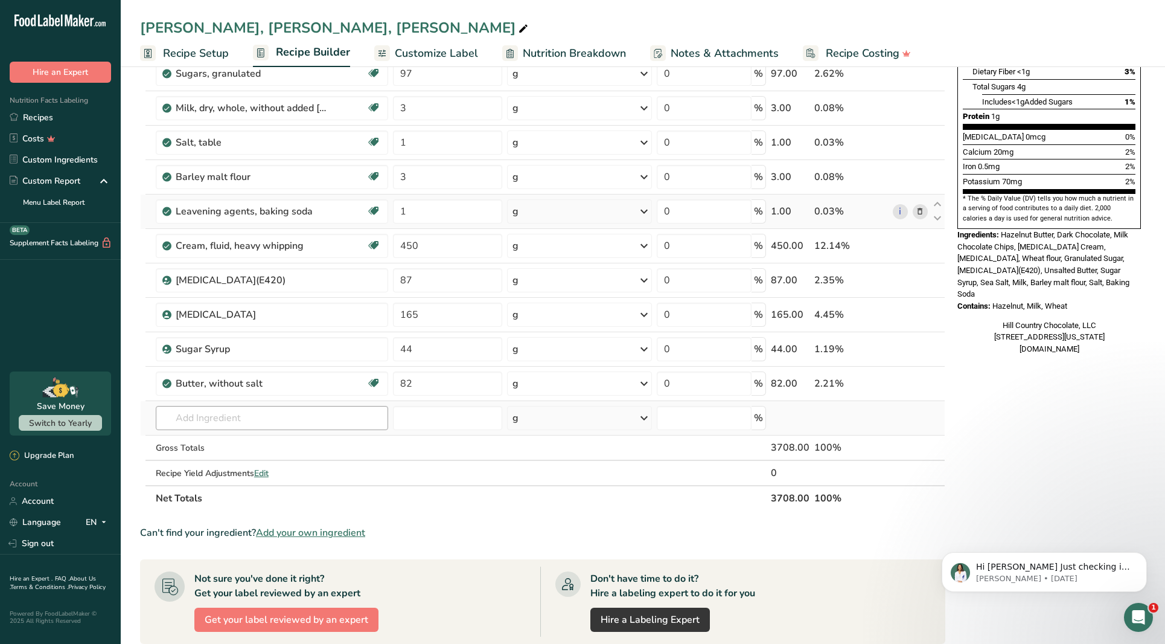
scroll to position [274, 0]
type input "1240"
click at [313, 424] on div "Ingredient * Amount * Unit * Waste * .a-a{fill:#347362;}.b-a{fill:#fff;} Grams …" at bounding box center [542, 183] width 805 height 652
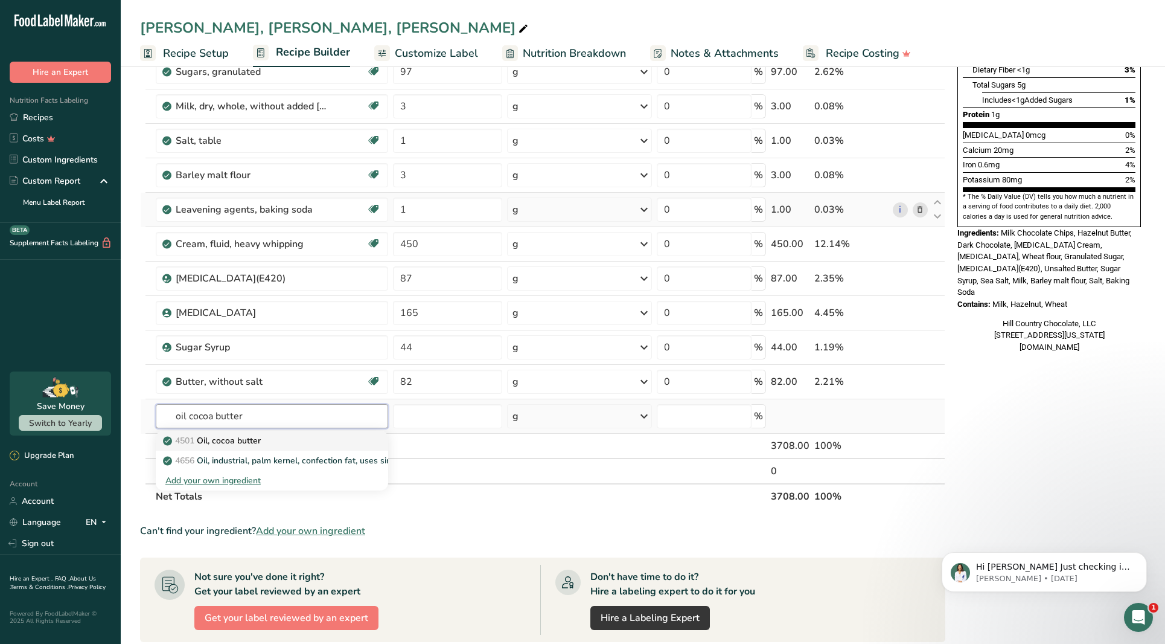
type input "oil cocoa butter"
click at [251, 434] on p "4501 Oil, cocoa butter" at bounding box center [212, 440] width 95 height 13
type input "Oil, cocoa butter"
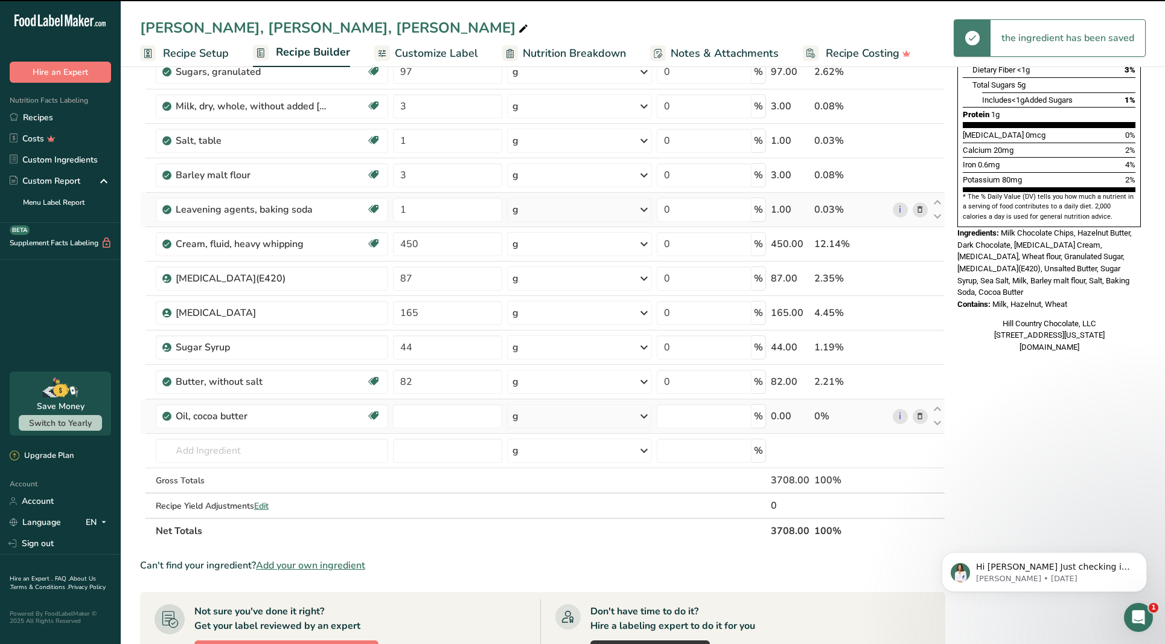
type input "0"
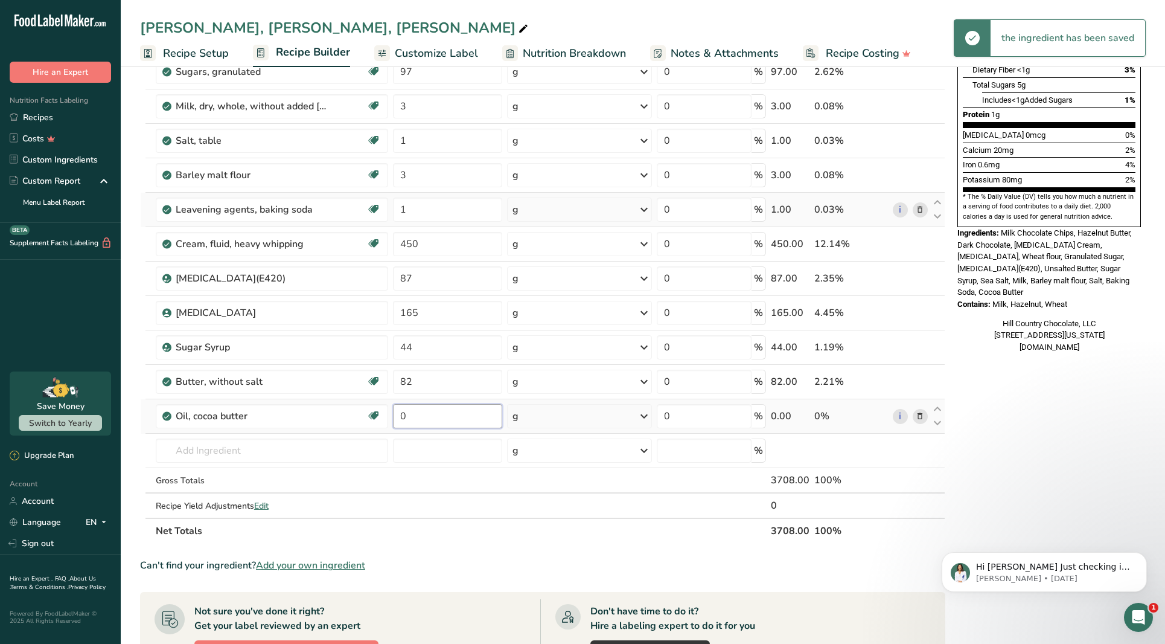
click at [403, 422] on input "0" at bounding box center [447, 416] width 109 height 24
type input "440"
click at [321, 454] on div "Ingredient * Amount * Unit * Waste * .a-a{fill:#347362;}.b-a{fill:#fff;} Grams …" at bounding box center [542, 200] width 805 height 687
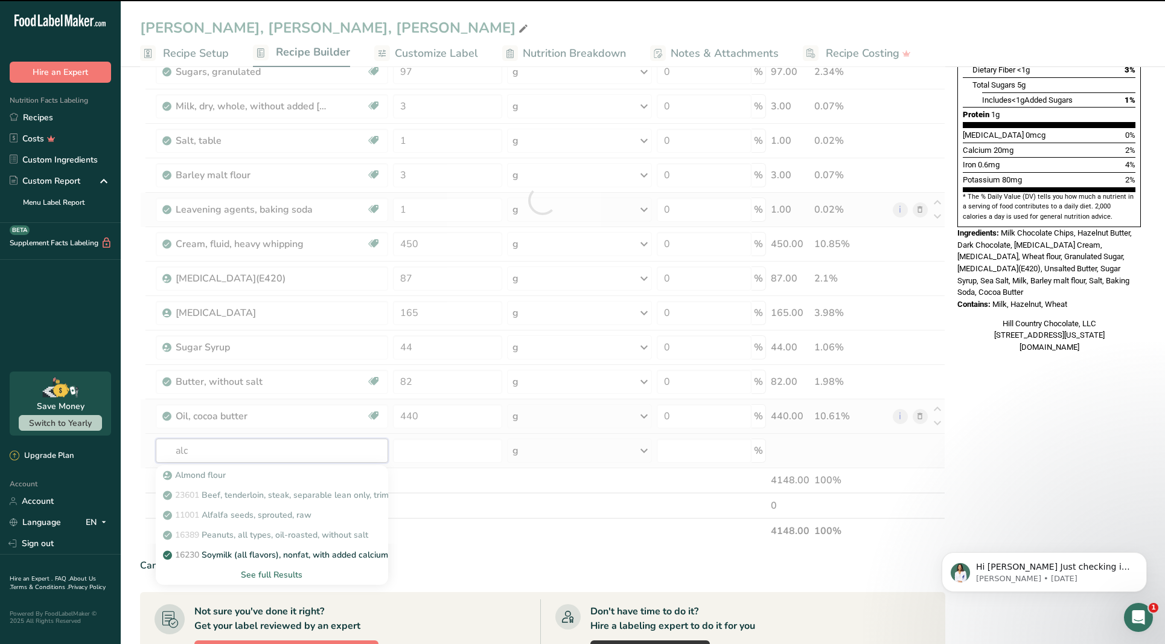
type input "alch"
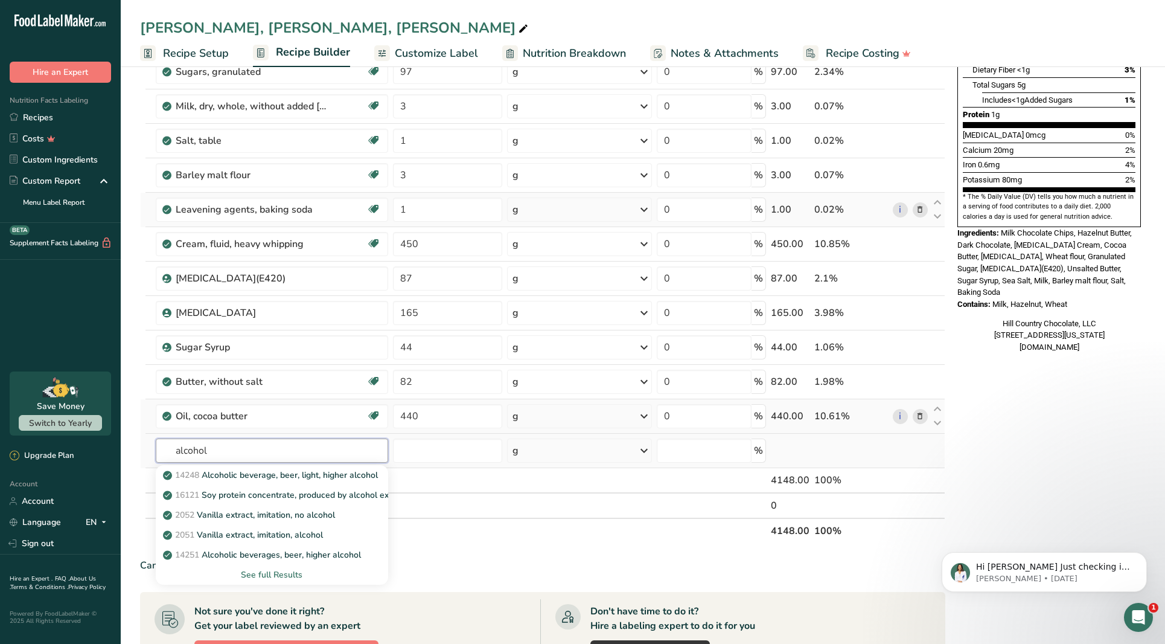
type input "alcohol"
click at [286, 577] on div "See full Results" at bounding box center [271, 574] width 213 height 13
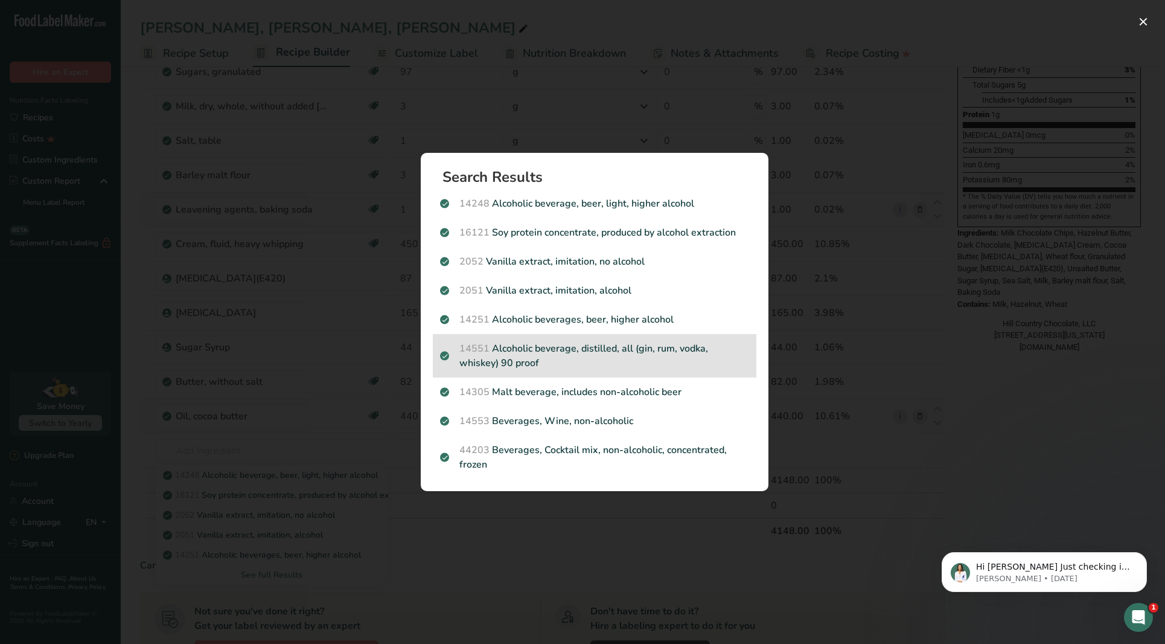
click at [639, 353] on p "14551 Alcoholic beverage, distilled, all (gin, rum, vodka, whiskey) 90 proof" at bounding box center [594, 355] width 309 height 29
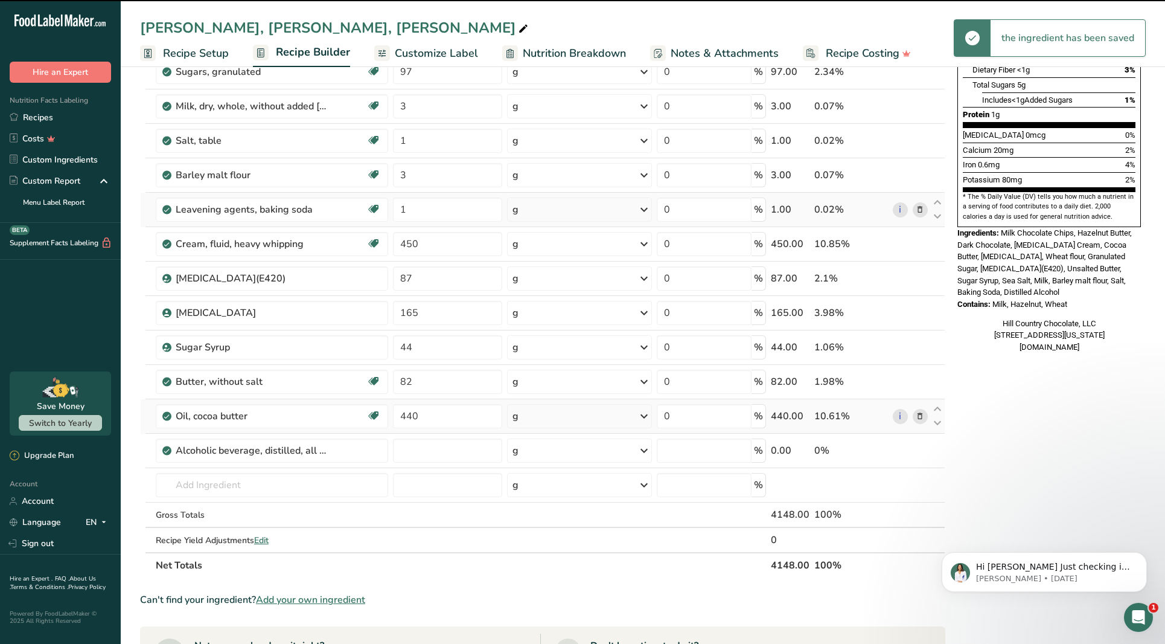
type input "0"
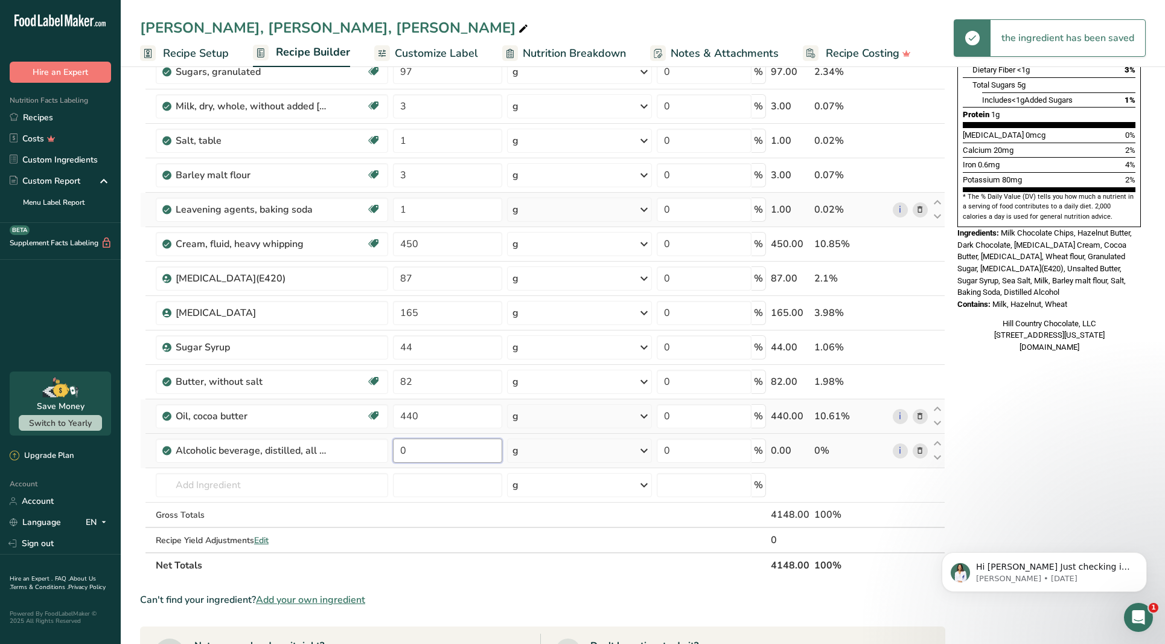
click at [429, 458] on input "0" at bounding box center [447, 450] width 109 height 24
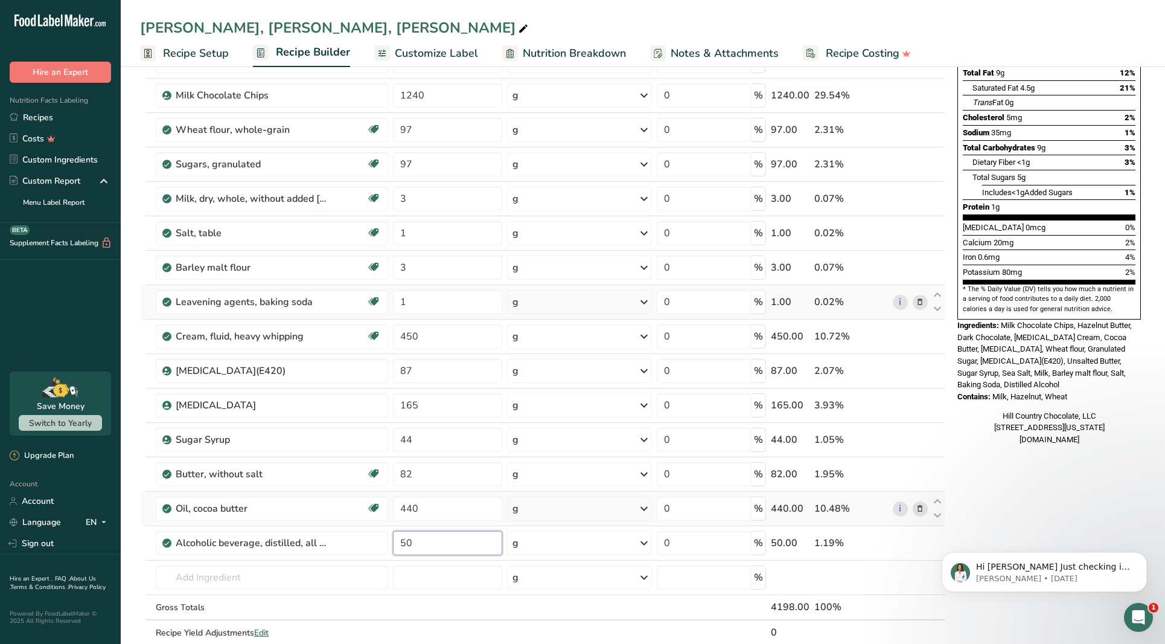
scroll to position [184, 0]
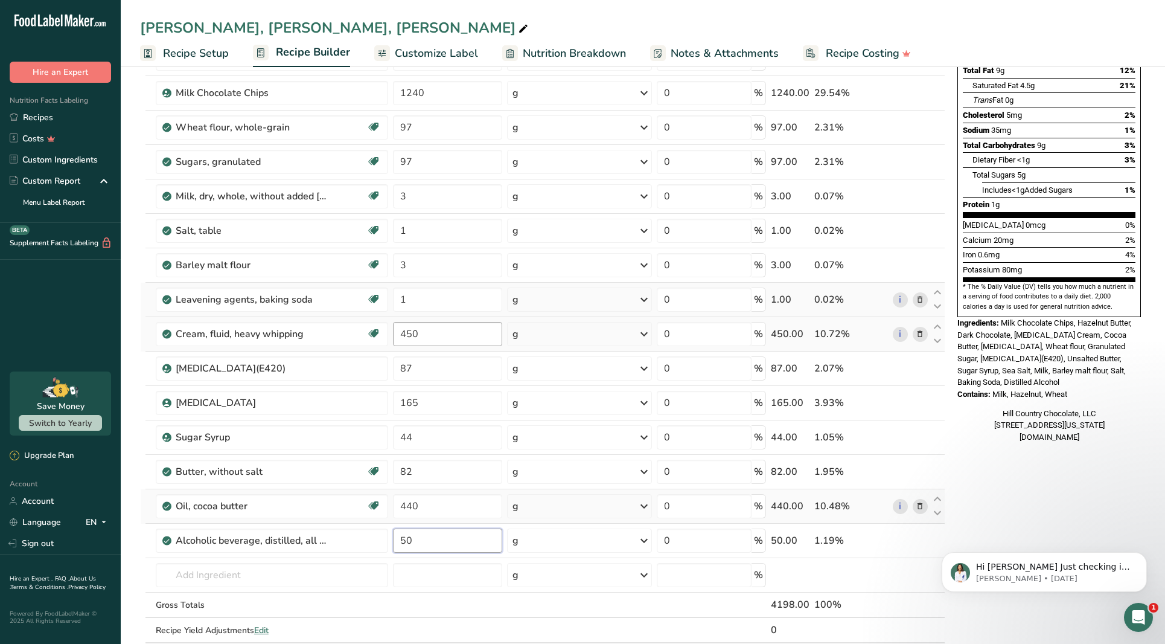
type input "50"
click at [456, 328] on div "Ingredient * Amount * Unit * Waste * .a-a{fill:#347362;}.b-a{fill:#fff;} Grams …" at bounding box center [542, 307] width 805 height 721
type input "4"
type input "870"
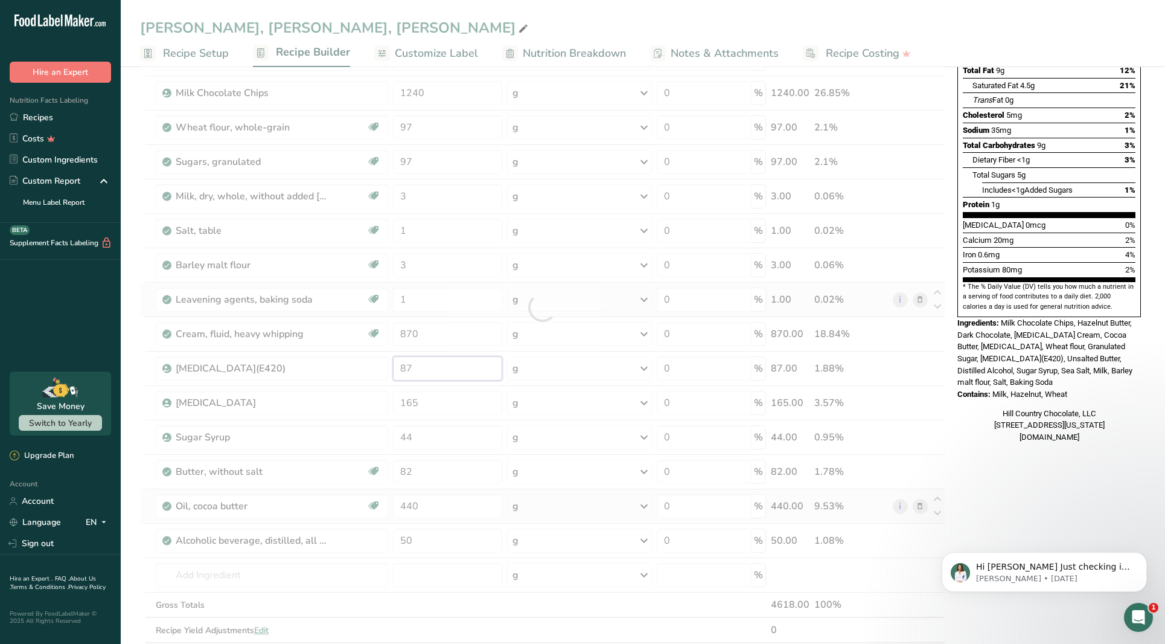
click at [438, 371] on div "Ingredient * Amount * Unit * Waste * .a-a{fill:#347362;}.b-a{fill:#fff;} Grams …" at bounding box center [542, 307] width 805 height 721
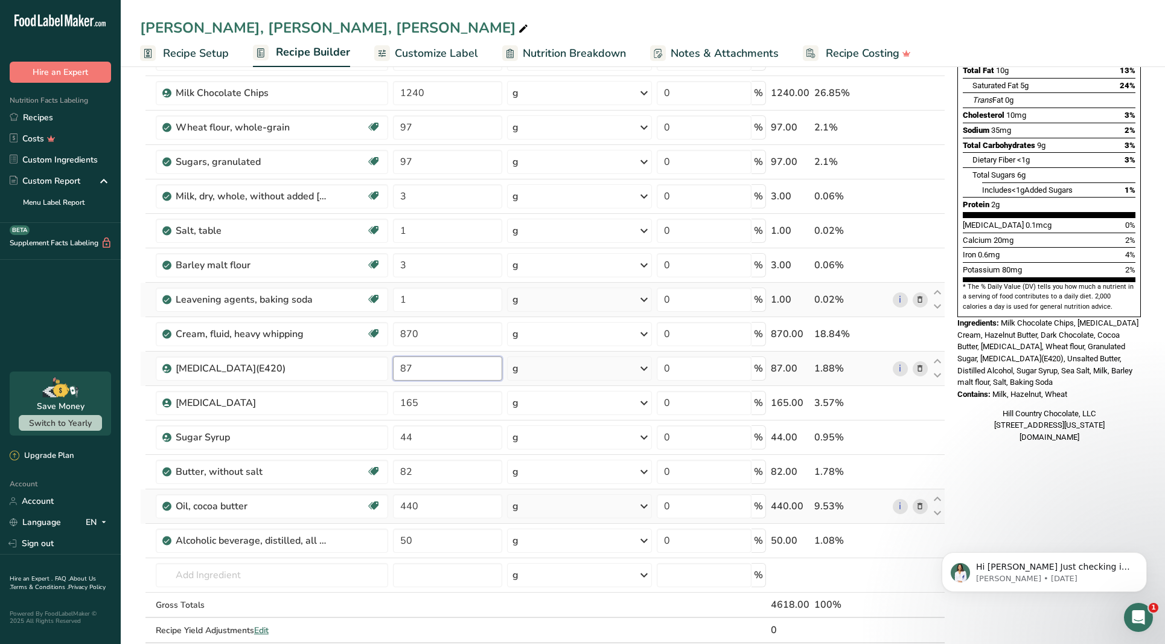
type input "8"
type input "117"
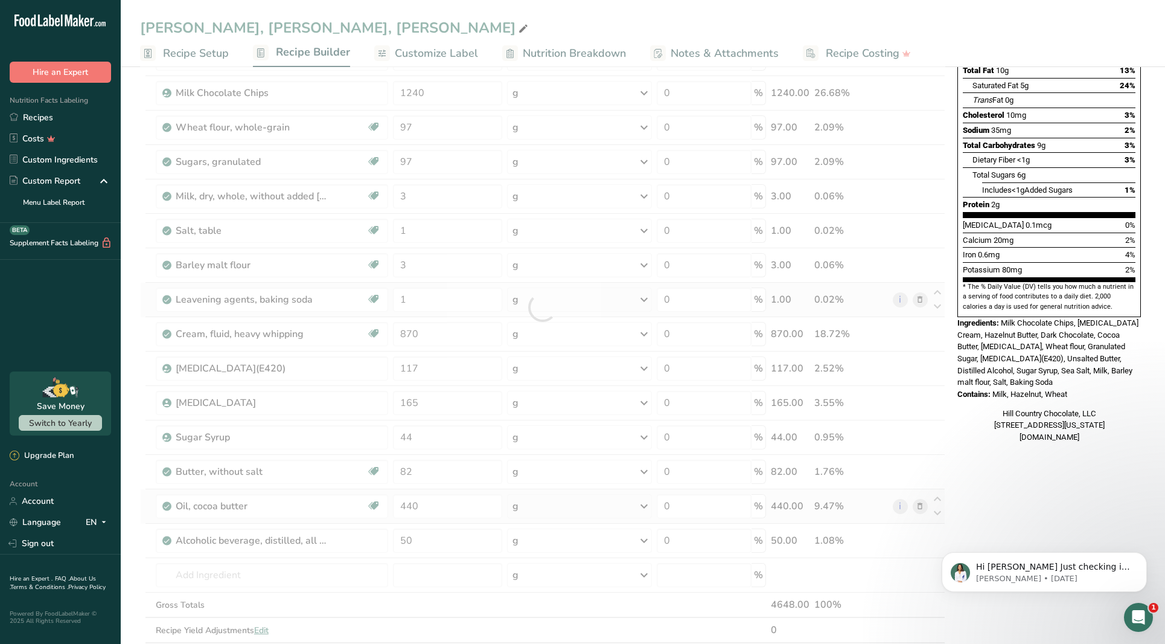
click at [446, 417] on div "Ingredient * Amount * Unit * Waste * .a-a{fill:#347362;}.b-a{fill:#fff;} Grams …" at bounding box center [542, 307] width 805 height 721
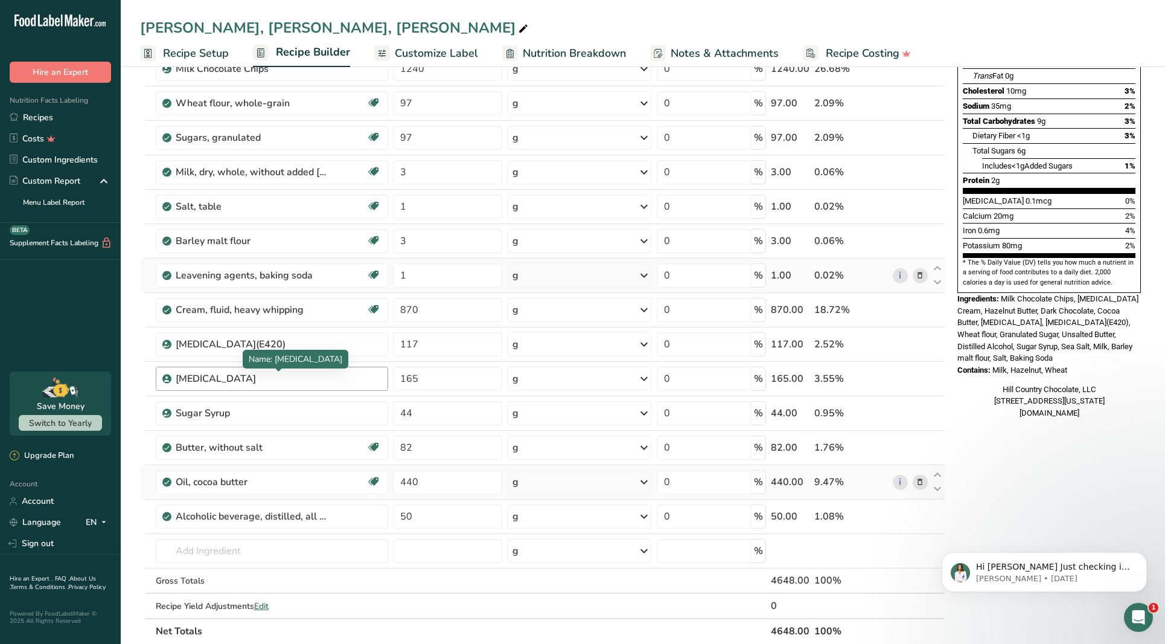
scroll to position [210, 0]
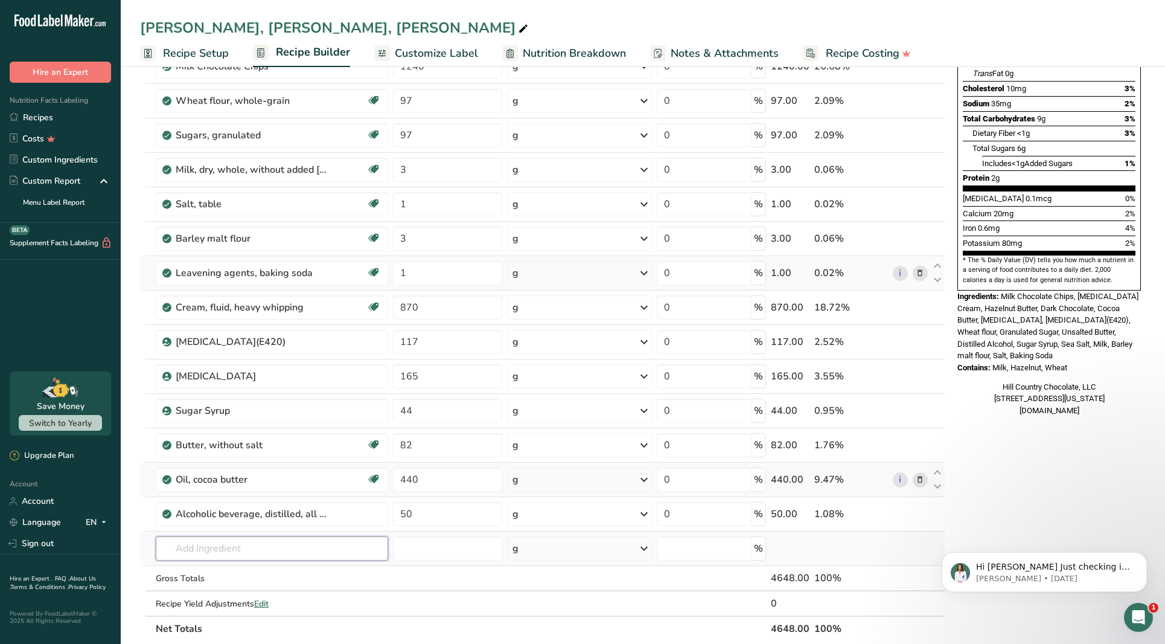
click at [213, 545] on input "text" at bounding box center [272, 548] width 232 height 24
type input "vanilla bean"
click at [271, 485] on div "Vanilla Bean" at bounding box center [262, 486] width 194 height 13
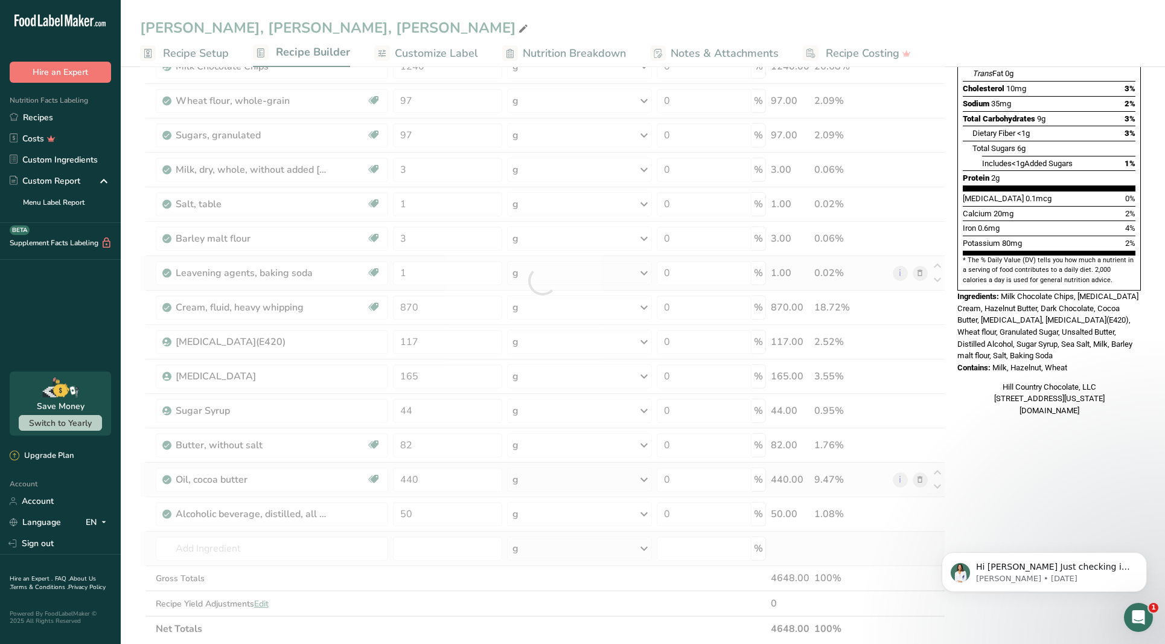
type input "Vanilla Bean"
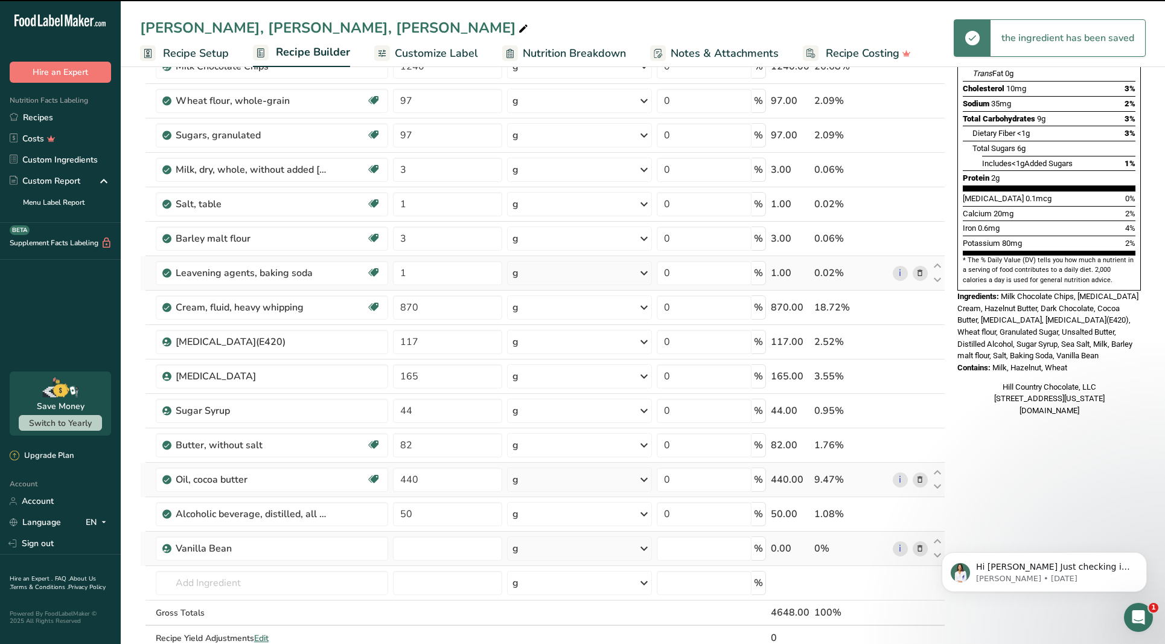
type input "0"
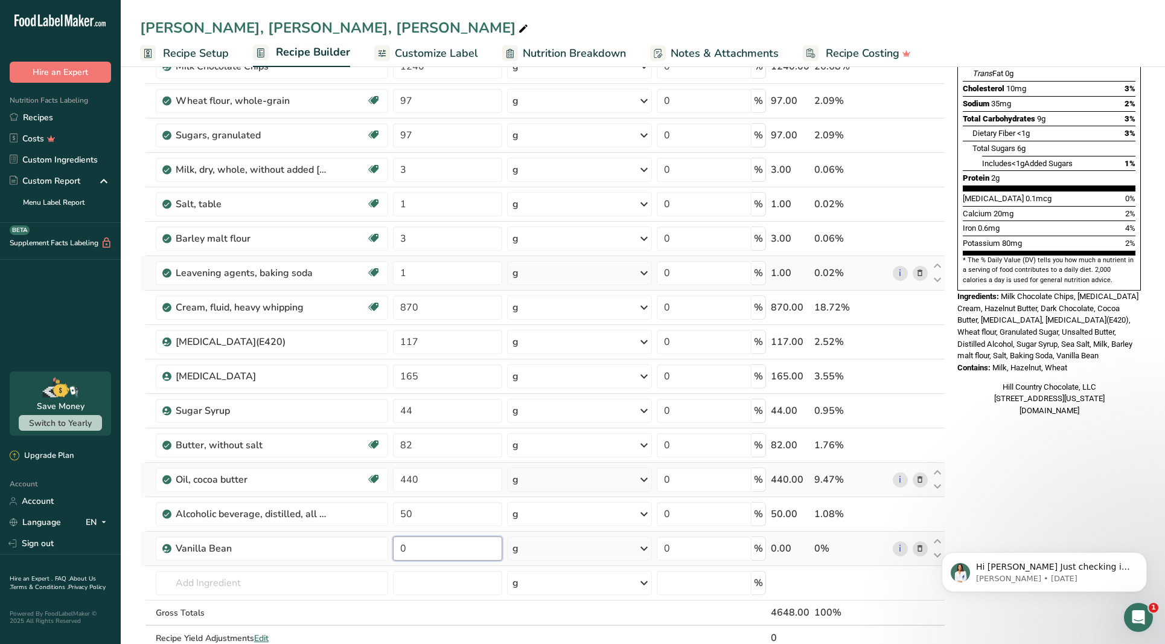
click at [419, 543] on input "0" at bounding box center [447, 548] width 109 height 24
type input "2"
click at [576, 554] on div "Ingredient * Amount * Unit * Waste * .a-a{fill:#347362;}.b-a{fill:#fff;} Grams …" at bounding box center [542, 297] width 805 height 755
click at [576, 554] on div "g" at bounding box center [579, 548] width 145 height 24
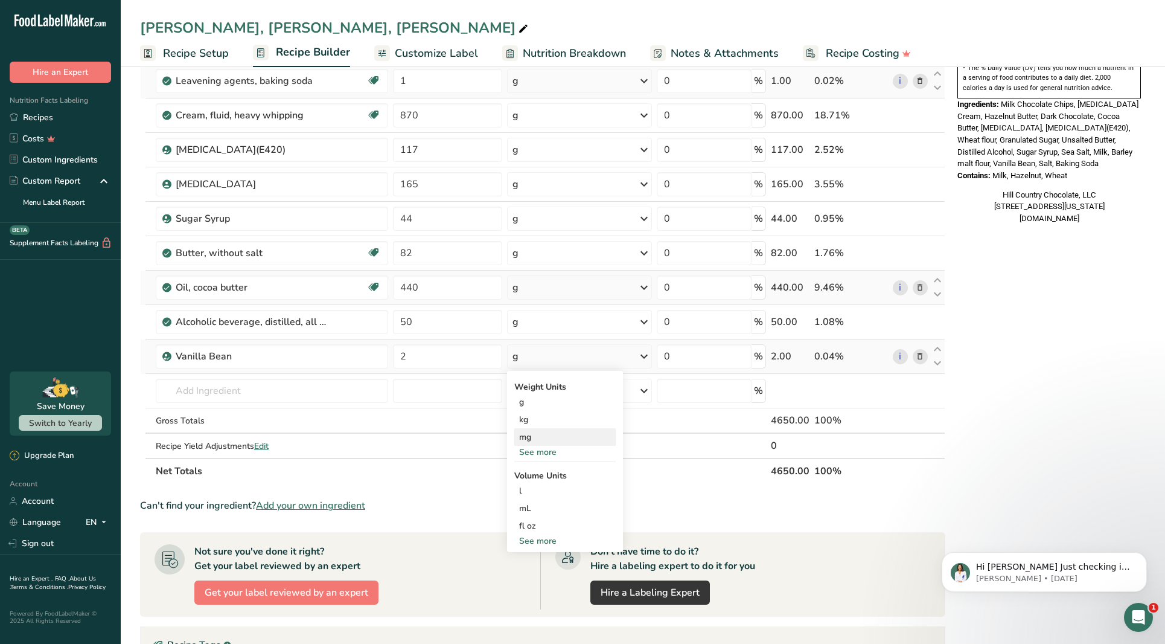
scroll to position [406, 0]
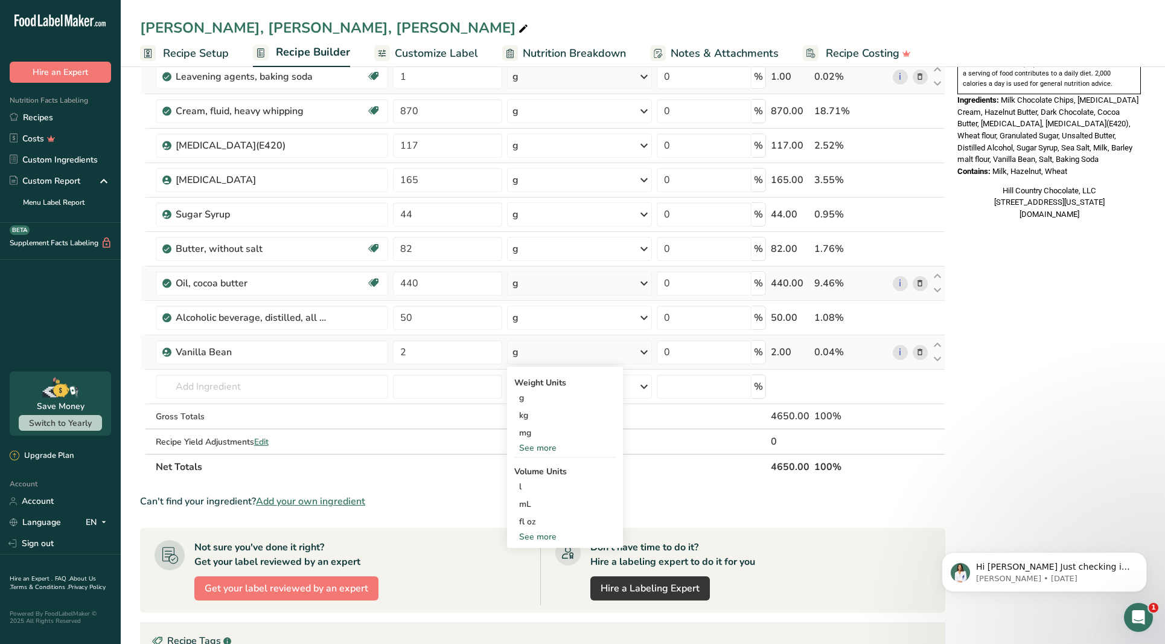
click at [549, 541] on div "See more" at bounding box center [564, 536] width 101 height 13
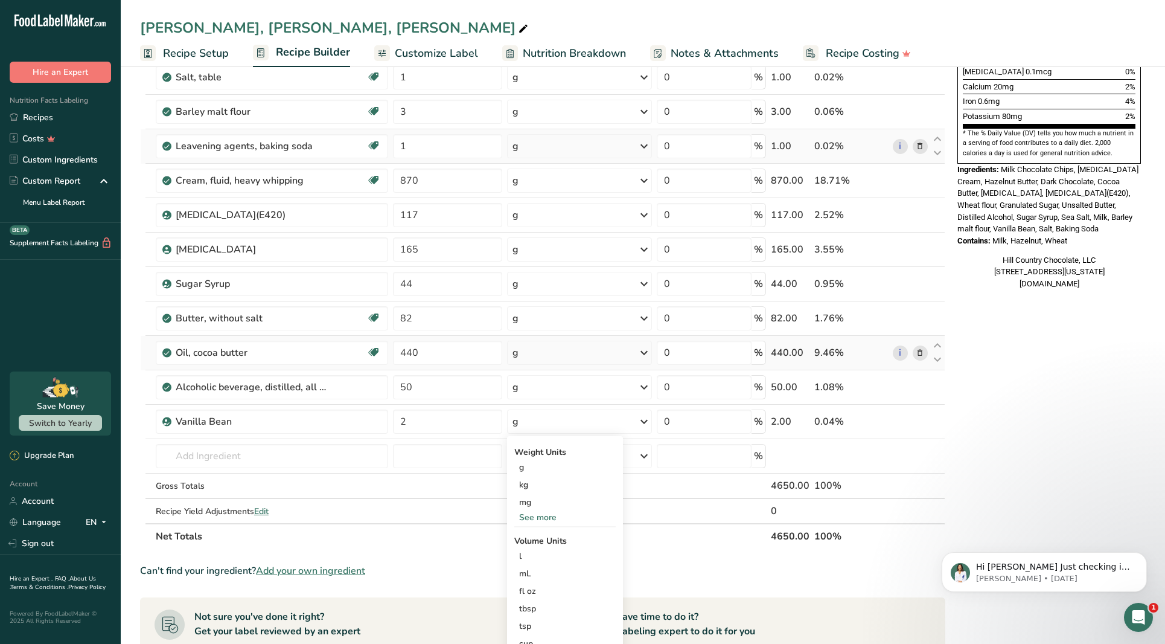
scroll to position [339, 0]
click at [306, 452] on input "text" at bounding box center [272, 454] width 232 height 24
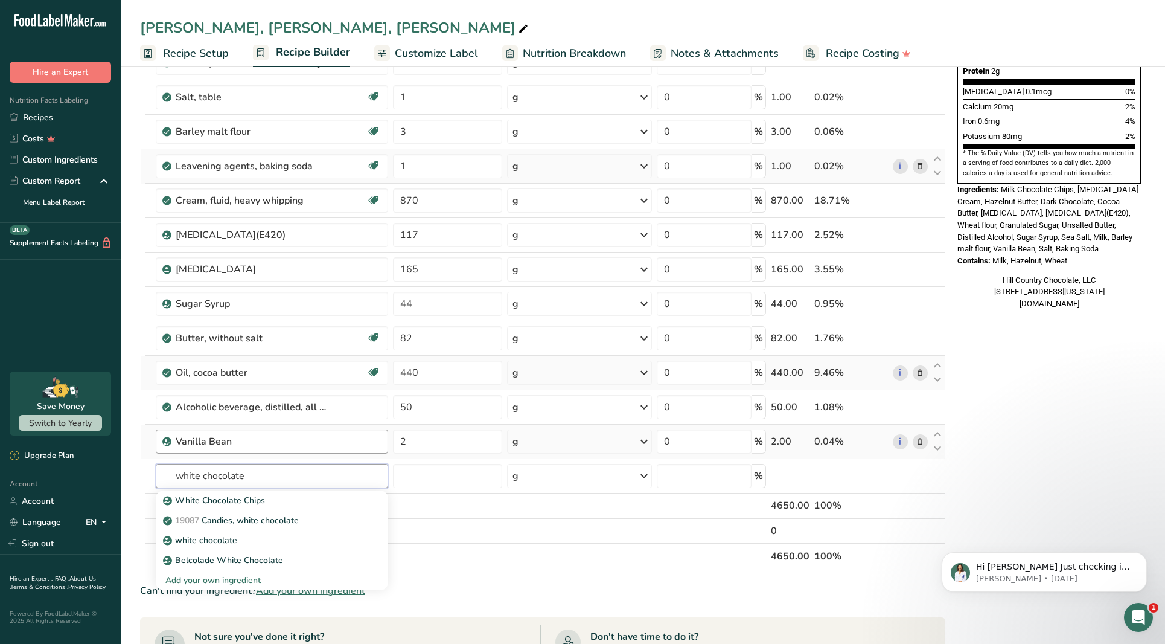
scroll to position [315, 0]
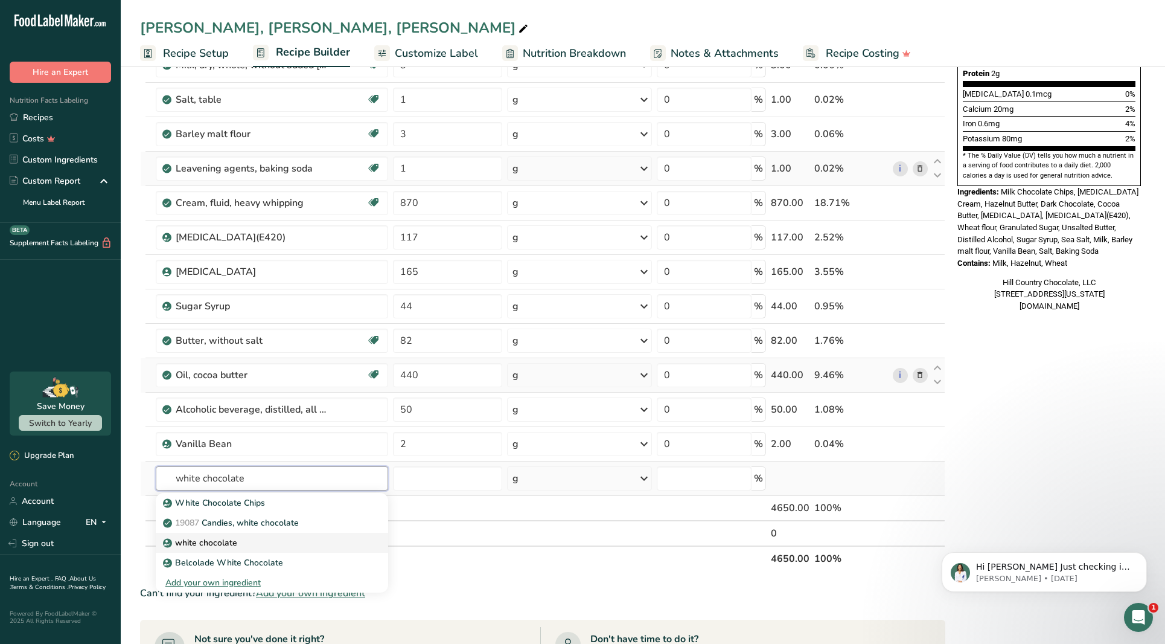
type input "white chocolate"
click at [271, 540] on div "white chocolate" at bounding box center [262, 542] width 194 height 13
type input "white chocolate"
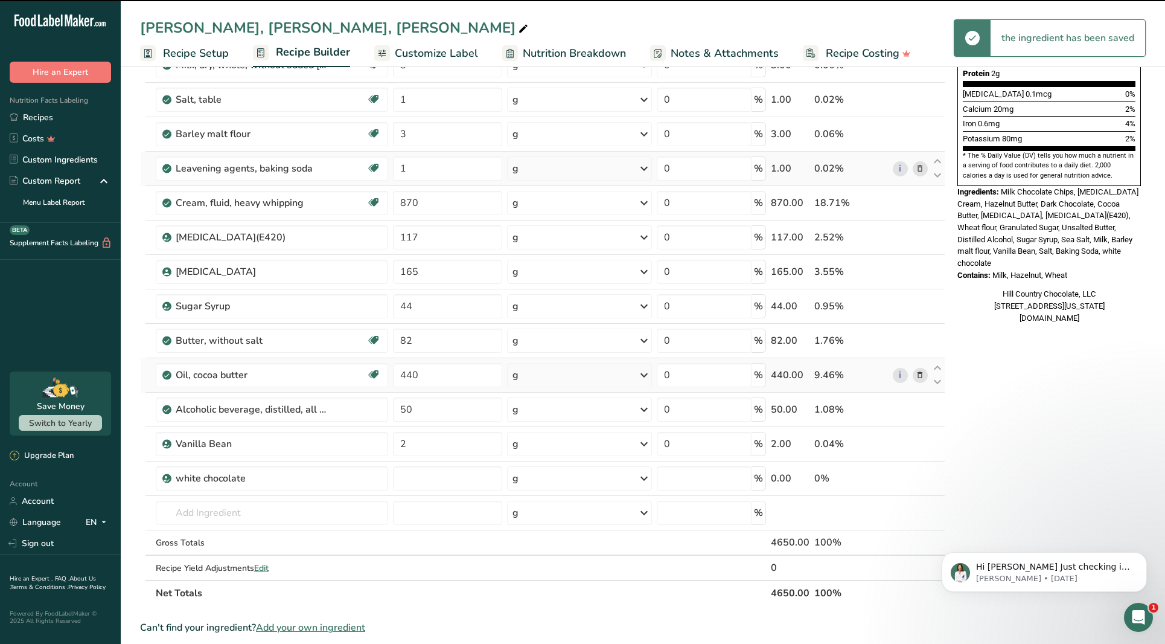
type input "0"
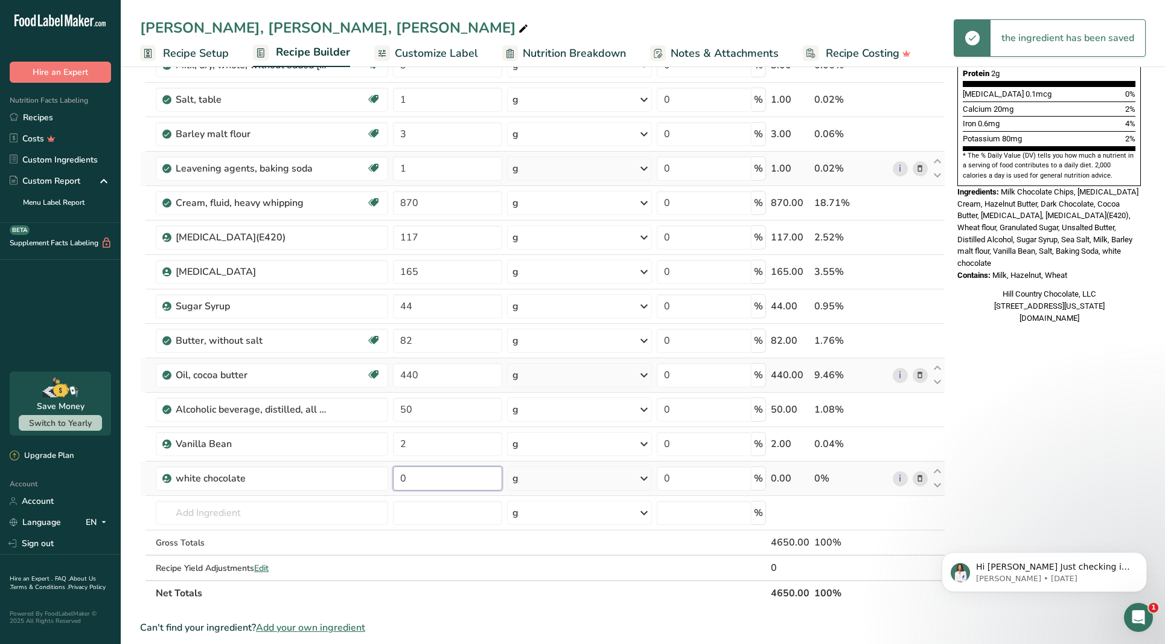
click at [434, 488] on input "0" at bounding box center [447, 478] width 109 height 24
type input "1150"
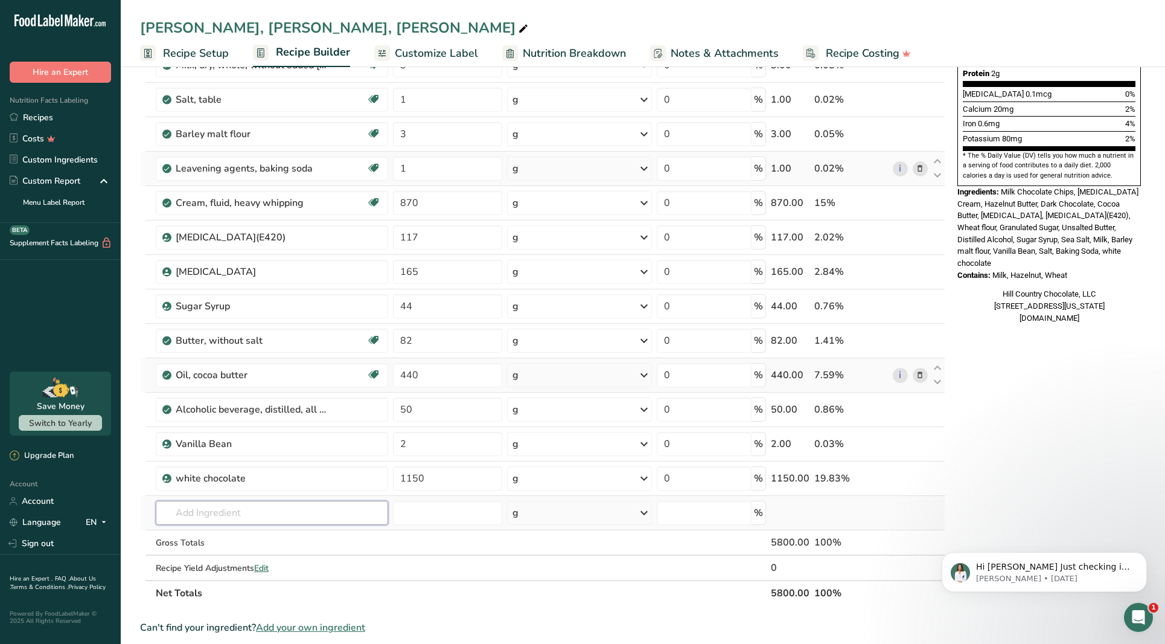
click at [385, 516] on div "Ingredient * Amount * Unit * Waste * .a-a{fill:#347362;}.b-a{fill:#fff;} Grams …" at bounding box center [542, 211] width 805 height 790
click at [326, 514] on input "text" at bounding box center [272, 513] width 232 height 24
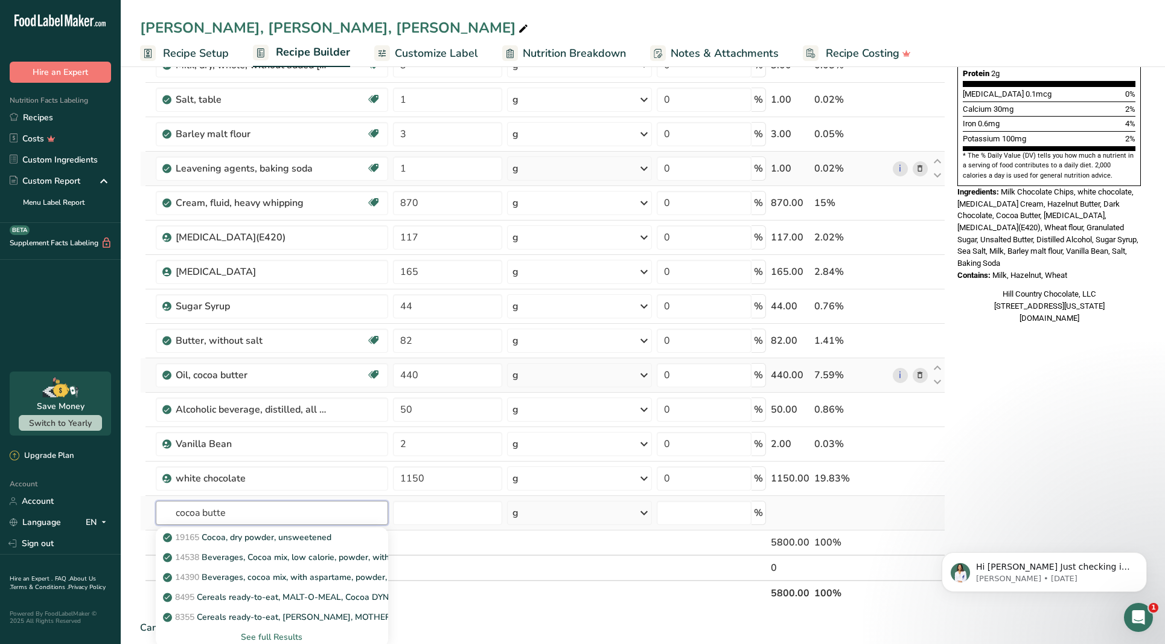
type input "cocoa butter"
drag, startPoint x: 329, startPoint y: 511, endPoint x: 166, endPoint y: 514, distance: 163.1
click at [166, 514] on input "cocoa butter" at bounding box center [272, 513] width 232 height 24
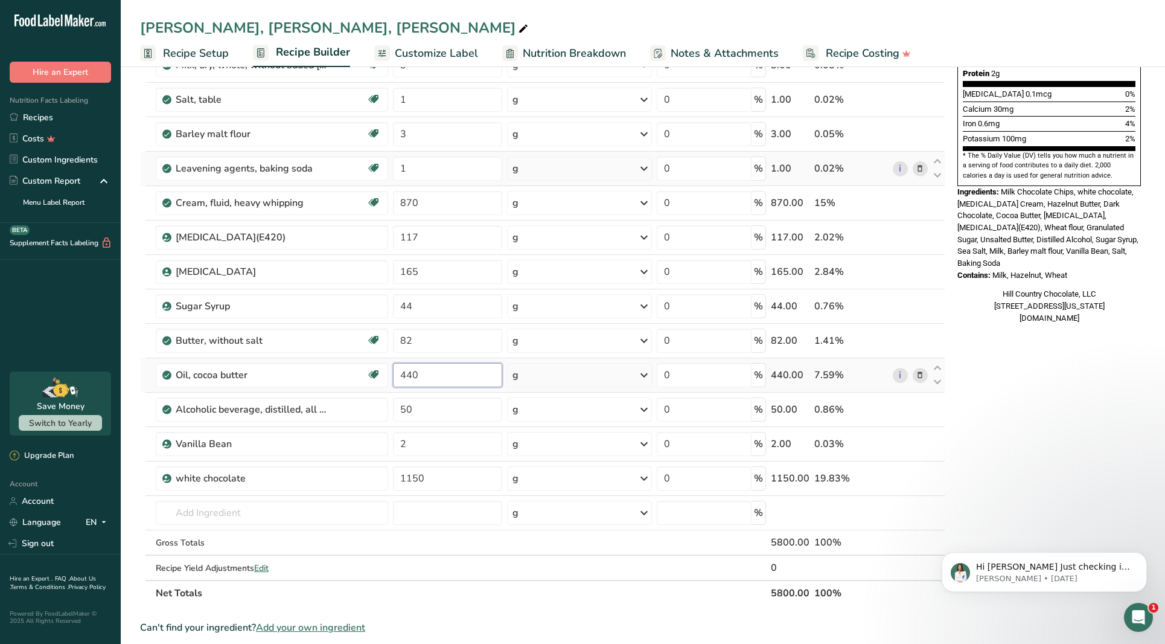
click at [453, 379] on input "440" at bounding box center [447, 375] width 109 height 24
drag, startPoint x: 444, startPoint y: 376, endPoint x: 397, endPoint y: 373, distance: 47.2
click at [397, 373] on input "440" at bounding box center [447, 375] width 109 height 24
type input "515"
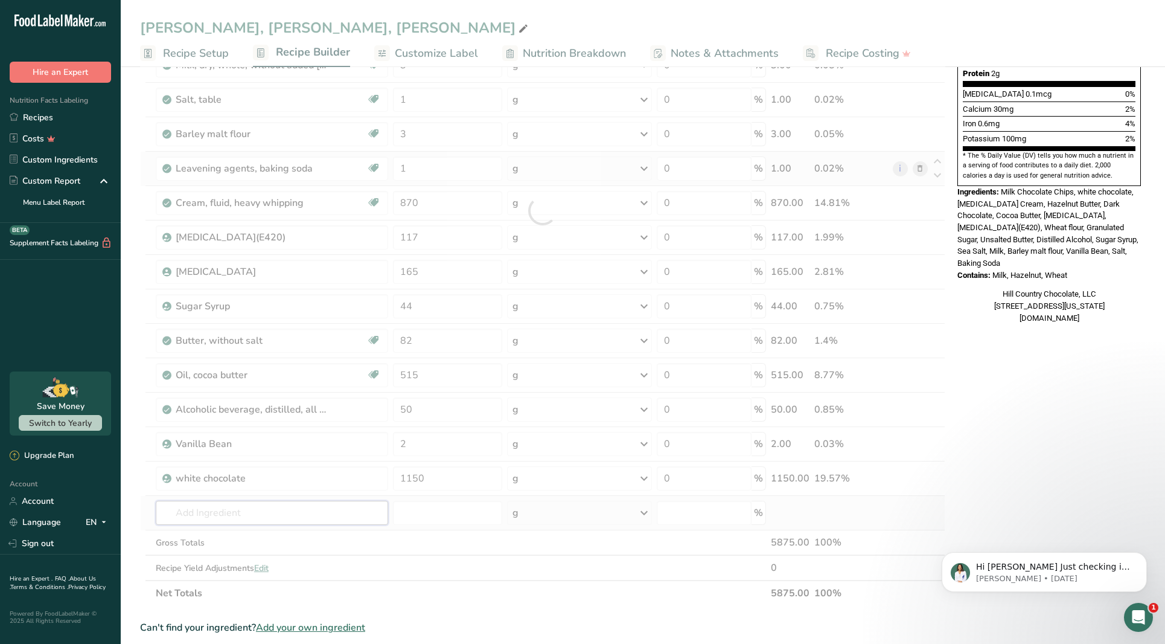
click at [284, 509] on div "Ingredient * Amount * Unit * Waste * .a-a{fill:#347362;}.b-a{fill:#fff;} Grams …" at bounding box center [542, 211] width 805 height 790
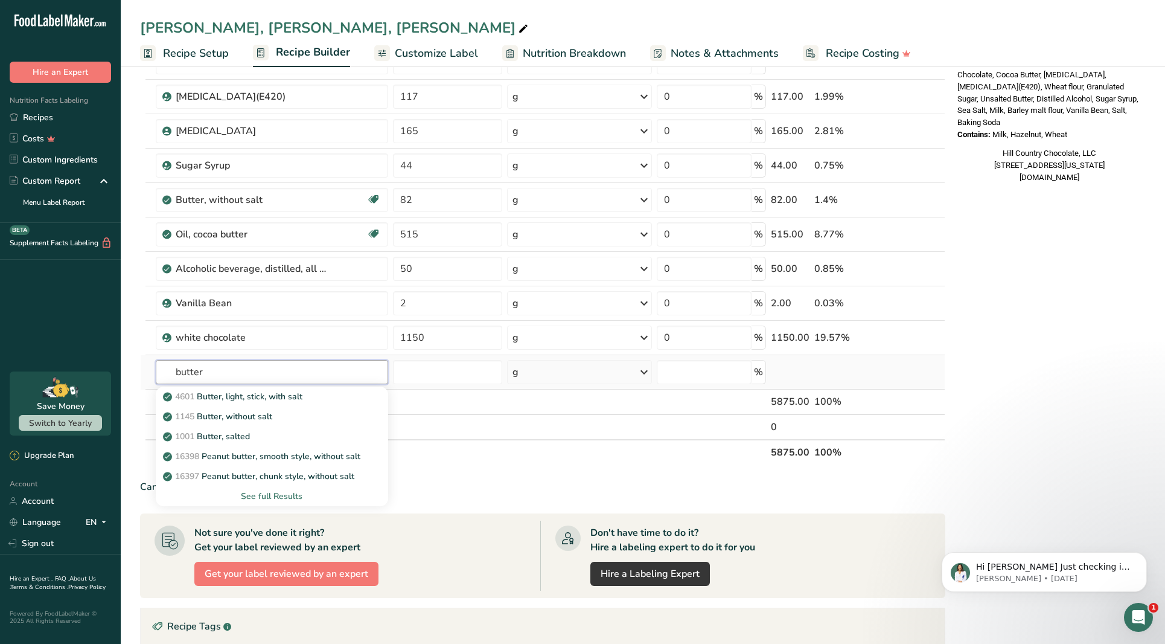
scroll to position [454, 0]
type input "butter"
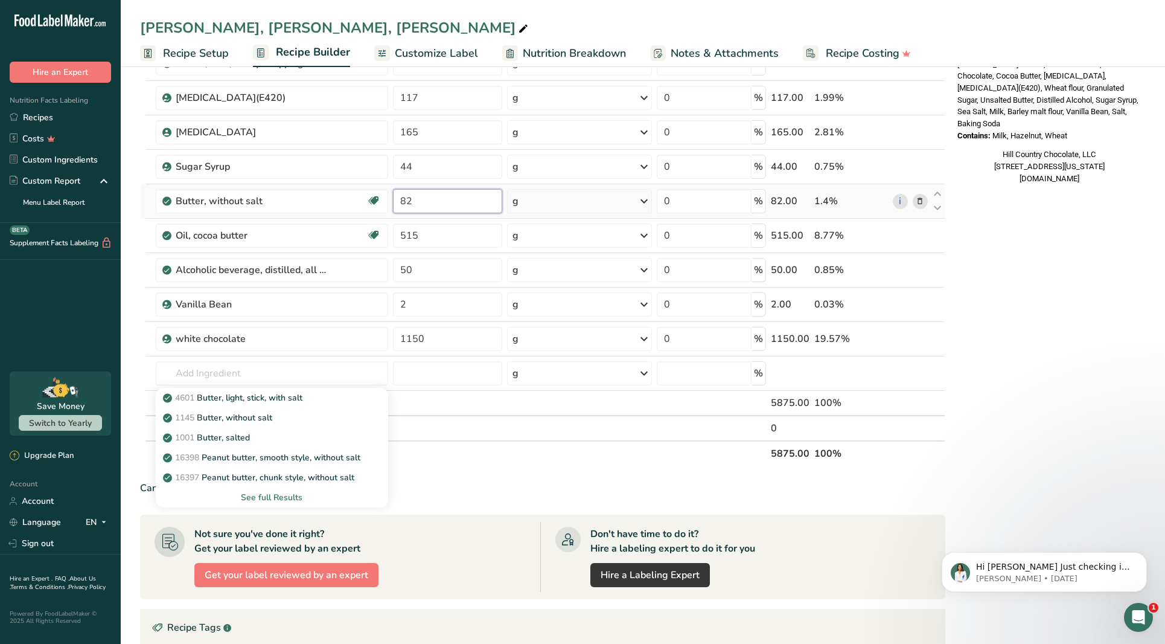
click at [433, 209] on input "82" at bounding box center [447, 201] width 109 height 24
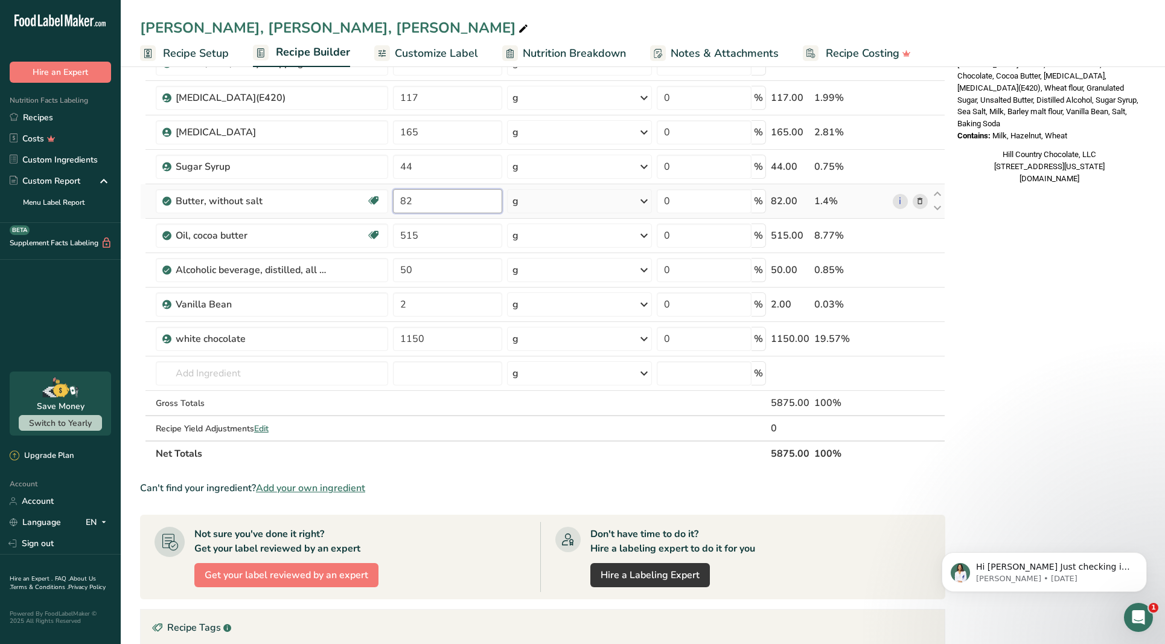
type input "8"
type input "182"
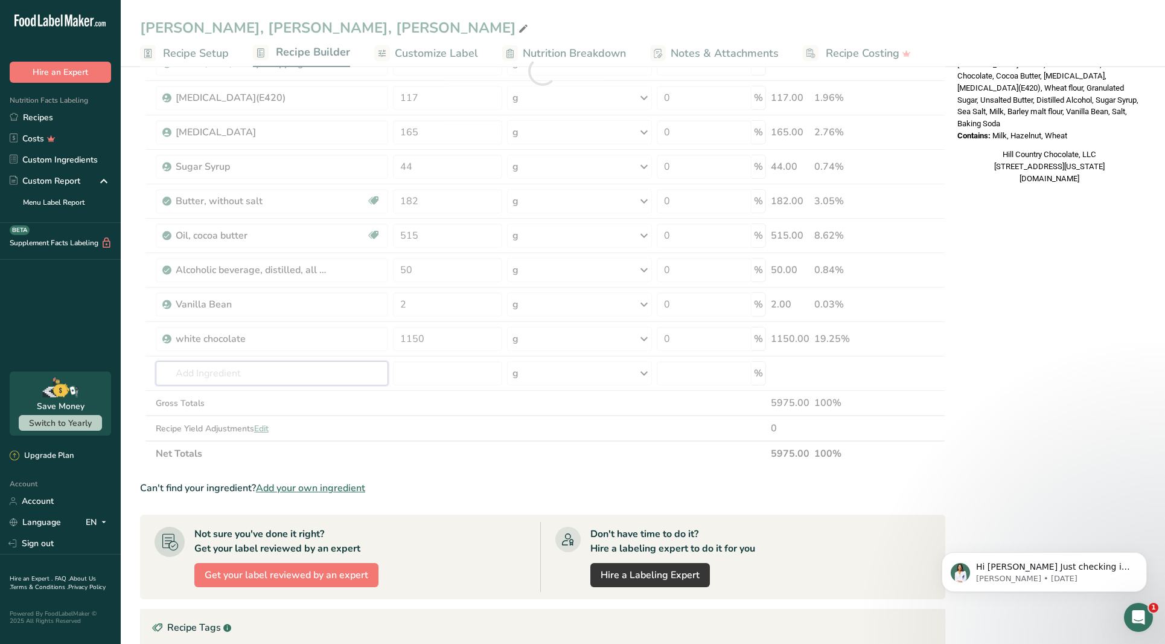
click at [286, 377] on div "Ingredient * Amount * Unit * Waste * .a-a{fill:#347362;}.b-a{fill:#fff;} Grams …" at bounding box center [542, 71] width 805 height 790
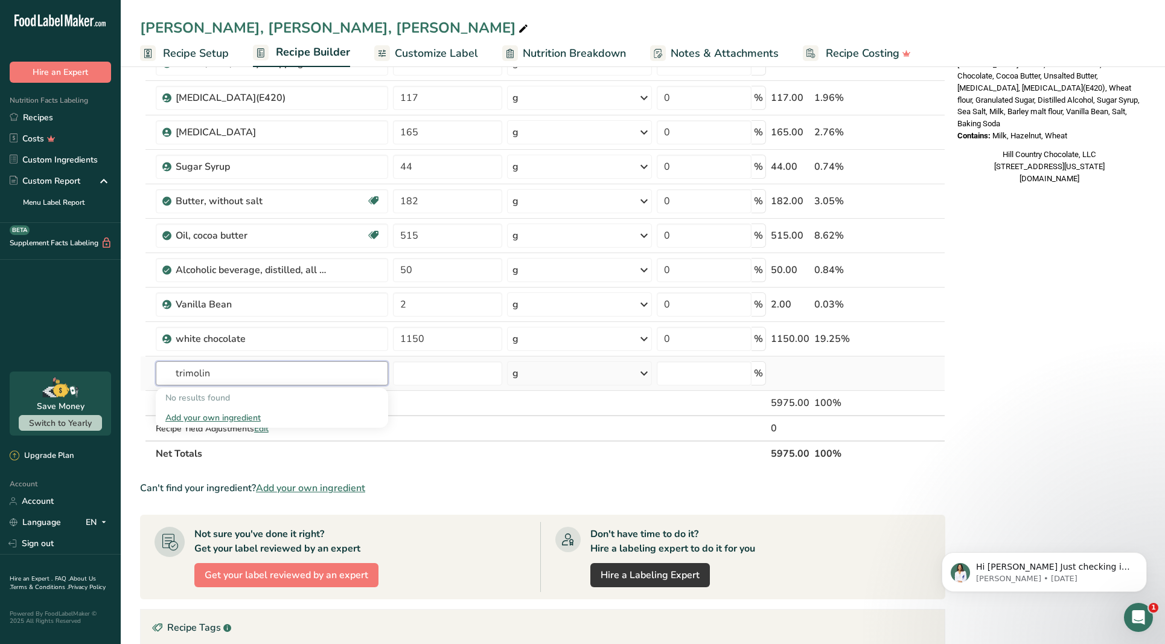
type input "trimoline"
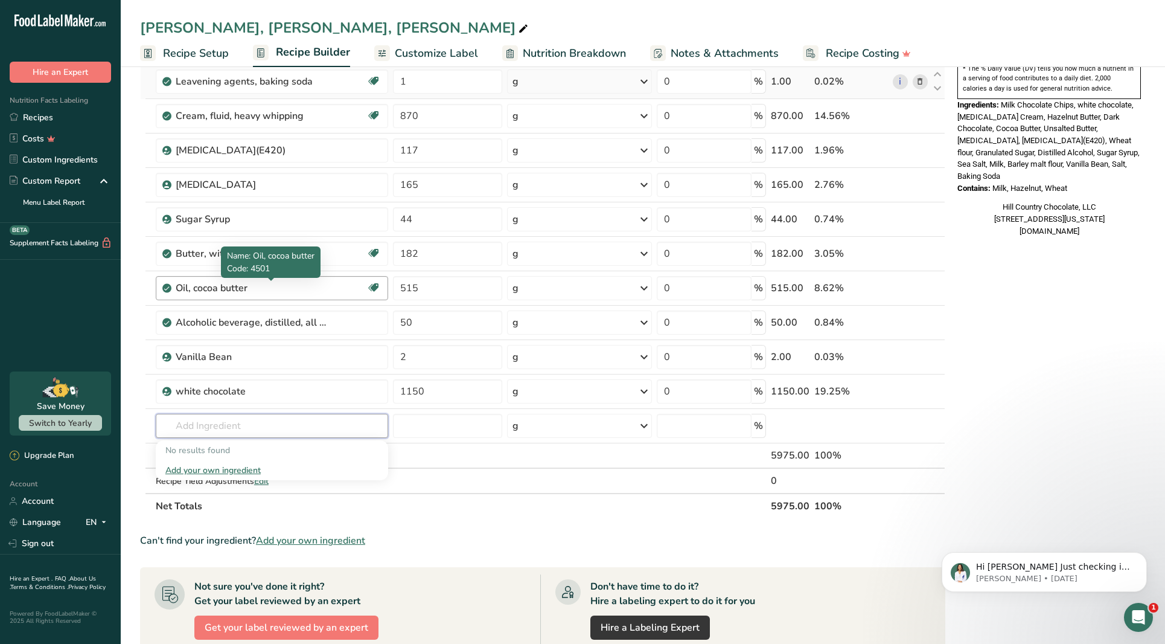
scroll to position [394, 0]
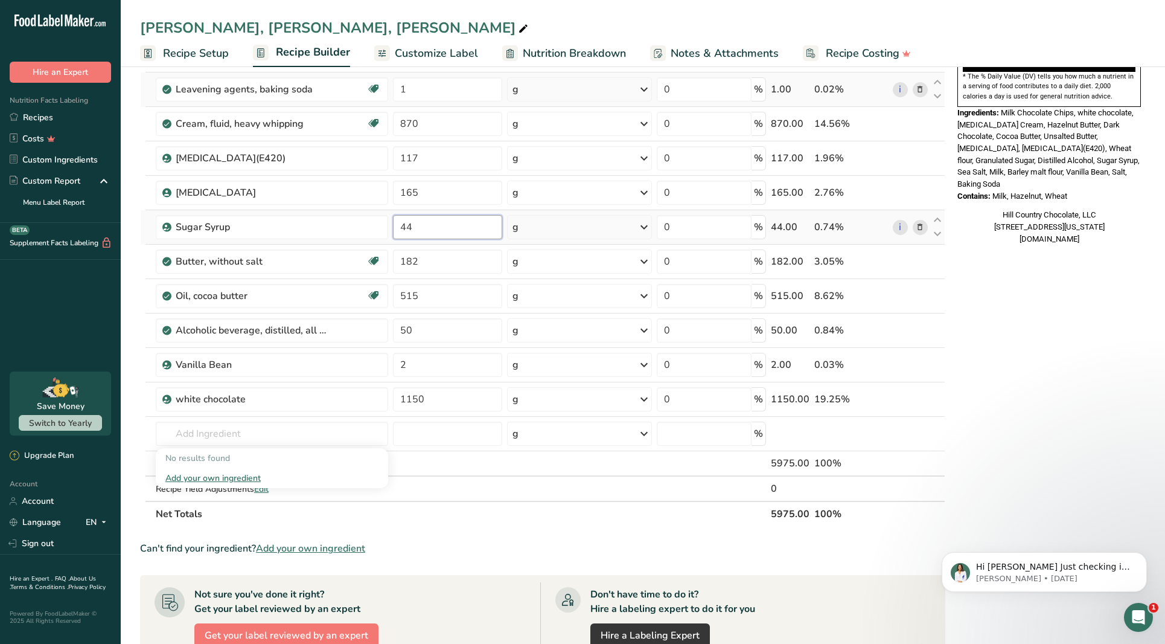
click at [427, 226] on input "44" at bounding box center [447, 227] width 109 height 24
type input "4"
type input "64"
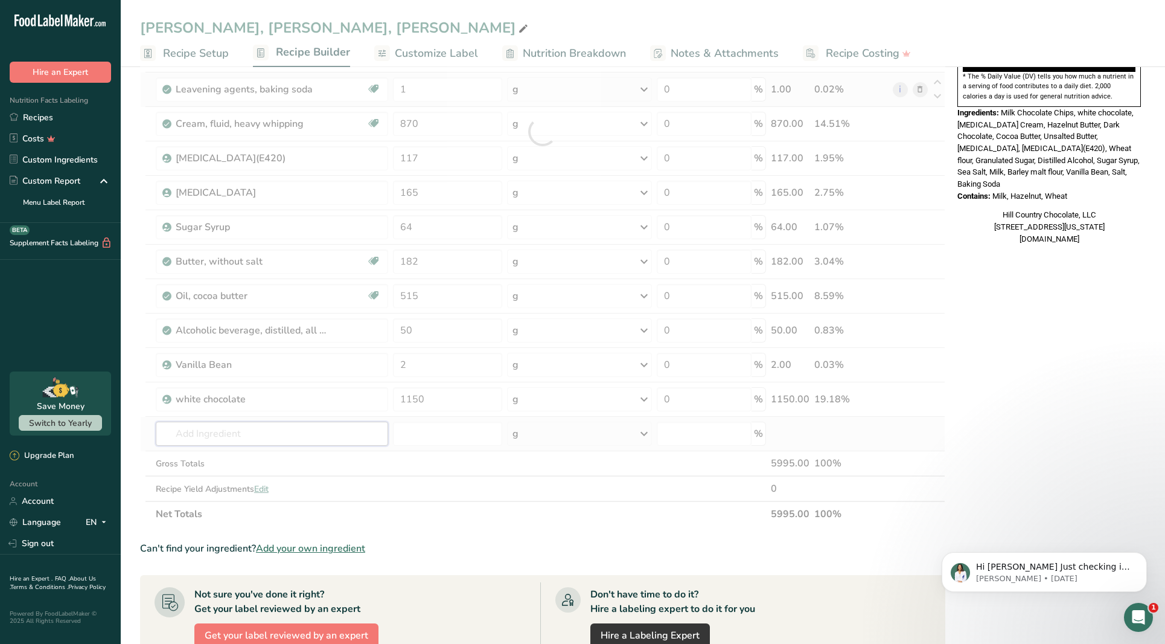
click at [326, 434] on div "Ingredient * Amount * Unit * Waste * .a-a{fill:#347362;}.b-a{fill:#fff;} Grams …" at bounding box center [542, 132] width 805 height 790
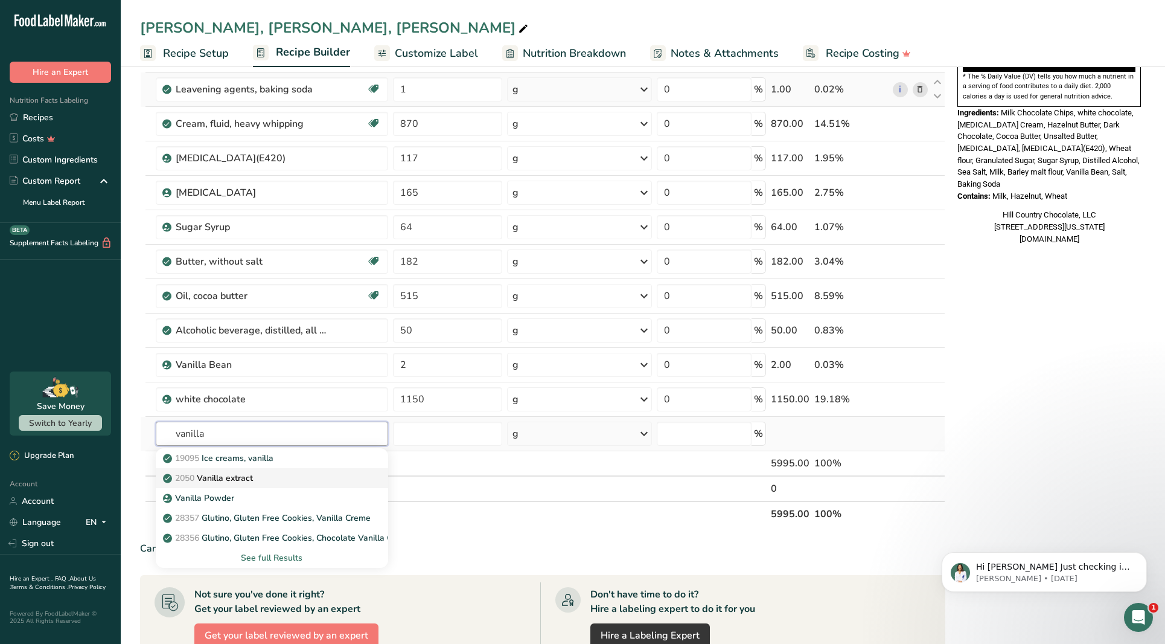
type input "vanilla"
click at [232, 475] on p "2050 Vanilla extract" at bounding box center [209, 478] width 88 height 13
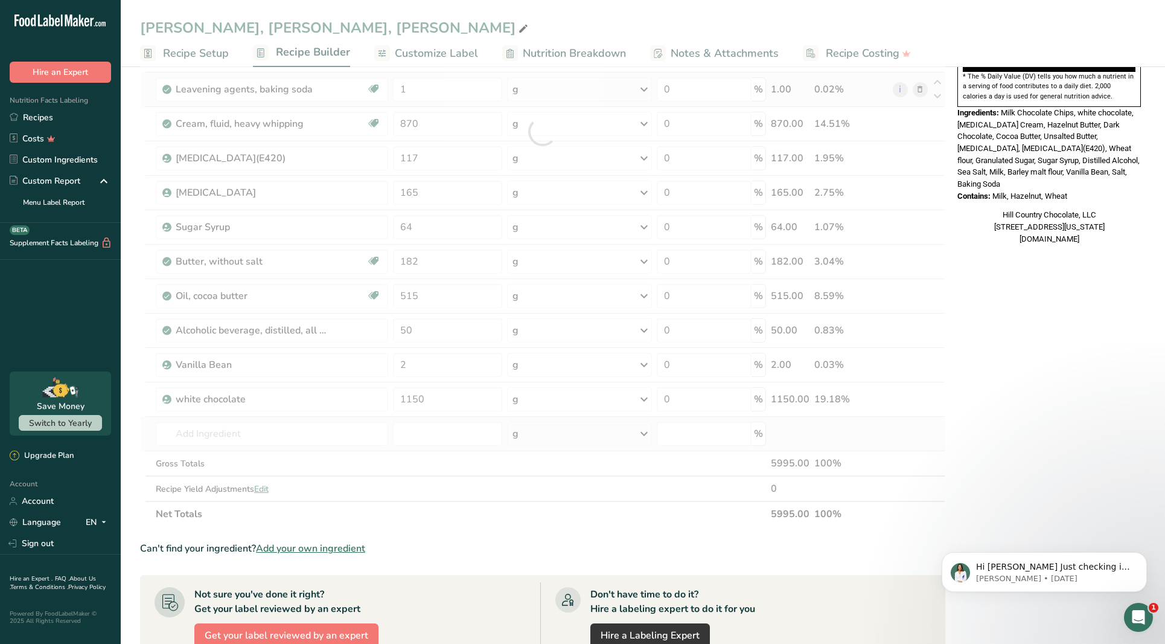
type input "Vanilla extract"
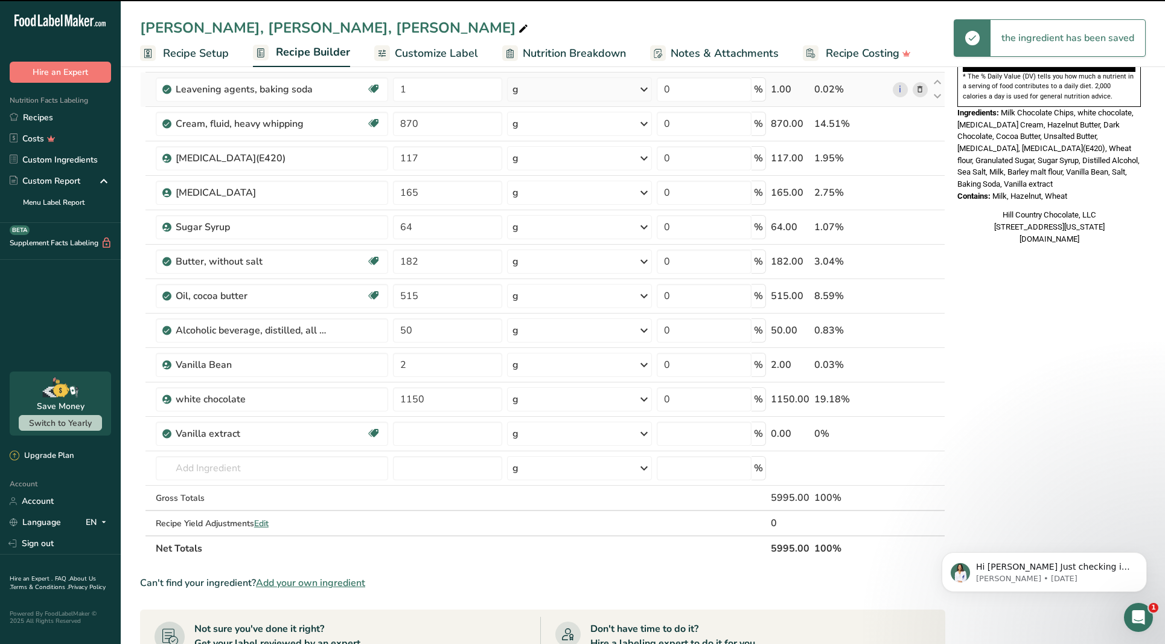
type input "0"
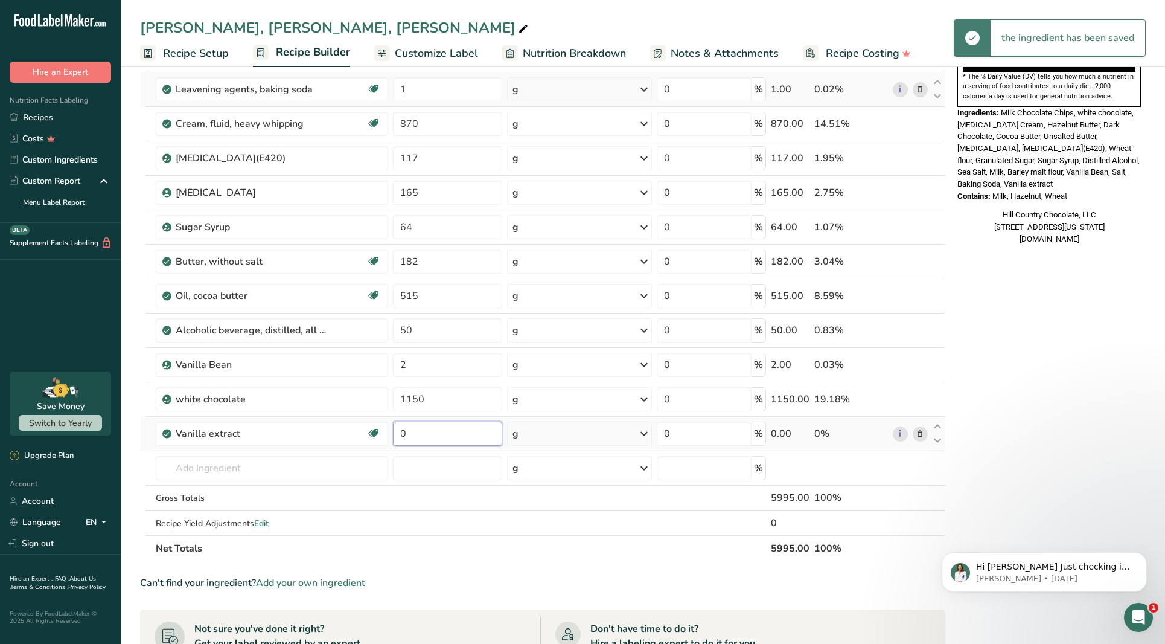
click at [420, 434] on input "0" at bounding box center [447, 433] width 109 height 24
type input "1"
click at [328, 470] on div "Ingredient * Amount * Unit * Waste * .a-a{fill:#347362;}.b-a{fill:#fff;} Grams …" at bounding box center [542, 149] width 805 height 824
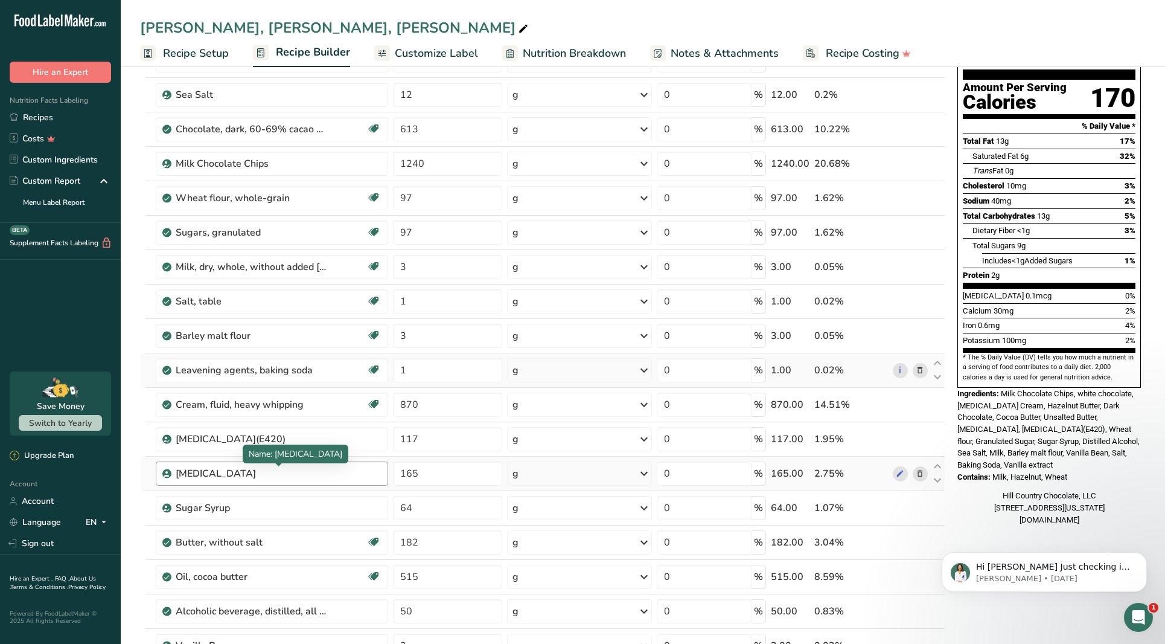
scroll to position [109, 0]
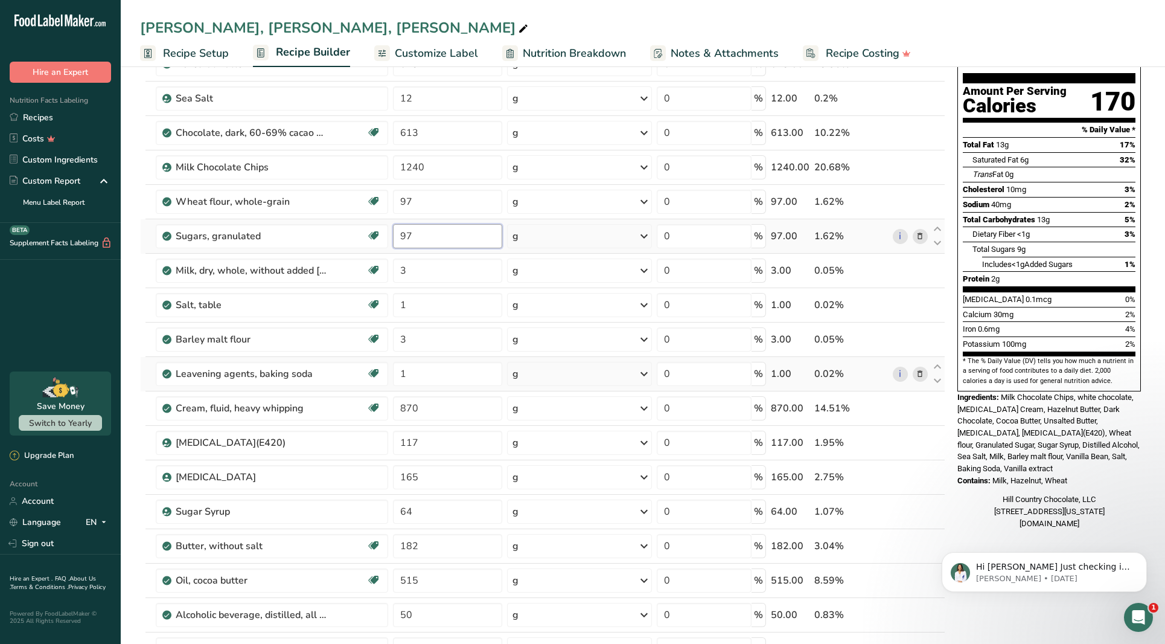
click at [464, 234] on input "97" at bounding box center [447, 236] width 109 height 24
click at [432, 234] on input "97" at bounding box center [447, 236] width 109 height 24
type input "9"
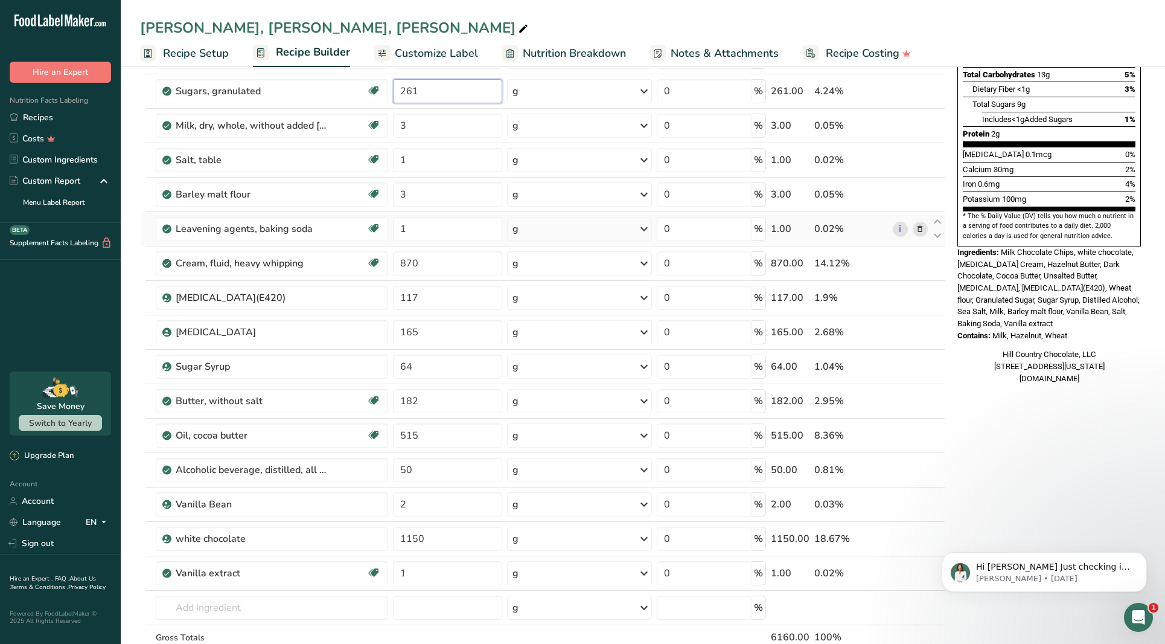
scroll to position [342, 0]
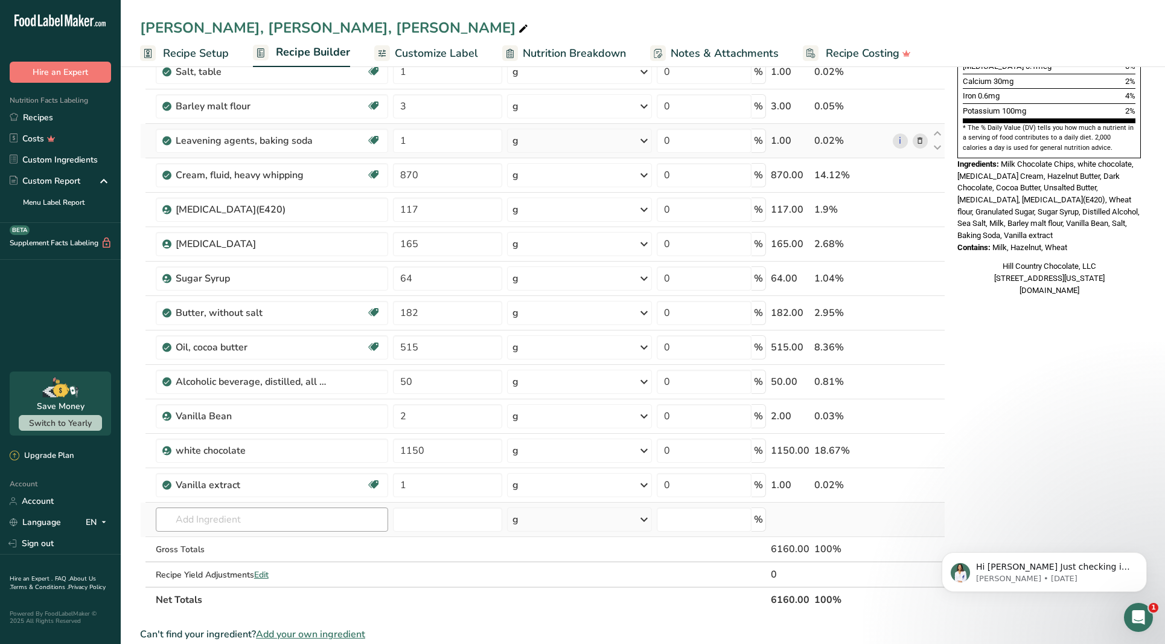
type input "261"
click at [219, 516] on div "Ingredient * Amount * Unit * Waste * .a-a{fill:#347362;}.b-a{fill:#fff;} Grams …" at bounding box center [542, 200] width 805 height 824
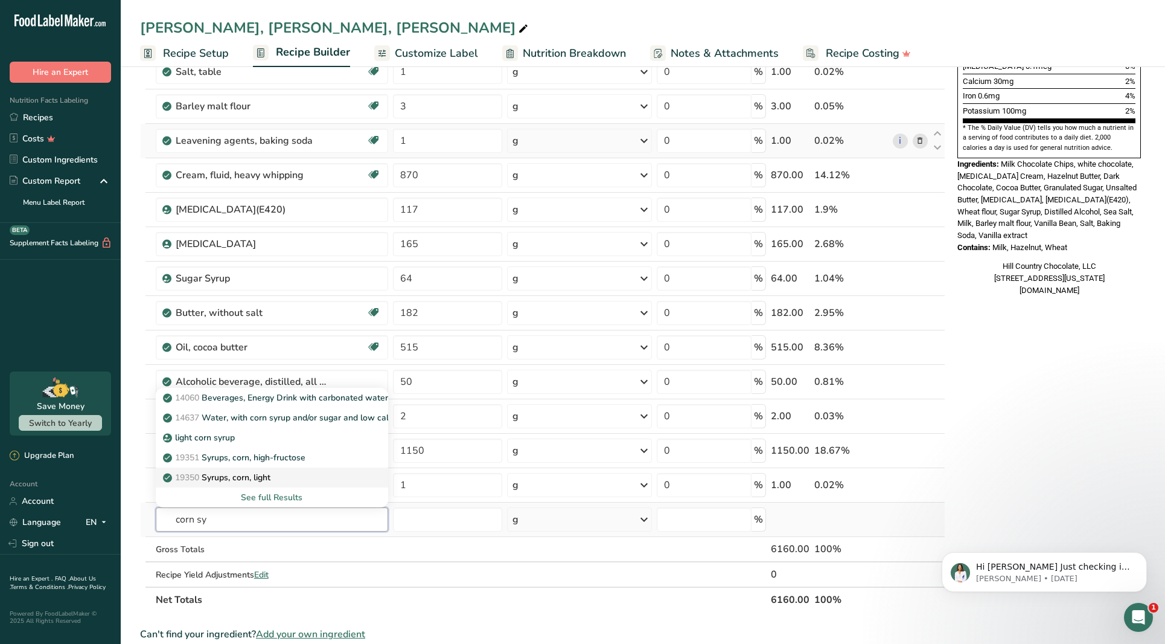
scroll to position [341, 0]
type input "corn sy"
click at [283, 498] on div "See full Results" at bounding box center [271, 498] width 213 height 13
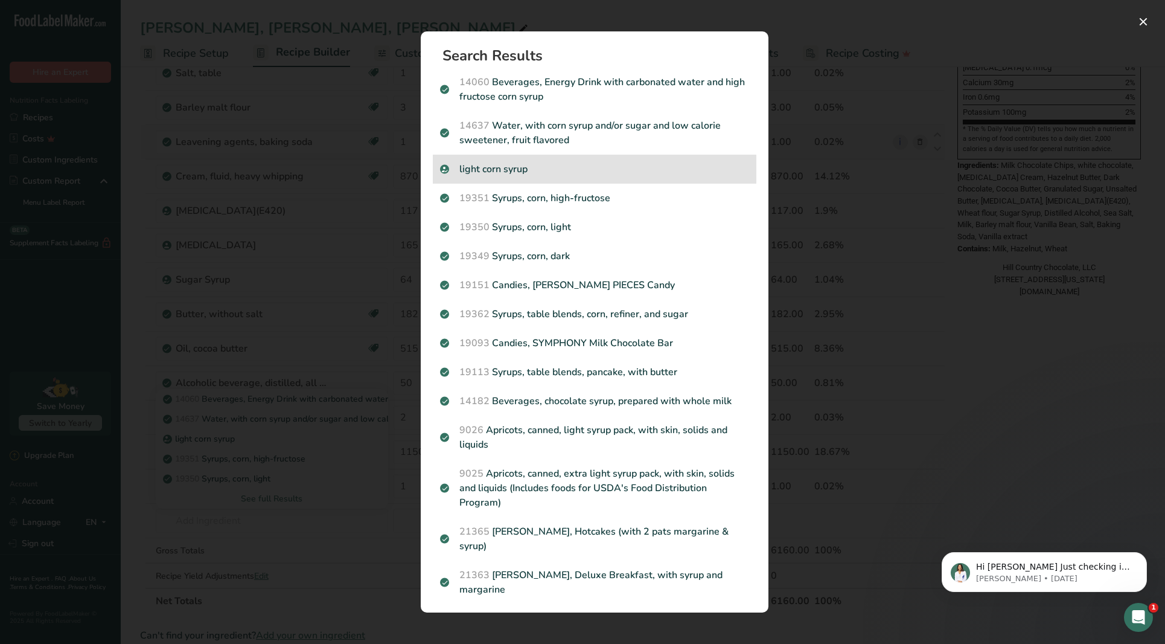
click at [503, 167] on p "light corn syrup" at bounding box center [594, 169] width 309 height 14
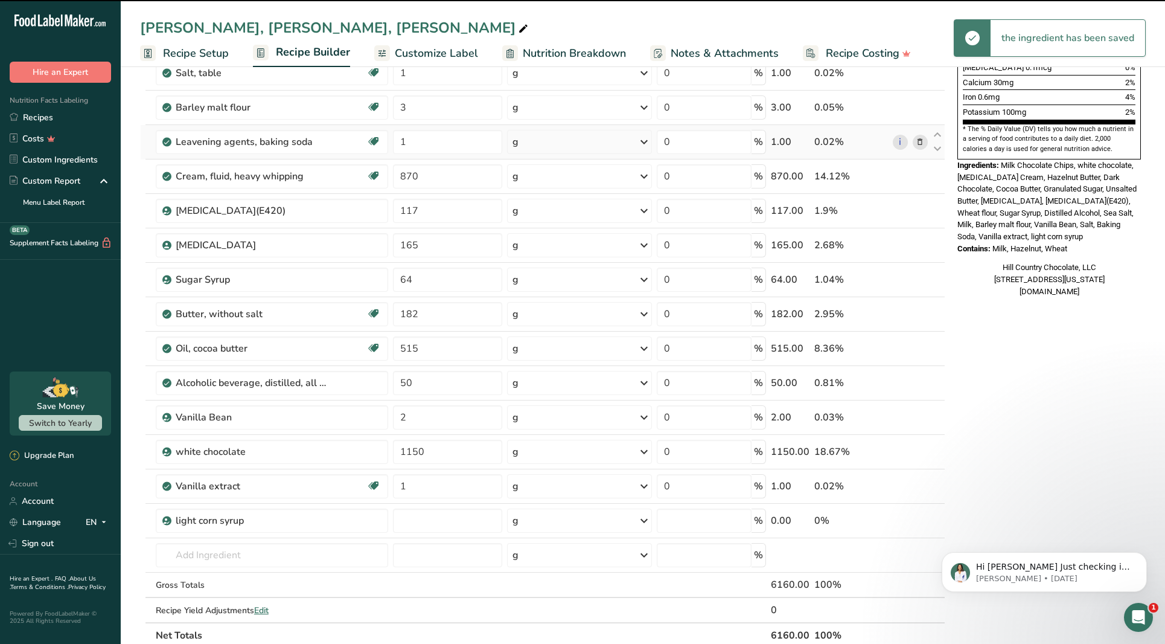
type input "0"
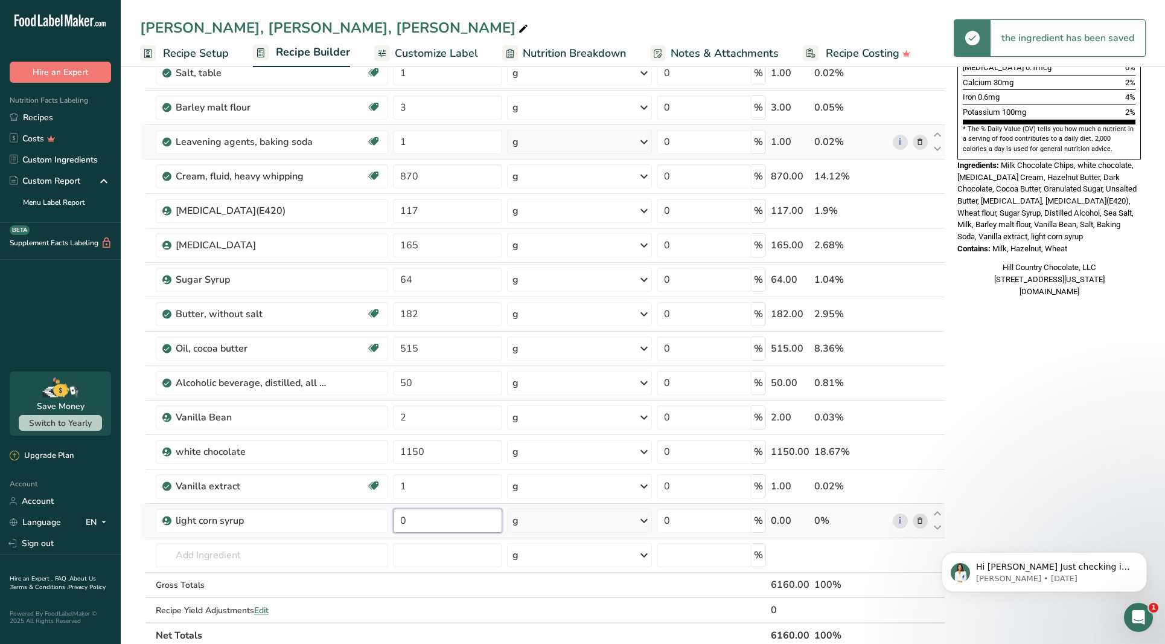
click at [431, 515] on input "0" at bounding box center [447, 520] width 109 height 24
type input "55"
click at [1005, 476] on div "Nutrition Facts 1 Serving Per Container Serving Size 32g Amount Per Serving Cal…" at bounding box center [1049, 403] width 193 height 1324
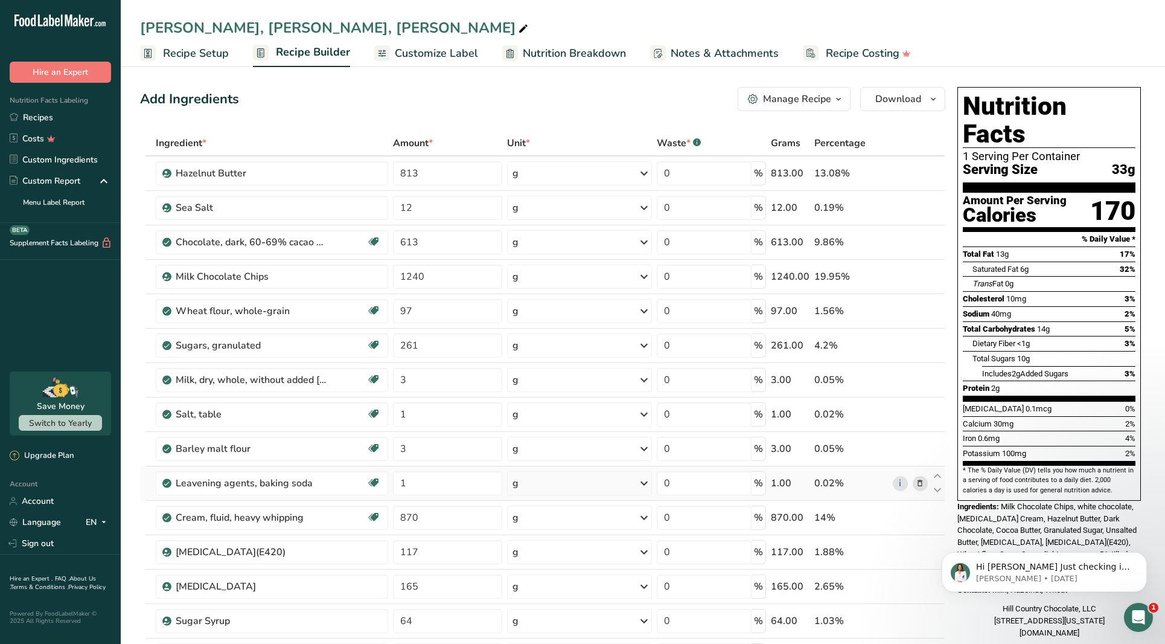
scroll to position [0, 0]
click at [193, 50] on span "Recipe Setup" at bounding box center [196, 53] width 66 height 16
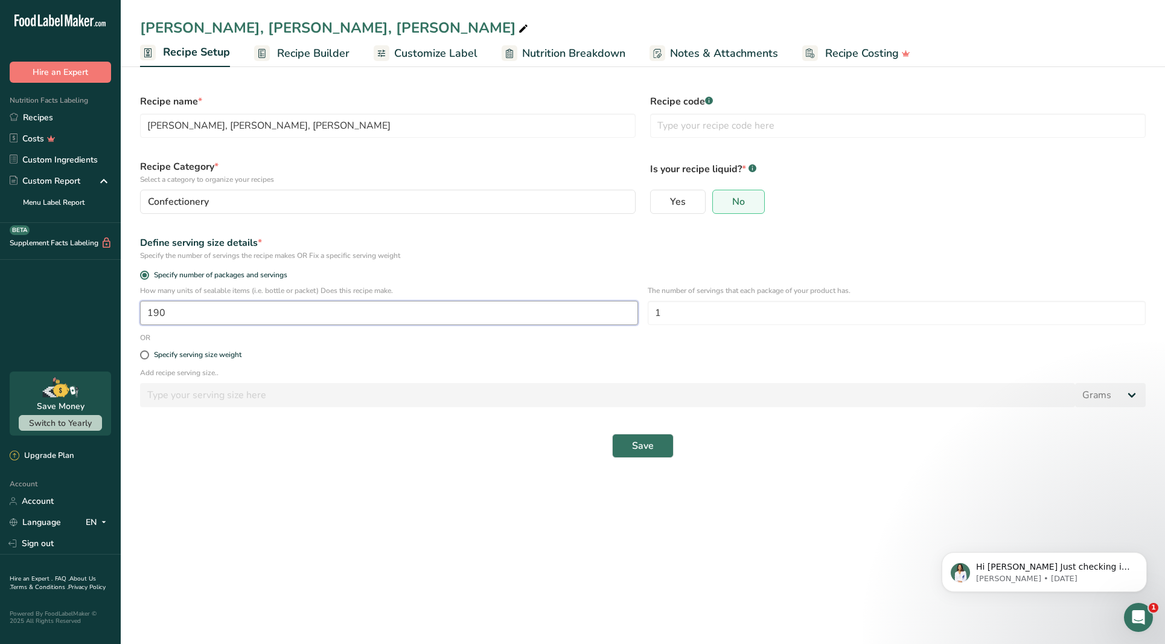
click at [162, 313] on input "190" at bounding box center [389, 313] width 498 height 24
drag, startPoint x: 166, startPoint y: 314, endPoint x: 124, endPoint y: 307, distance: 42.9
click at [124, 307] on section "Recipe name * Gianduja, Garrison, Creme Brulee Recipe code .a-a{fill:#347362;}.…" at bounding box center [643, 270] width 1045 height 414
type input "21"
click at [653, 435] on button "Save" at bounding box center [643, 446] width 62 height 24
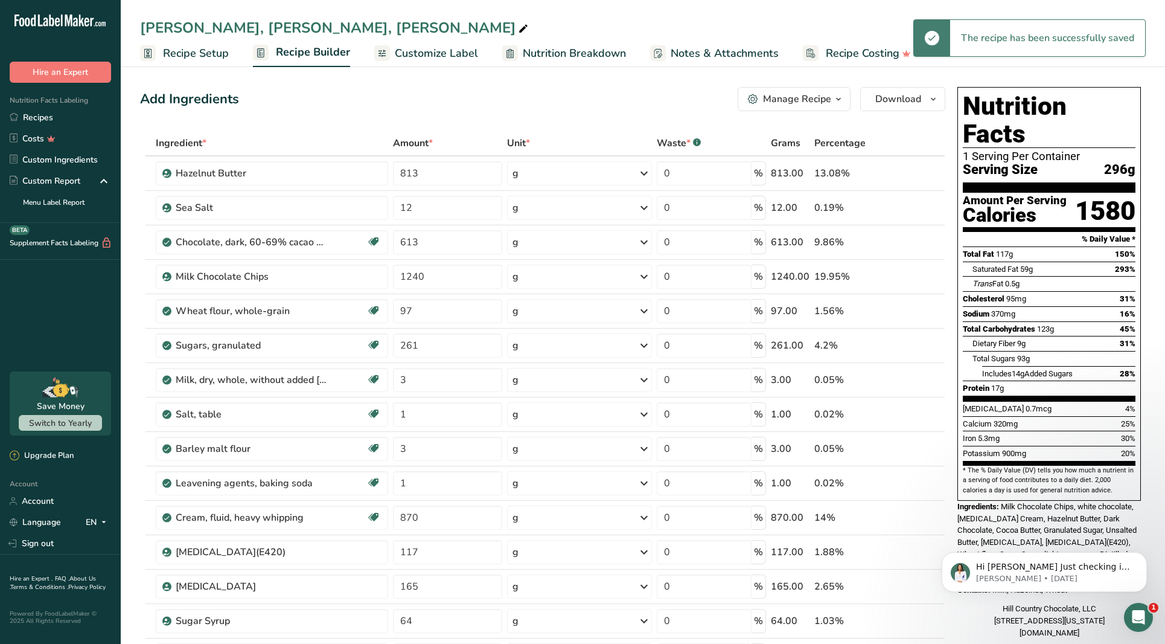
click at [216, 51] on span "Recipe Setup" at bounding box center [196, 53] width 66 height 16
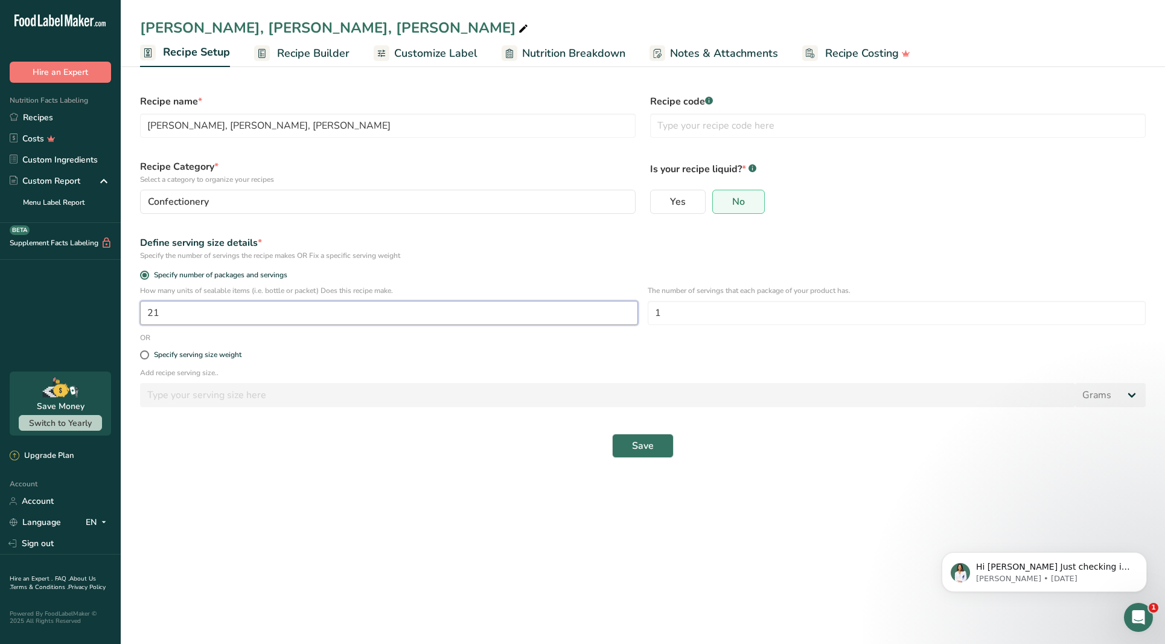
click at [176, 313] on input "21" at bounding box center [389, 313] width 498 height 24
type input "190"
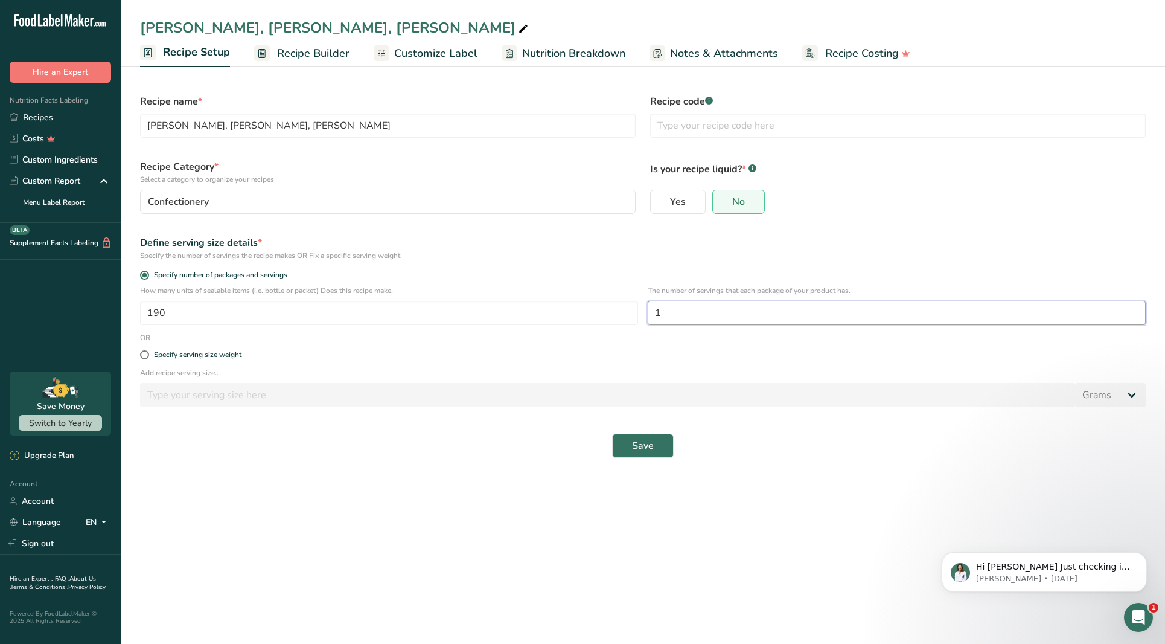
click at [681, 317] on input "1" at bounding box center [897, 313] width 498 height 24
type input "2"
click at [632, 450] on button "Save" at bounding box center [643, 446] width 62 height 24
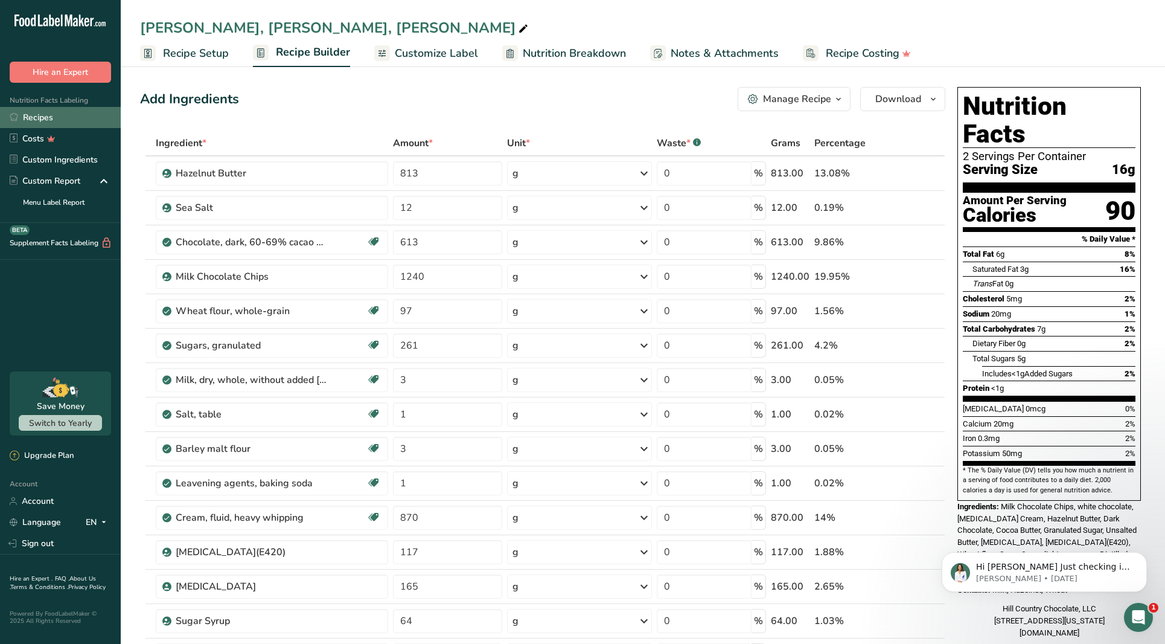
click at [101, 120] on link "Recipes" at bounding box center [60, 117] width 121 height 21
